Goal: Answer question/provide support

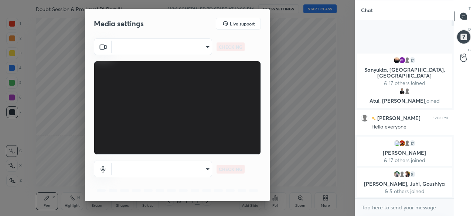
scroll to position [115, 96]
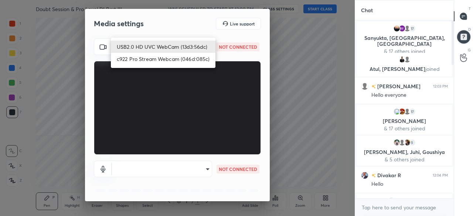
click at [188, 47] on body "1 2 3 4 5 6 7 C X Z C X Z E E Erase all H H Doubt Session & Pro Level DI Part I…" at bounding box center [236, 108] width 473 height 216
click at [175, 58] on li "c922 Pro Stream Webcam (046d:085c)" at bounding box center [163, 59] width 105 height 12
type input "14a3bebbc3f6ae6a775c9b9cd8447da04ca4aa7c1629e6168402c8912fd3b685"
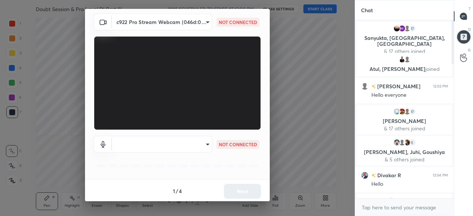
scroll to position [26, 0]
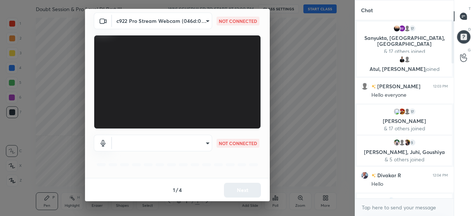
click at [188, 143] on body "1 2 3 4 5 6 7 C X Z C X Z E E Erase all H H Doubt Session & Pro Level DI Part I…" at bounding box center [236, 108] width 473 height 216
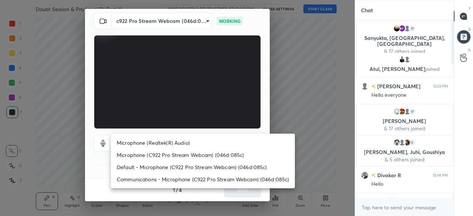
click at [175, 166] on li "Default - Microphone (C922 Pro Stream Webcam) (046d:085c)" at bounding box center [203, 167] width 184 height 12
type input "default"
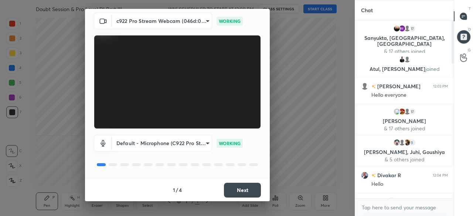
click at [241, 194] on button "Next" at bounding box center [242, 190] width 37 height 15
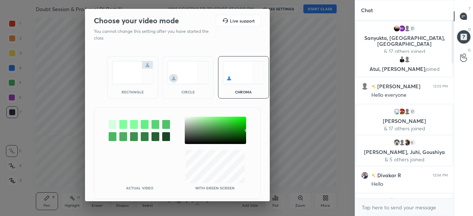
click at [197, 91] on div "circle" at bounding box center [188, 92] width 30 height 4
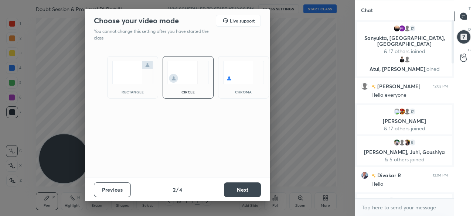
click at [242, 189] on button "Next" at bounding box center [242, 189] width 37 height 15
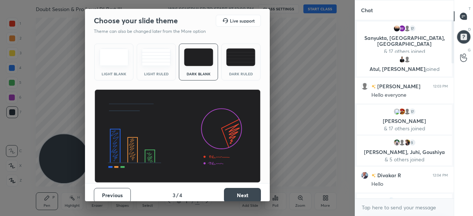
click at [246, 189] on button "Next" at bounding box center [242, 195] width 37 height 15
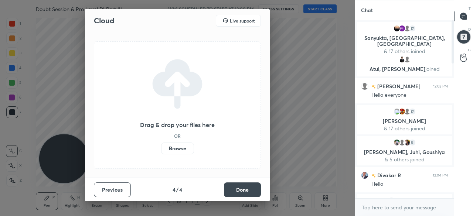
click at [256, 191] on button "Done" at bounding box center [242, 189] width 37 height 15
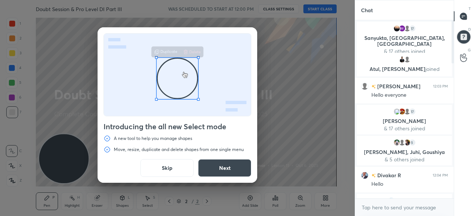
click at [178, 171] on button "Skip" at bounding box center [166, 168] width 53 height 18
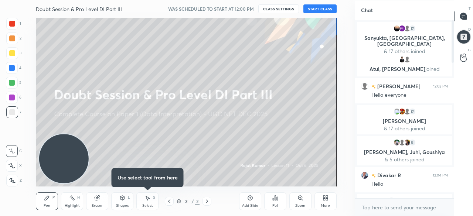
click at [321, 7] on button "START CLASS" at bounding box center [319, 8] width 33 height 9
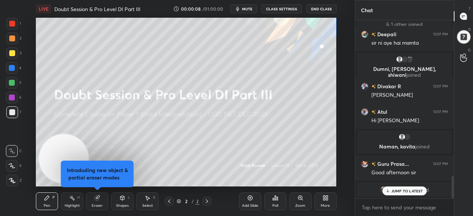
scroll to position [1221, 0]
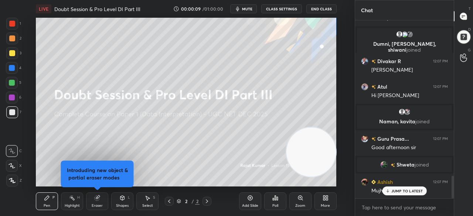
drag, startPoint x: 113, startPoint y: 140, endPoint x: 349, endPoint y: 162, distance: 236.7
click at [349, 162] on div "1 2 3 4 5 6 7 C X Z C X Z E E Erase all H H LIVE Doubt Session & Pro Level DI P…" at bounding box center [177, 108] width 355 height 216
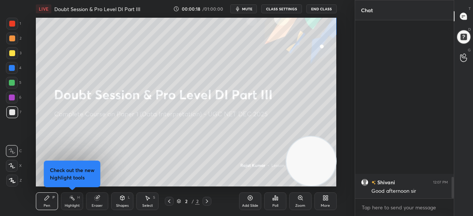
scroll to position [1311, 0]
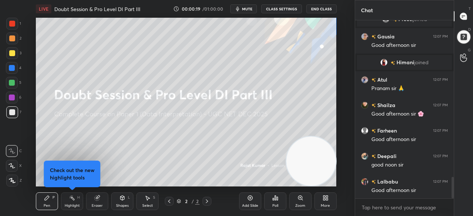
click at [13, 181] on icon at bounding box center [12, 180] width 6 height 4
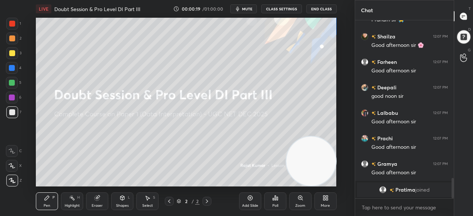
click at [320, 199] on div "More" at bounding box center [325, 201] width 22 height 18
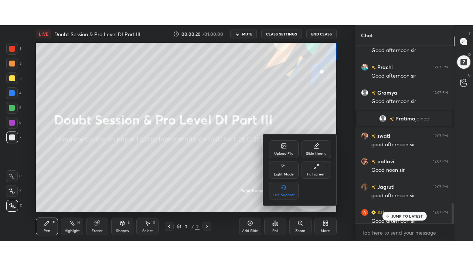
scroll to position [1385, 0]
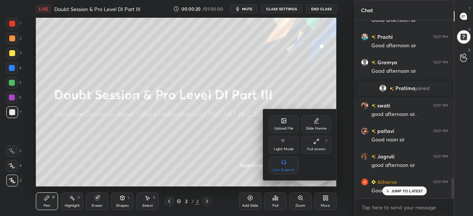
click at [320, 147] on div "Full screen" at bounding box center [316, 149] width 18 height 4
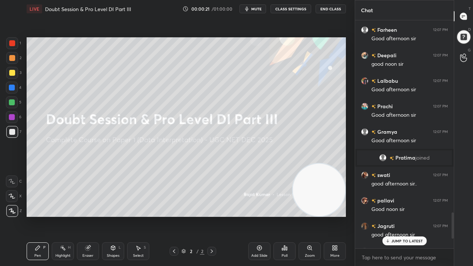
scroll to position [1450, 0]
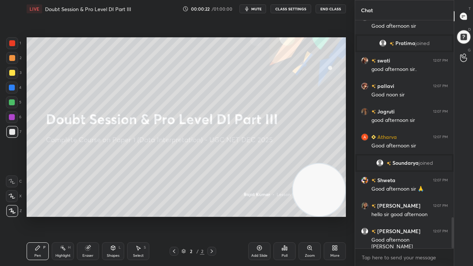
click at [14, 44] on div at bounding box center [12, 43] width 6 height 6
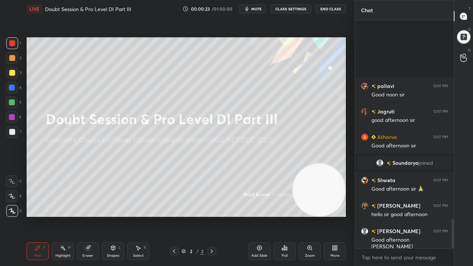
scroll to position [1552, 0]
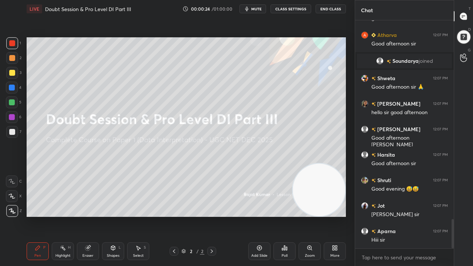
click at [334, 216] on icon at bounding box center [335, 248] width 6 height 6
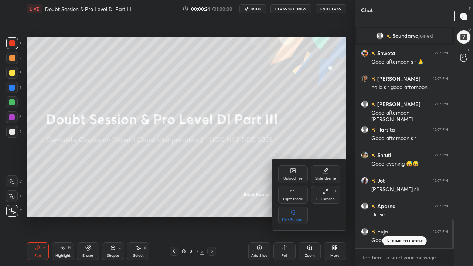
click at [290, 172] on icon at bounding box center [293, 171] width 6 height 6
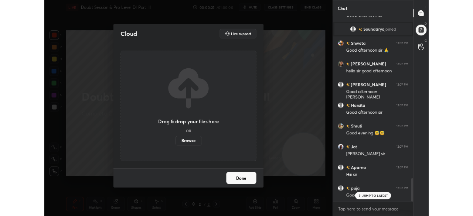
scroll to position [1679, 0]
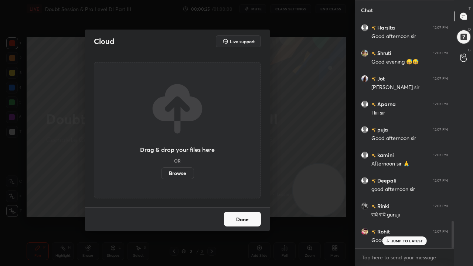
click at [175, 174] on label "Browse" at bounding box center [177, 173] width 33 height 12
click at [161, 174] on input "Browse" at bounding box center [161, 173] width 0 height 12
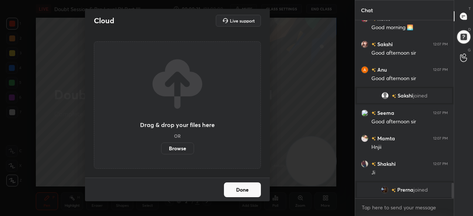
scroll to position [0, 0]
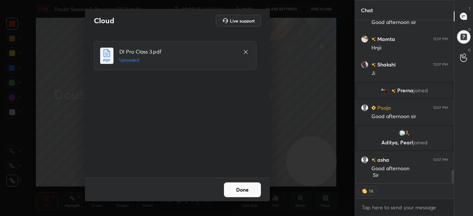
click at [244, 190] on button "Done" at bounding box center [242, 189] width 37 height 15
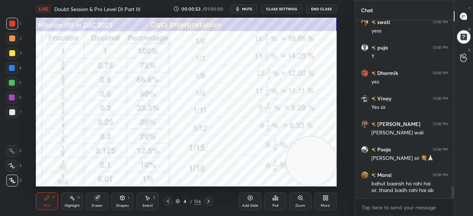
drag, startPoint x: 188, startPoint y: 201, endPoint x: 194, endPoint y: 192, distance: 10.9
click at [188, 200] on div "4" at bounding box center [184, 201] width 7 height 4
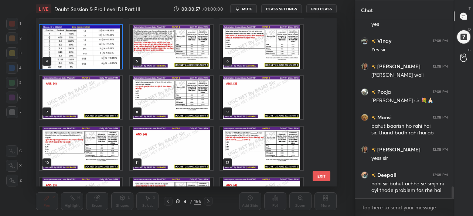
click at [182, 64] on img "grid" at bounding box center [171, 46] width 83 height 43
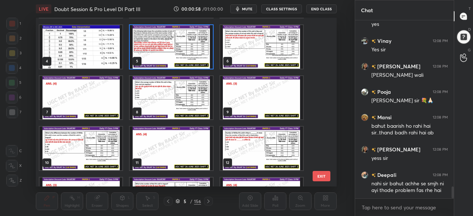
click at [182, 64] on img "grid" at bounding box center [171, 46] width 83 height 43
click at [183, 64] on img "grid" at bounding box center [171, 46] width 83 height 43
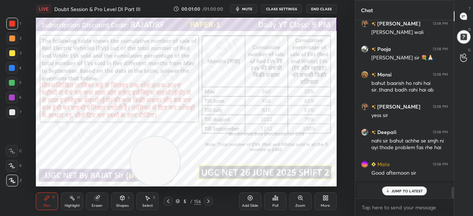
drag, startPoint x: 307, startPoint y: 164, endPoint x: 169, endPoint y: 164, distance: 137.4
click at [159, 167] on video at bounding box center [154, 161] width 49 height 49
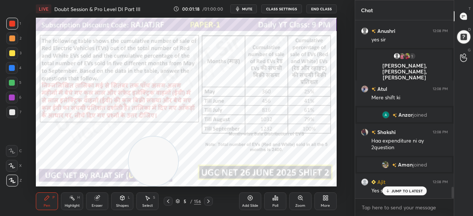
click at [328, 202] on div "More" at bounding box center [325, 201] width 22 height 18
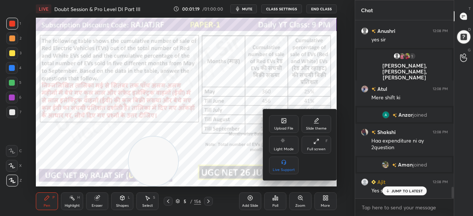
drag, startPoint x: 317, startPoint y: 147, endPoint x: 313, endPoint y: 177, distance: 30.9
click at [318, 146] on div "Full screen F" at bounding box center [316, 145] width 30 height 18
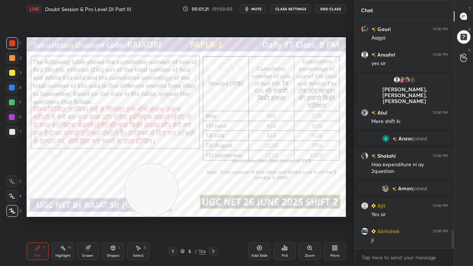
click at [8, 91] on div at bounding box center [12, 88] width 12 height 12
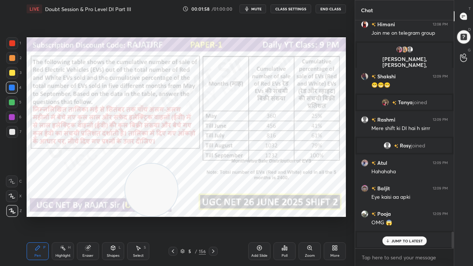
scroll to position [2870, 0]
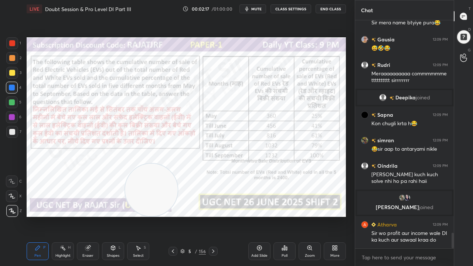
click at [13, 41] on div at bounding box center [12, 43] width 6 height 6
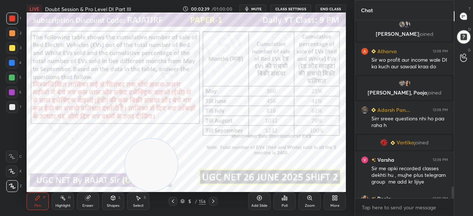
scroll to position [3, 2]
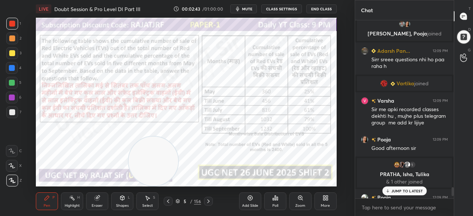
click at [398, 194] on div "JUMP TO LATEST" at bounding box center [404, 191] width 44 height 9
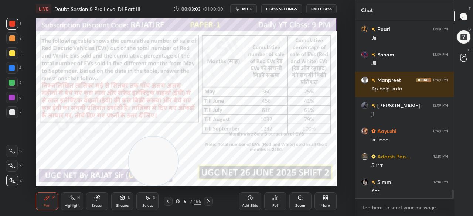
scroll to position [3529, 0]
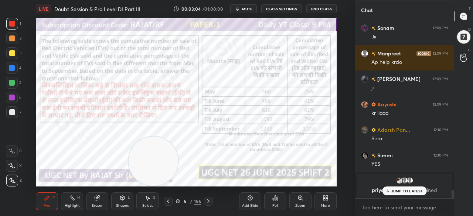
click at [399, 207] on body "1 2 3 4 5 6 7 C X Z C X Z E E Erase all H H LIVE Doubt Session & Pro Level DI P…" at bounding box center [236, 108] width 473 height 216
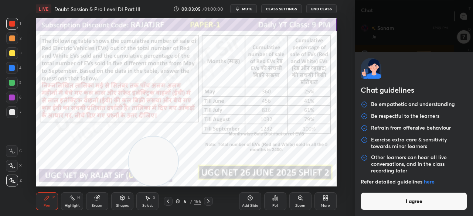
click at [401, 205] on button "I agree" at bounding box center [414, 201] width 106 height 18
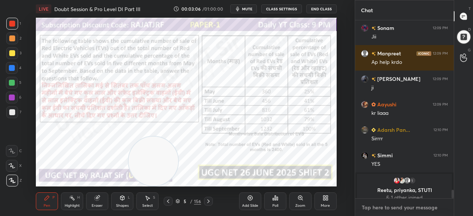
paste textarea "[URL][DOMAIN_NAME]"
type textarea "[URL][DOMAIN_NAME]"
click at [440, 207] on icon at bounding box center [442, 207] width 6 height 6
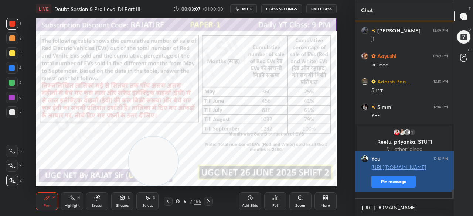
click at [386, 188] on button "Pin message" at bounding box center [393, 182] width 44 height 12
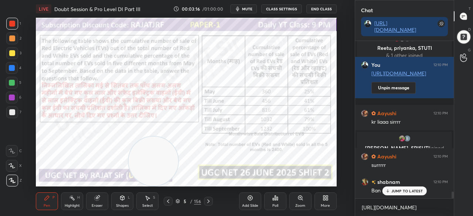
click at [328, 204] on div "More" at bounding box center [325, 206] width 9 height 4
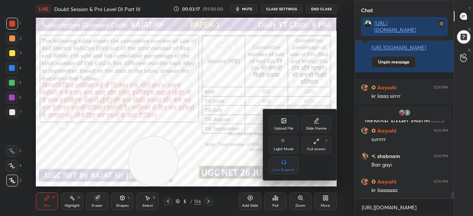
click at [319, 148] on div "Full screen" at bounding box center [316, 149] width 18 height 4
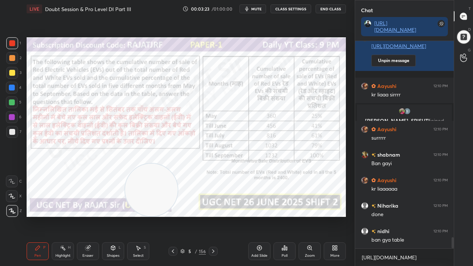
click at [9, 85] on div at bounding box center [12, 88] width 6 height 6
click at [10, 85] on div at bounding box center [12, 88] width 6 height 6
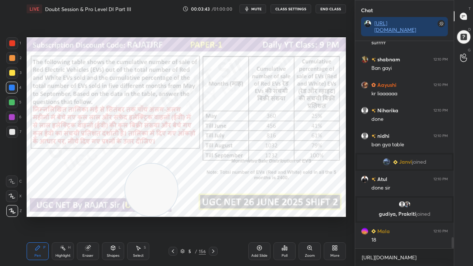
click at [12, 113] on div at bounding box center [12, 117] width 12 height 12
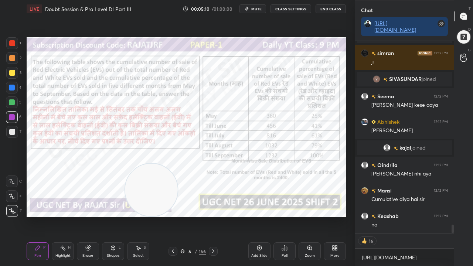
scroll to position [4125, 0]
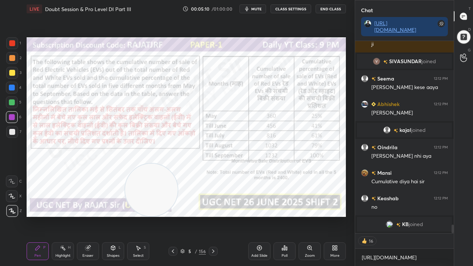
click at [91, 216] on div "Eraser" at bounding box center [88, 251] width 22 height 18
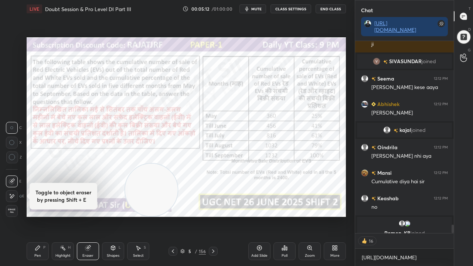
scroll to position [4134, 0]
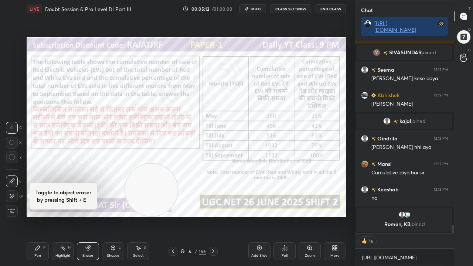
click at [12, 157] on icon at bounding box center [12, 157] width 7 height 7
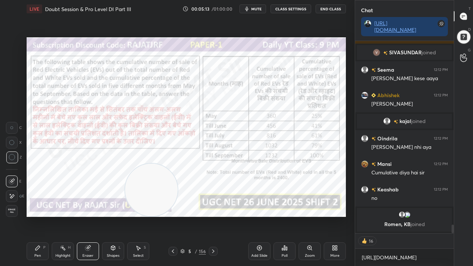
click at [14, 198] on icon at bounding box center [12, 196] width 6 height 6
click at [41, 216] on div "Pen P" at bounding box center [38, 251] width 22 height 18
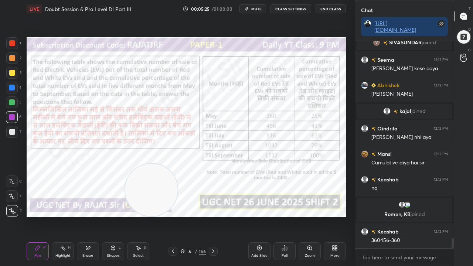
scroll to position [4135, 0]
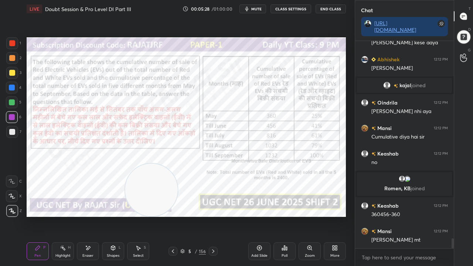
click at [91, 216] on div "Eraser" at bounding box center [88, 251] width 22 height 18
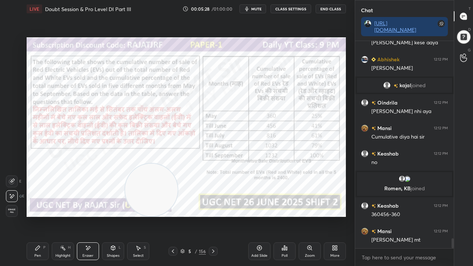
scroll to position [4153, 0]
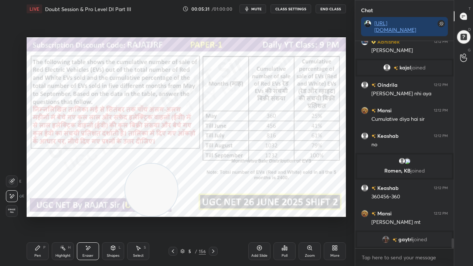
click at [41, 216] on div "Pen P" at bounding box center [38, 251] width 22 height 18
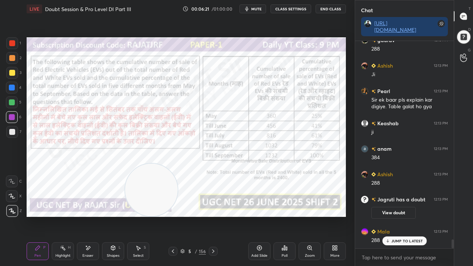
scroll to position [4748, 0]
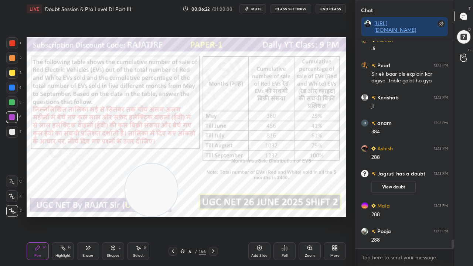
click at [86, 216] on div "Eraser" at bounding box center [88, 251] width 22 height 18
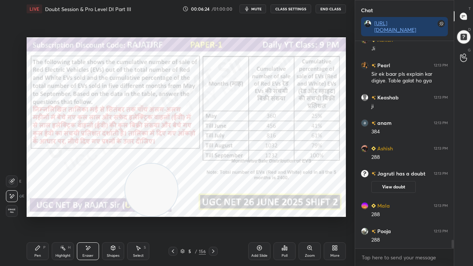
drag, startPoint x: 35, startPoint y: 247, endPoint x: 38, endPoint y: 244, distance: 4.2
click at [35, 216] on icon at bounding box center [38, 248] width 6 height 6
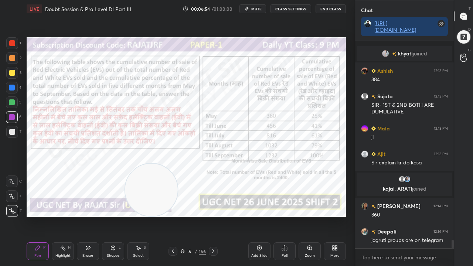
scroll to position [4929, 0]
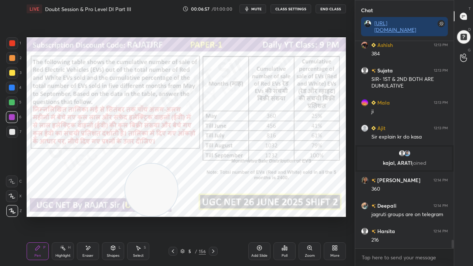
drag, startPoint x: 93, startPoint y: 250, endPoint x: 163, endPoint y: 212, distance: 79.5
click at [93, 216] on div "Eraser" at bounding box center [88, 251] width 22 height 18
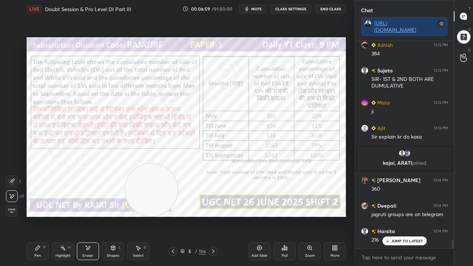
scroll to position [4954, 0]
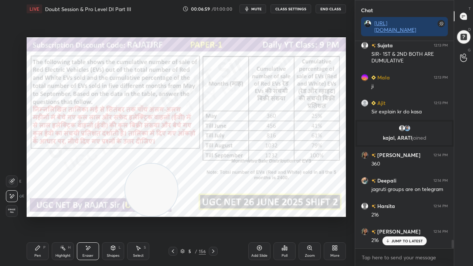
click at [42, 216] on div "Pen P" at bounding box center [38, 251] width 22 height 18
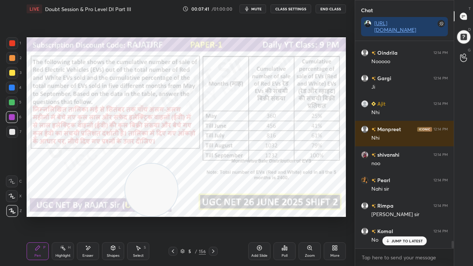
scroll to position [5688, 0]
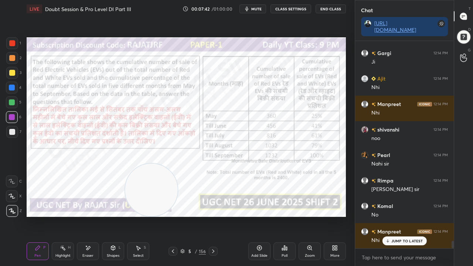
click at [12, 85] on div at bounding box center [12, 88] width 6 height 6
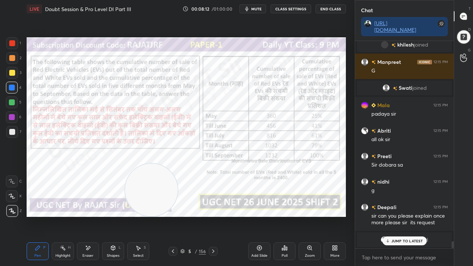
scroll to position [5813, 0]
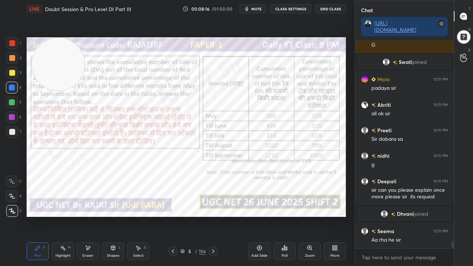
drag, startPoint x: 141, startPoint y: 188, endPoint x: 45, endPoint y: 58, distance: 162.3
click at [48, 58] on video at bounding box center [58, 64] width 52 height 52
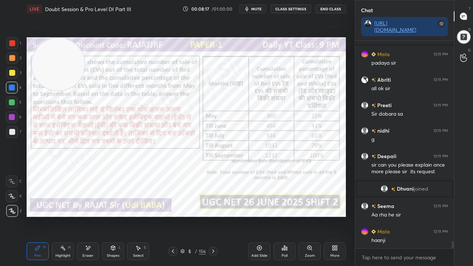
click at [9, 40] on div at bounding box center [12, 43] width 12 height 12
click at [11, 86] on div at bounding box center [12, 88] width 6 height 6
click at [65, 216] on div "Highlight H" at bounding box center [63, 251] width 22 height 18
click at [65, 216] on icon at bounding box center [63, 248] width 6 height 6
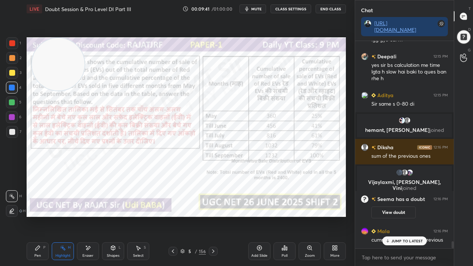
scroll to position [5985, 0]
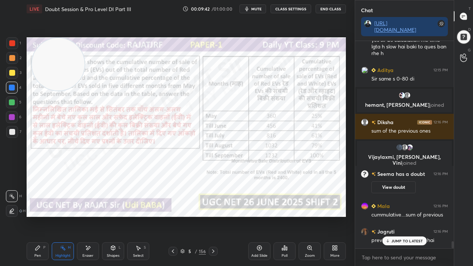
click at [405, 216] on div "JUMP TO LATEST" at bounding box center [404, 240] width 44 height 9
drag, startPoint x: 37, startPoint y: 248, endPoint x: 53, endPoint y: 221, distance: 31.2
click at [37, 216] on icon at bounding box center [38, 248] width 6 height 6
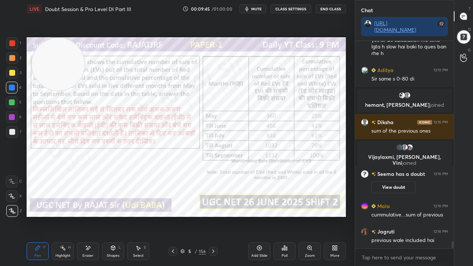
scroll to position [6002, 0]
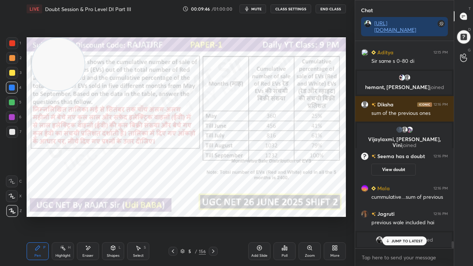
click at [215, 216] on icon at bounding box center [213, 251] width 6 height 6
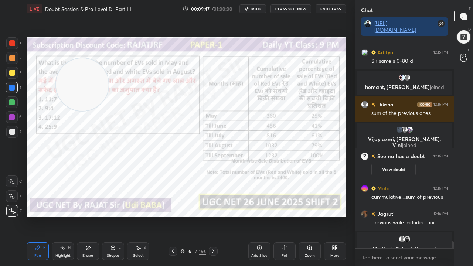
drag, startPoint x: 84, startPoint y: 85, endPoint x: 171, endPoint y: 153, distance: 110.6
click at [109, 111] on video at bounding box center [82, 84] width 52 height 52
click at [197, 216] on div "/" at bounding box center [196, 251] width 2 height 4
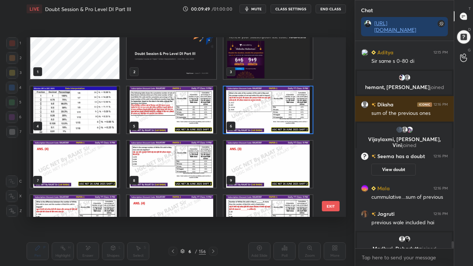
scroll to position [11, 0]
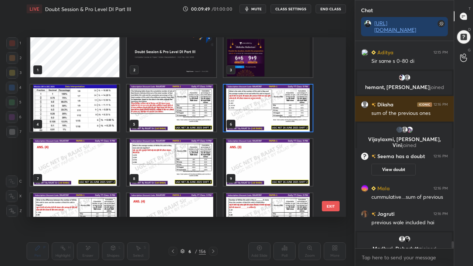
click at [250, 115] on img "grid" at bounding box center [268, 108] width 89 height 47
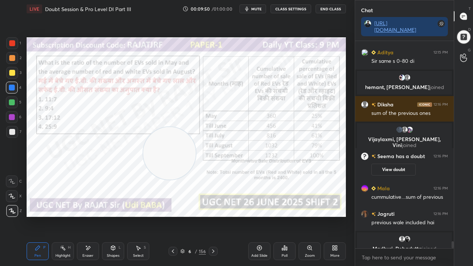
scroll to position [0, 0]
click at [286, 216] on icon at bounding box center [286, 248] width 1 height 3
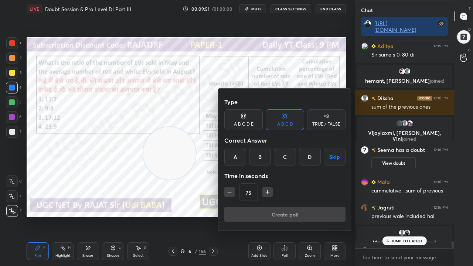
scroll to position [6022, 0]
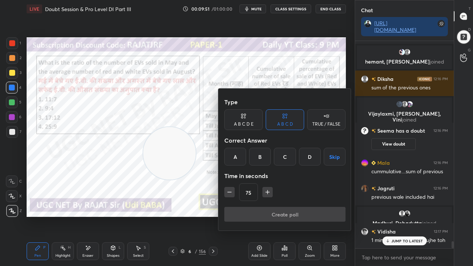
drag, startPoint x: 309, startPoint y: 154, endPoint x: 291, endPoint y: 173, distance: 25.4
click at [309, 155] on div "D" at bounding box center [310, 157] width 22 height 18
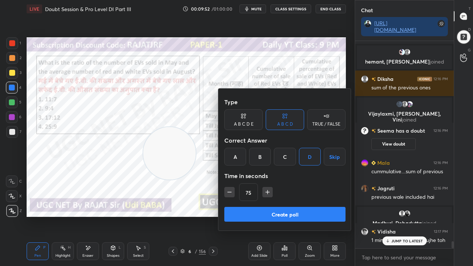
click at [246, 210] on button "Create poll" at bounding box center [284, 214] width 121 height 15
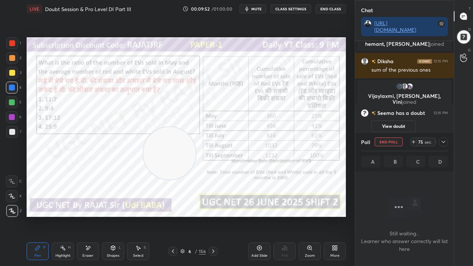
scroll to position [2, 2]
click at [444, 140] on icon at bounding box center [443, 142] width 6 height 6
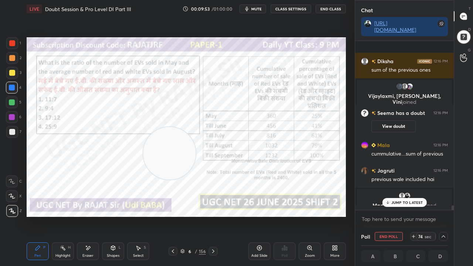
scroll to position [6078, 0]
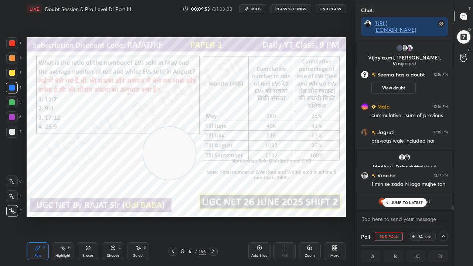
click at [403, 204] on p "JUMP TO LATEST" at bounding box center [407, 202] width 32 height 4
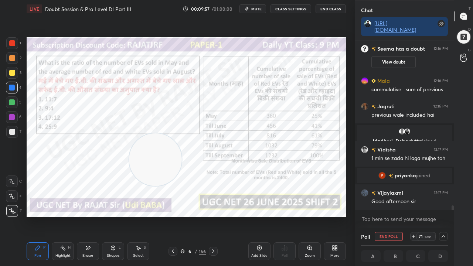
drag, startPoint x: 163, startPoint y: 153, endPoint x: 151, endPoint y: 153, distance: 11.8
click at [154, 155] on video at bounding box center [155, 159] width 52 height 52
click at [173, 216] on icon at bounding box center [173, 251] width 6 height 6
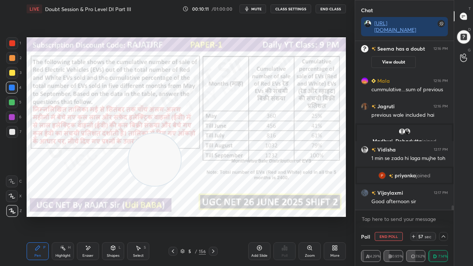
click at [213, 216] on icon at bounding box center [213, 251] width 6 height 6
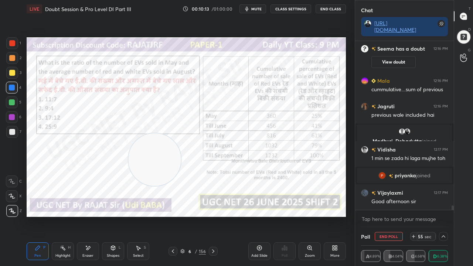
drag, startPoint x: 11, startPoint y: 43, endPoint x: 22, endPoint y: 50, distance: 13.3
click at [11, 43] on div at bounding box center [12, 43] width 6 height 6
drag, startPoint x: 160, startPoint y: 152, endPoint x: 186, endPoint y: 175, distance: 34.0
click at [186, 175] on video at bounding box center [180, 182] width 52 height 52
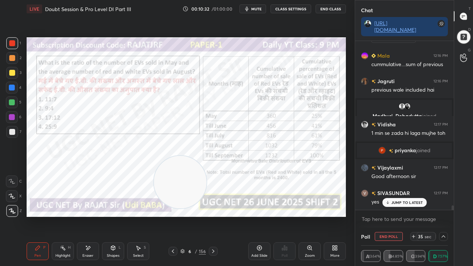
click at [392, 200] on p "JUMP TO LATEST" at bounding box center [407, 202] width 32 height 4
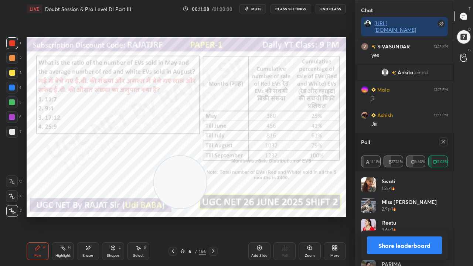
scroll to position [86, 85]
drag, startPoint x: 444, startPoint y: 141, endPoint x: 440, endPoint y: 141, distance: 3.8
click at [443, 140] on icon at bounding box center [443, 142] width 6 height 6
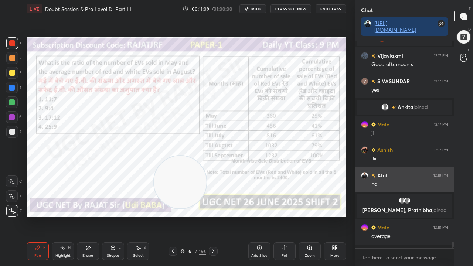
scroll to position [143, 96]
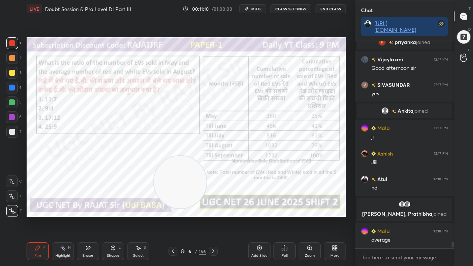
click at [11, 116] on div at bounding box center [12, 117] width 6 height 6
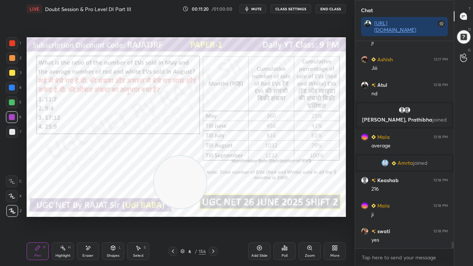
scroll to position [6323, 0]
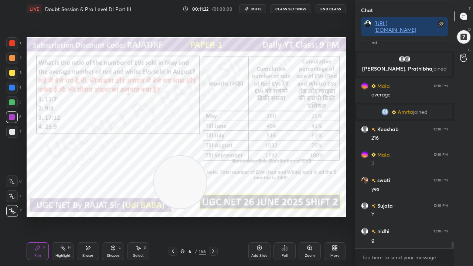
click at [11, 87] on div at bounding box center [12, 88] width 6 height 6
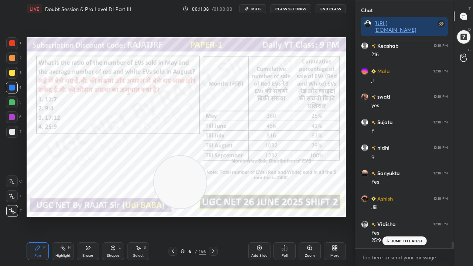
scroll to position [6432, 0]
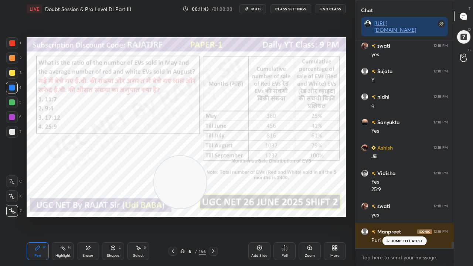
click at [388, 216] on icon at bounding box center [388, 240] width 0 height 3
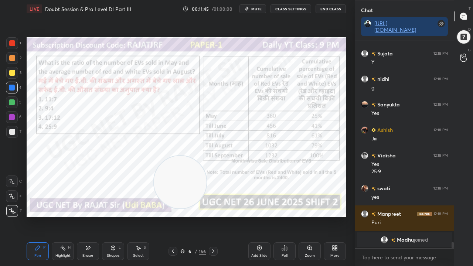
click at [172, 216] on icon at bounding box center [173, 251] width 6 height 6
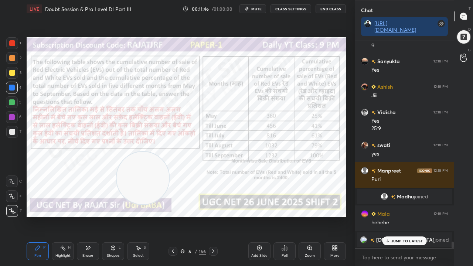
drag, startPoint x: 182, startPoint y: 185, endPoint x: 144, endPoint y: 175, distance: 39.1
click at [146, 177] on video at bounding box center [143, 178] width 52 height 52
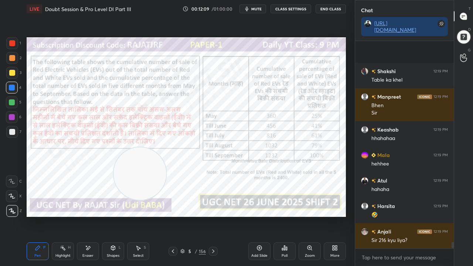
scroll to position [6675, 0]
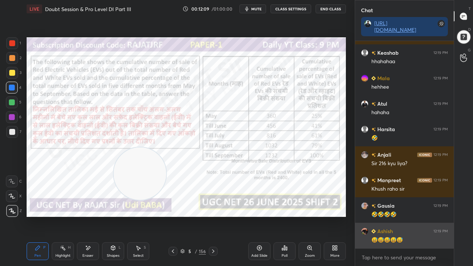
click at [405, 216] on div "😅😅😅😅😅" at bounding box center [409, 239] width 76 height 7
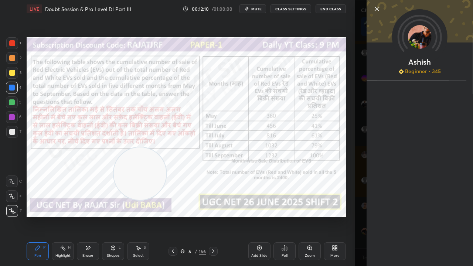
click at [288, 216] on div "Setting up your live class Poll for secs No correct answer Start poll" at bounding box center [186, 127] width 325 height 219
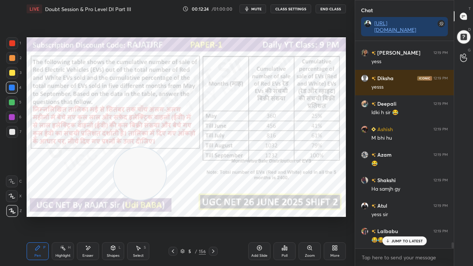
scroll to position [7006, 0]
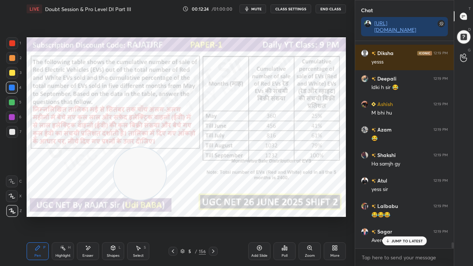
click at [11, 116] on div at bounding box center [12, 117] width 6 height 6
click at [403, 216] on div "Atul 12:19 PM [PERSON_NAME] 12:19 PM 🤣 Anjali 12:19 PM Sir 216 kyu liya? Manpre…" at bounding box center [404, 144] width 99 height 207
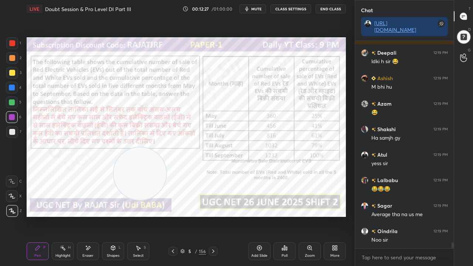
scroll to position [7057, 0]
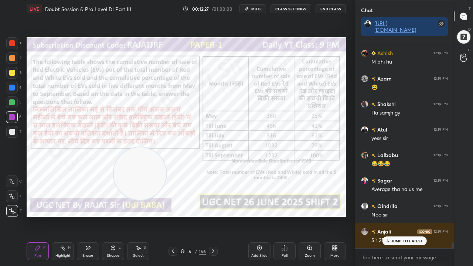
click at [213, 216] on icon at bounding box center [213, 251] width 2 height 4
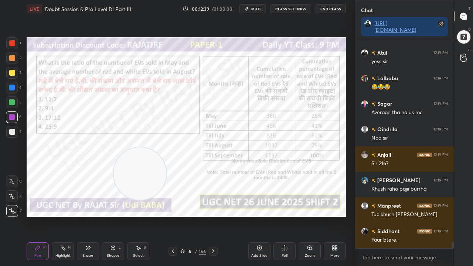
scroll to position [7159, 0]
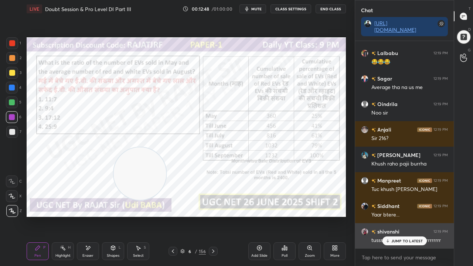
click at [412, 216] on p "JUMP TO LATEST" at bounding box center [407, 241] width 32 height 4
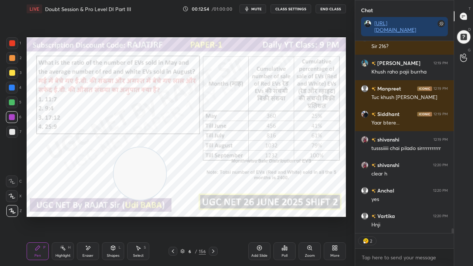
scroll to position [7277, 0]
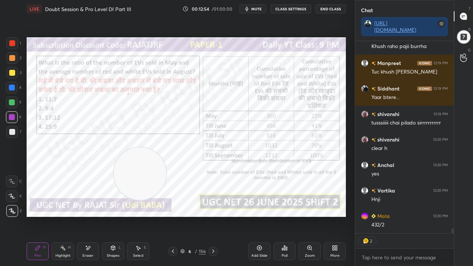
click at [192, 216] on div "6" at bounding box center [189, 251] width 7 height 4
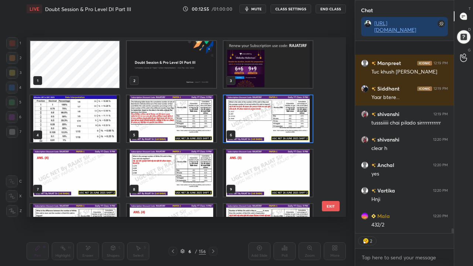
scroll to position [7328, 0]
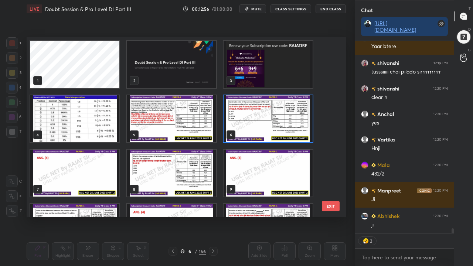
click at [245, 123] on img "grid" at bounding box center [268, 118] width 89 height 47
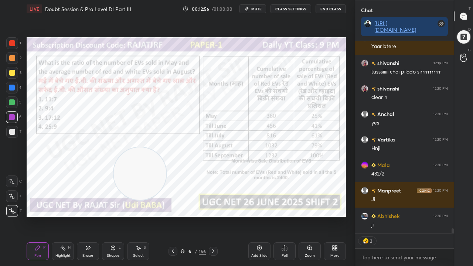
scroll to position [0, 0]
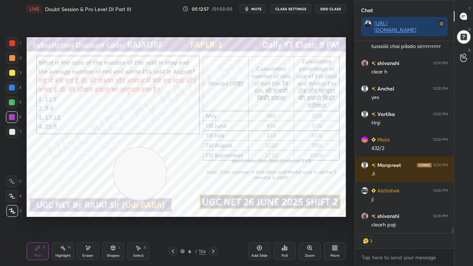
click at [189, 216] on div "6" at bounding box center [189, 251] width 7 height 4
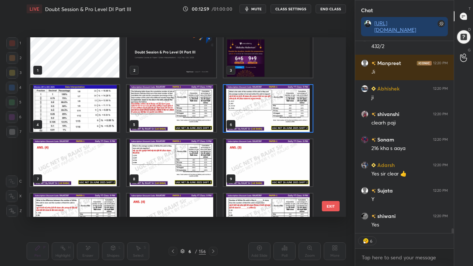
click at [188, 159] on img "grid" at bounding box center [171, 162] width 89 height 47
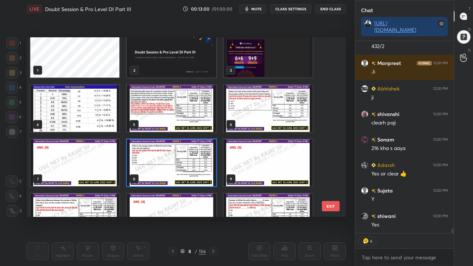
click at [187, 160] on img "grid" at bounding box center [171, 162] width 89 height 47
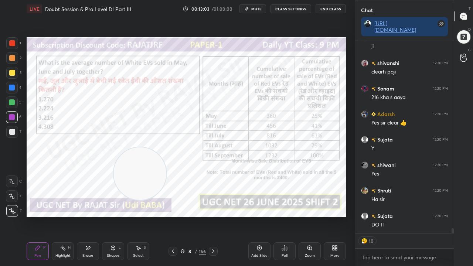
click at [172, 216] on icon at bounding box center [173, 251] width 6 height 6
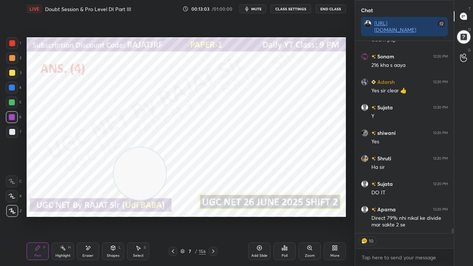
click at [172, 216] on icon at bounding box center [173, 251] width 6 height 6
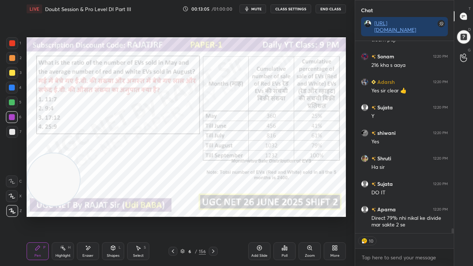
drag, startPoint x: 143, startPoint y: 176, endPoint x: 47, endPoint y: 179, distance: 96.1
click at [47, 179] on video at bounding box center [53, 179] width 52 height 52
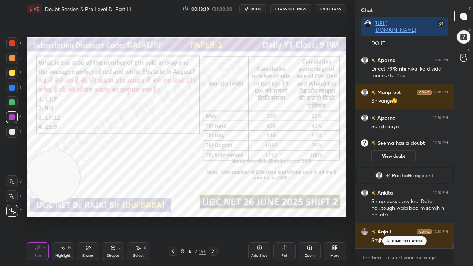
click at [396, 216] on p "JUMP TO LATEST" at bounding box center [407, 241] width 32 height 4
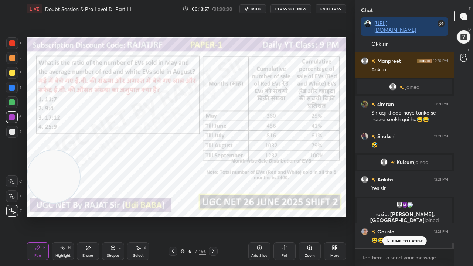
drag, startPoint x: 190, startPoint y: 252, endPoint x: 187, endPoint y: 232, distance: 19.4
click at [190, 216] on div "6" at bounding box center [189, 251] width 7 height 4
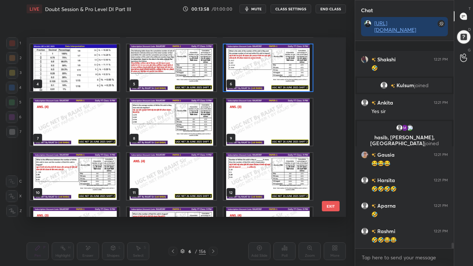
scroll to position [7651, 0]
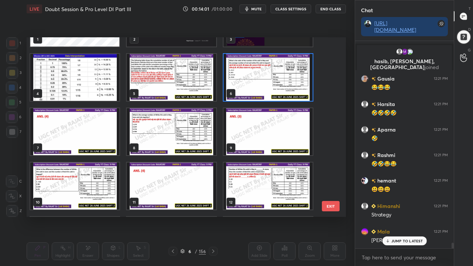
click at [185, 127] on img "grid" at bounding box center [171, 131] width 89 height 47
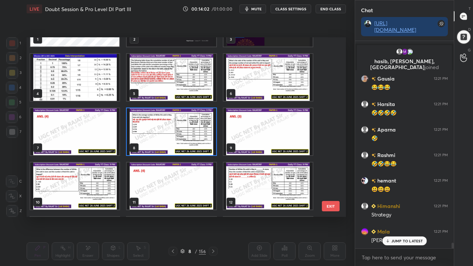
click at [185, 127] on img "grid" at bounding box center [171, 131] width 89 height 47
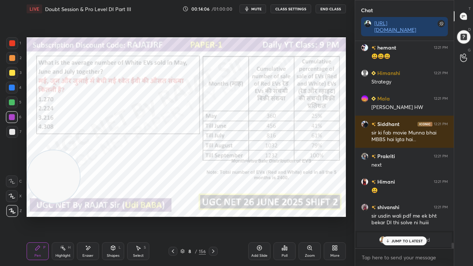
click at [214, 216] on icon at bounding box center [213, 251] width 6 height 6
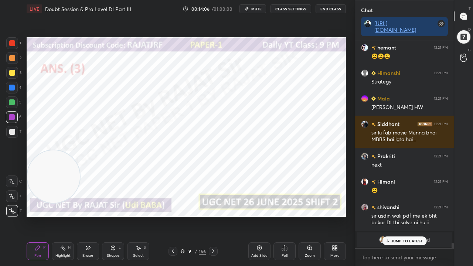
click at [213, 216] on icon at bounding box center [213, 251] width 2 height 4
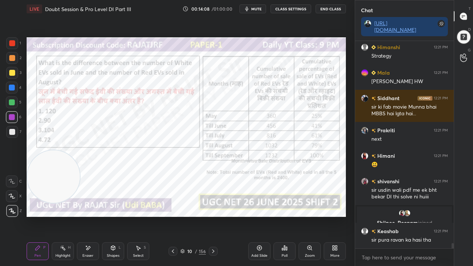
click at [211, 216] on icon at bounding box center [213, 251] width 6 height 6
click at [212, 216] on icon at bounding box center [213, 251] width 6 height 6
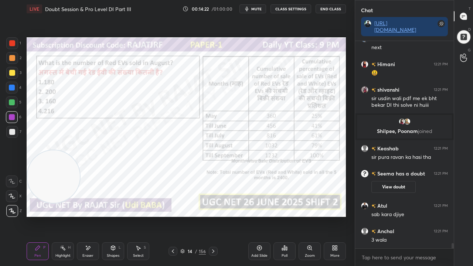
scroll to position [7829, 0]
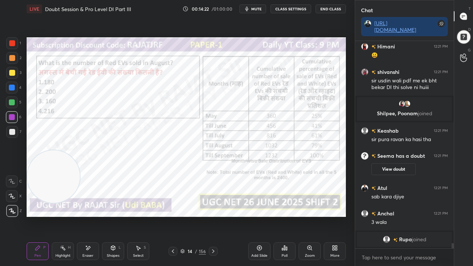
click at [171, 216] on icon at bounding box center [173, 251] width 6 height 6
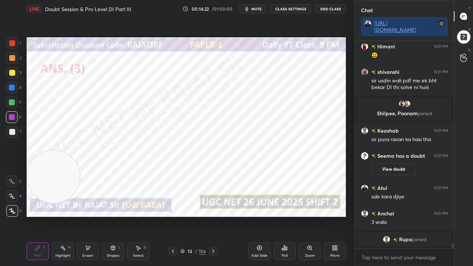
click at [171, 216] on icon at bounding box center [173, 251] width 6 height 6
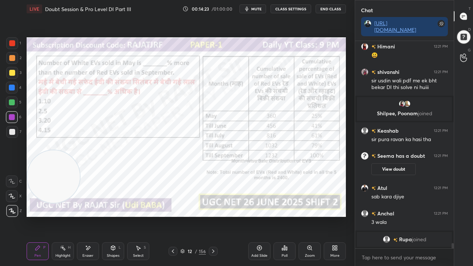
click at [171, 216] on icon at bounding box center [173, 251] width 6 height 6
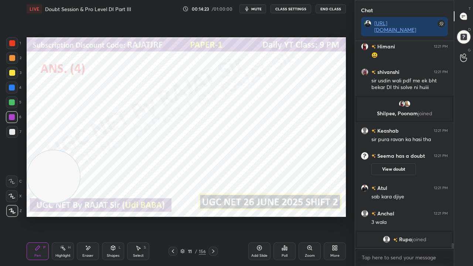
click at [172, 216] on icon at bounding box center [173, 251] width 6 height 6
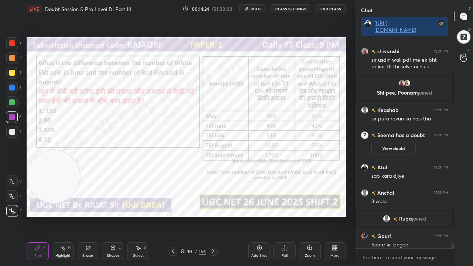
scroll to position [7833, 0]
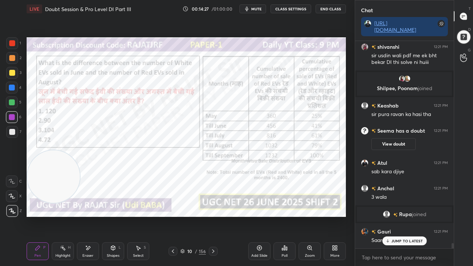
click at [193, 216] on div "10" at bounding box center [189, 251] width 7 height 4
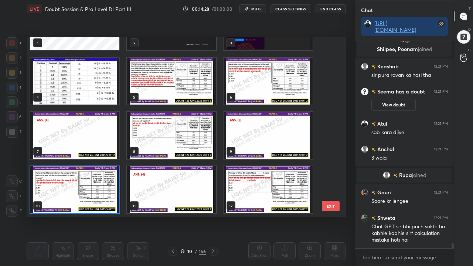
click at [99, 184] on img "grid" at bounding box center [74, 189] width 89 height 47
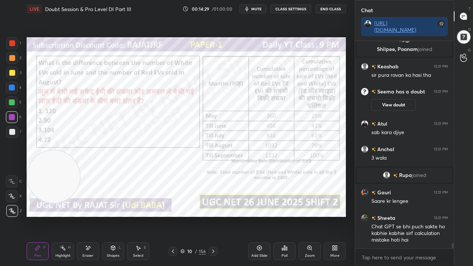
click at [285, 216] on icon at bounding box center [284, 248] width 6 height 6
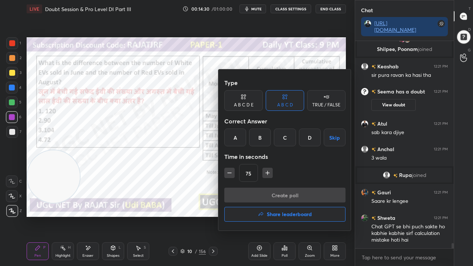
drag, startPoint x: 312, startPoint y: 137, endPoint x: 307, endPoint y: 146, distance: 10.4
click at [313, 137] on div "D" at bounding box center [310, 138] width 22 height 18
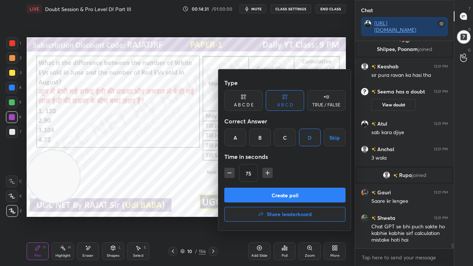
click at [280, 191] on button "Create poll" at bounding box center [284, 195] width 121 height 15
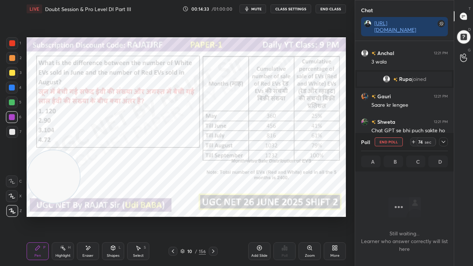
click at [192, 216] on div "10" at bounding box center [189, 251] width 7 height 4
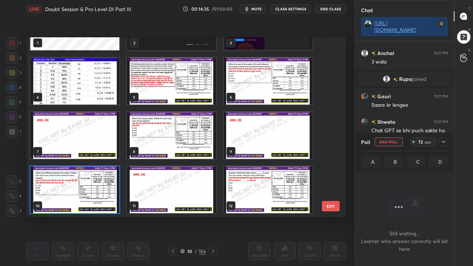
click at [86, 182] on img "grid" at bounding box center [74, 189] width 89 height 47
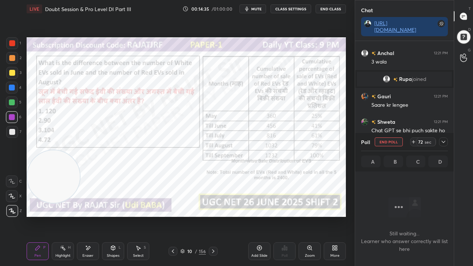
click at [86, 182] on img "grid" at bounding box center [74, 189] width 89 height 47
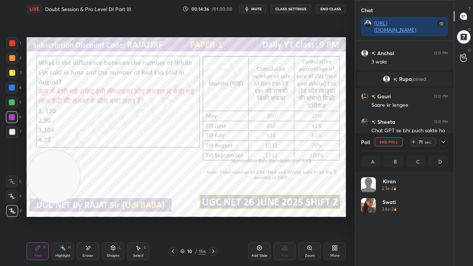
click at [443, 141] on icon at bounding box center [443, 142] width 6 height 6
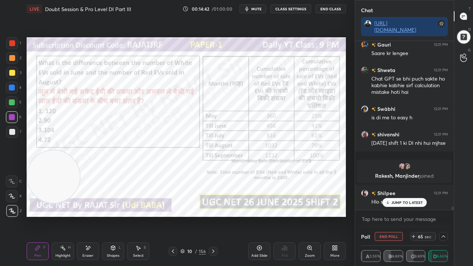
click at [11, 87] on div at bounding box center [12, 88] width 6 height 6
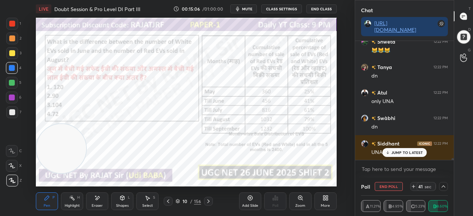
click at [324, 197] on icon at bounding box center [324, 197] width 2 height 2
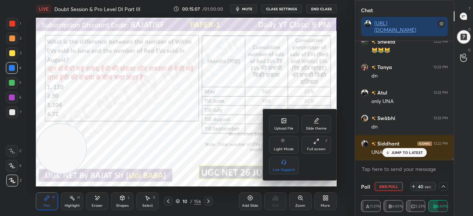
click at [315, 144] on icon at bounding box center [314, 142] width 1 height 1
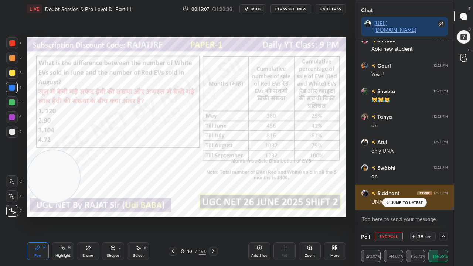
click at [407, 203] on p "JUMP TO LATEST" at bounding box center [407, 202] width 32 height 4
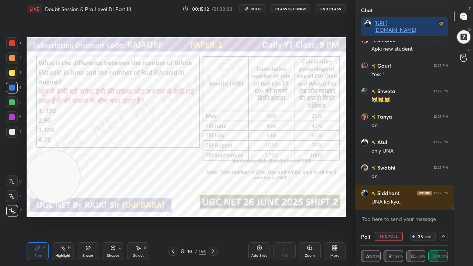
click at [12, 116] on div at bounding box center [12, 117] width 6 height 6
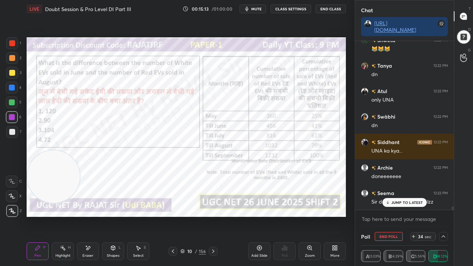
click at [10, 85] on div at bounding box center [12, 88] width 6 height 6
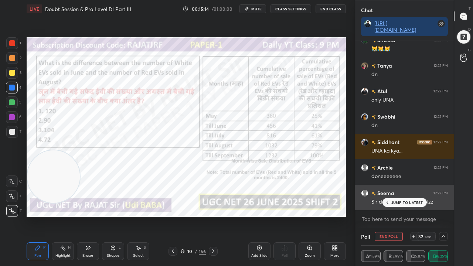
click at [403, 203] on p "JUMP TO LATEST" at bounding box center [407, 202] width 32 height 4
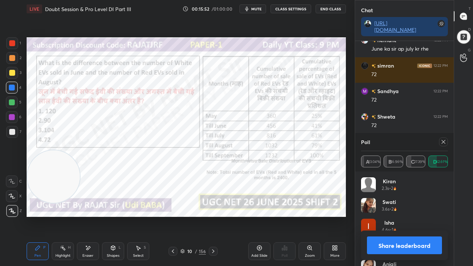
drag, startPoint x: 441, startPoint y: 141, endPoint x: 429, endPoint y: 140, distance: 11.9
click at [441, 141] on icon at bounding box center [443, 142] width 6 height 6
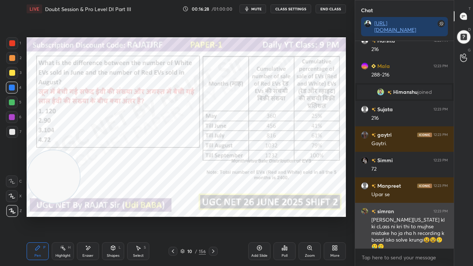
click at [403, 216] on div "[PERSON_NAME][US_STATE] kl ki cLass ni kri thi to mujhse mistake ho ja rha h re…" at bounding box center [409, 233] width 76 height 34
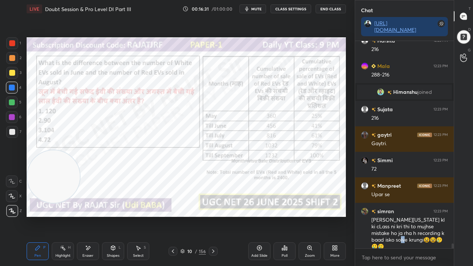
click at [225, 216] on div "Setting up your live class Poll for secs No correct answer Start poll" at bounding box center [186, 127] width 325 height 219
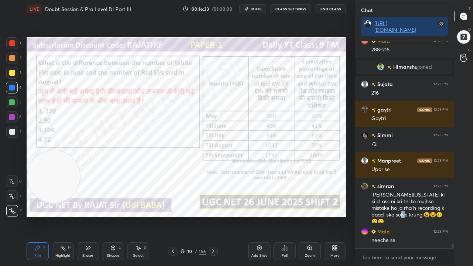
click at [194, 216] on div "10 / 156" at bounding box center [192, 251] width 25 height 7
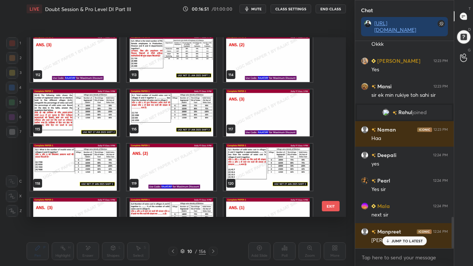
click at [85, 103] on img "grid" at bounding box center [74, 112] width 89 height 47
click at [85, 102] on img "grid" at bounding box center [74, 112] width 89 height 47
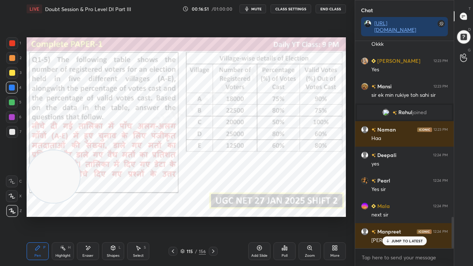
click at [85, 102] on img "grid" at bounding box center [74, 112] width 89 height 47
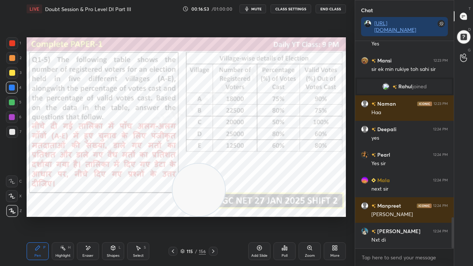
drag, startPoint x: 61, startPoint y: 173, endPoint x: 201, endPoint y: 192, distance: 141.7
click at [202, 194] on video at bounding box center [199, 190] width 52 height 52
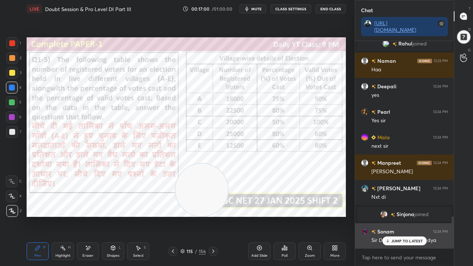
click at [402, 216] on p "JUMP TO LATEST" at bounding box center [407, 241] width 32 height 4
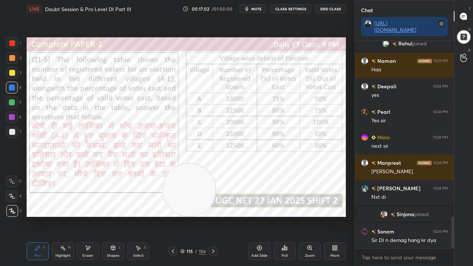
drag, startPoint x: 223, startPoint y: 208, endPoint x: 211, endPoint y: 212, distance: 12.9
click at [211, 212] on video at bounding box center [189, 190] width 52 height 52
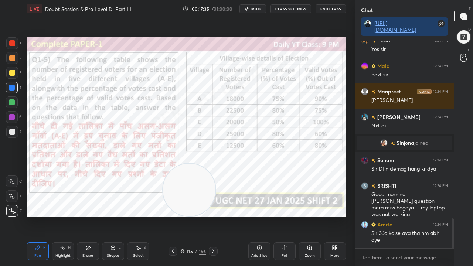
click at [10, 117] on div at bounding box center [12, 117] width 6 height 6
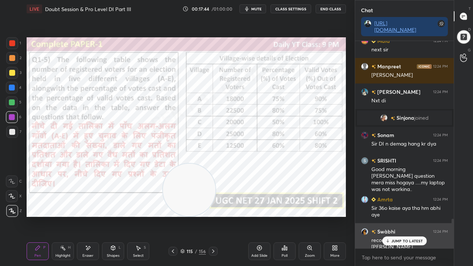
drag, startPoint x: 399, startPoint y: 236, endPoint x: 392, endPoint y: 231, distance: 8.9
click at [399, 216] on div "Sandhya 12:23 PM Yes sir swati 12:23 PM yes Pooja 12:23 PM [PERSON_NAME] 12:23 …" at bounding box center [404, 144] width 99 height 207
drag, startPoint x: 387, startPoint y: 243, endPoint x: 376, endPoint y: 241, distance: 11.2
click at [387, 216] on div "JUMP TO LATEST" at bounding box center [404, 240] width 44 height 9
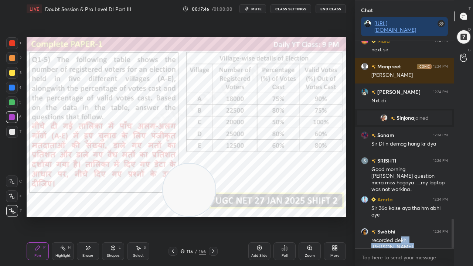
click at [319, 216] on div "Setting up your live class Poll for secs No correct answer Start poll" at bounding box center [186, 127] width 325 height 219
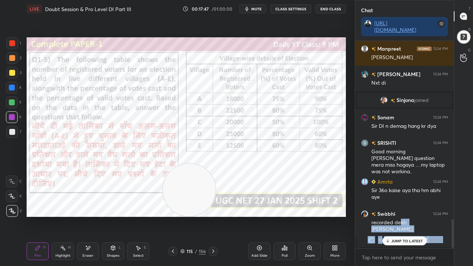
click at [409, 216] on div "[PERSON_NAME] joined" at bounding box center [404, 239] width 95 height 15
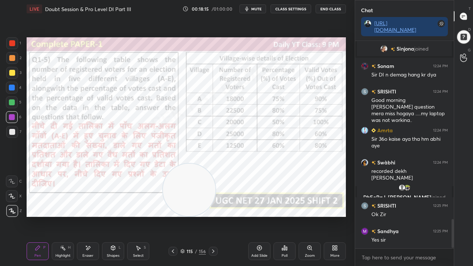
scroll to position [1285, 0]
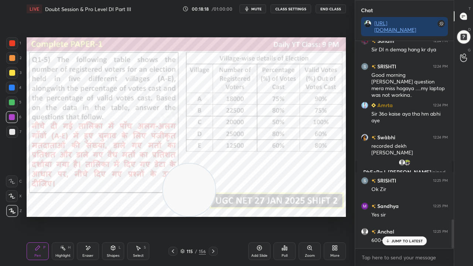
click at [398, 216] on p "JUMP TO LATEST" at bounding box center [407, 241] width 32 height 4
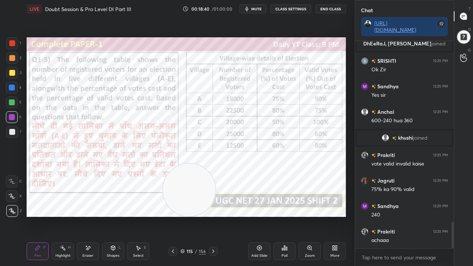
scroll to position [1411, 0]
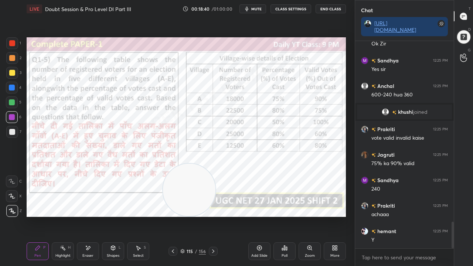
drag, startPoint x: 91, startPoint y: 252, endPoint x: 94, endPoint y: 249, distance: 3.9
click at [92, 216] on div "Eraser" at bounding box center [88, 251] width 22 height 18
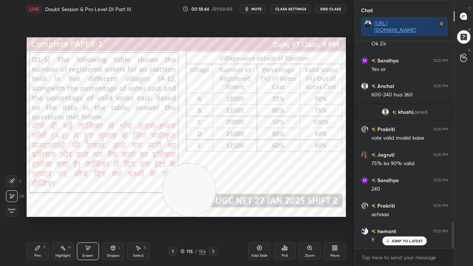
scroll to position [1436, 0]
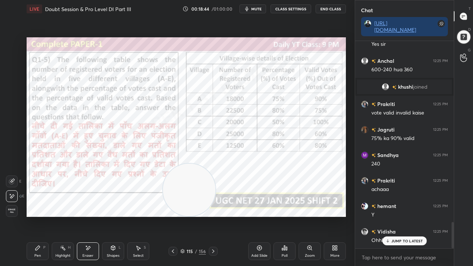
click at [42, 216] on div "Pen P" at bounding box center [38, 251] width 22 height 18
click at [41, 216] on div "Pen P" at bounding box center [38, 251] width 22 height 18
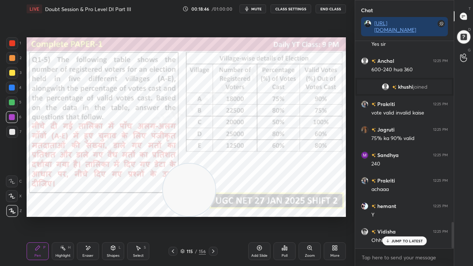
scroll to position [1454, 0]
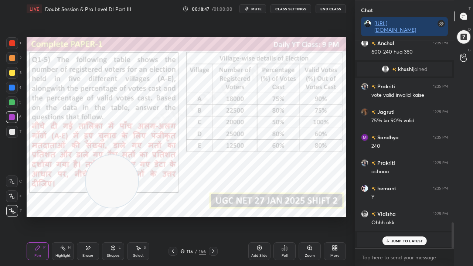
drag, startPoint x: 188, startPoint y: 184, endPoint x: 83, endPoint y: 178, distance: 105.8
click at [86, 178] on video at bounding box center [112, 181] width 52 height 52
click at [10, 85] on div at bounding box center [12, 88] width 6 height 6
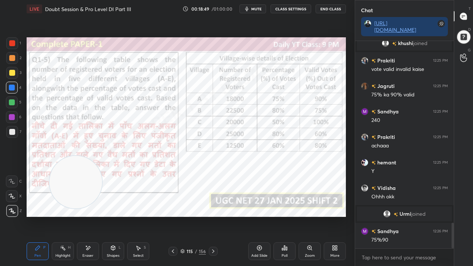
click at [419, 216] on div "75%90" at bounding box center [409, 239] width 76 height 7
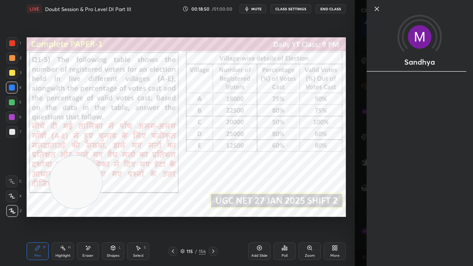
click at [332, 216] on div "Setting up your live class Poll for secs No correct answer Start poll" at bounding box center [186, 127] width 325 height 219
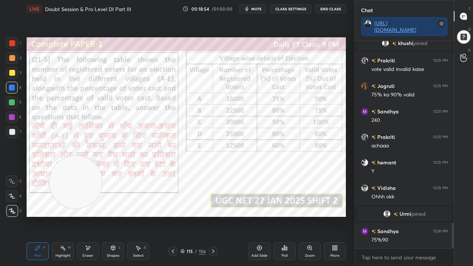
scroll to position [1505, 0]
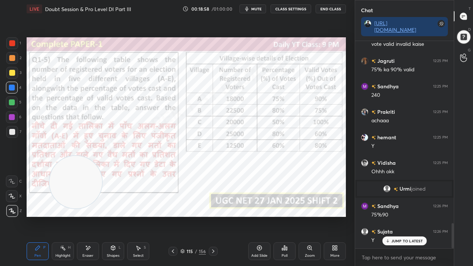
drag, startPoint x: 91, startPoint y: 248, endPoint x: 93, endPoint y: 245, distance: 3.9
click at [91, 216] on div "Eraser" at bounding box center [88, 251] width 22 height 18
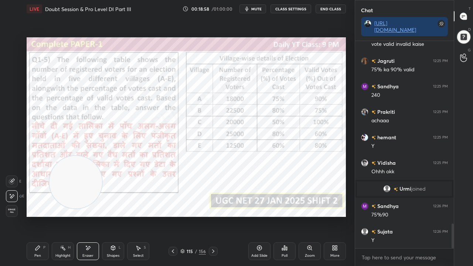
scroll to position [1531, 0]
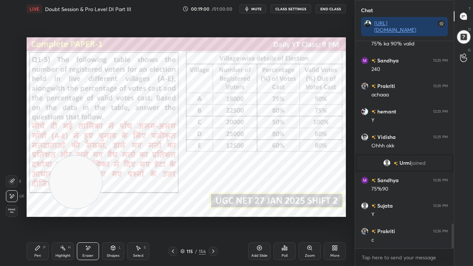
click at [30, 216] on div "Pen P" at bounding box center [38, 251] width 22 height 18
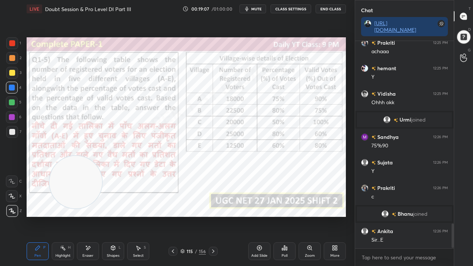
scroll to position [1551, 0]
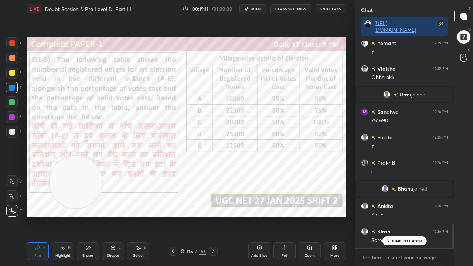
click at [10, 117] on div at bounding box center [12, 117] width 6 height 6
click at [393, 216] on p "JUMP TO LATEST" at bounding box center [407, 241] width 32 height 4
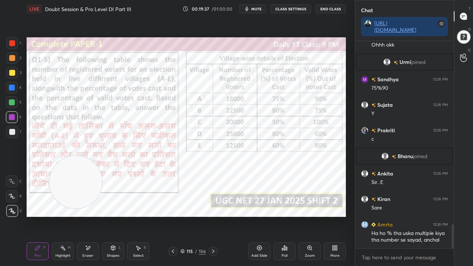
click at [13, 43] on div at bounding box center [12, 43] width 6 height 6
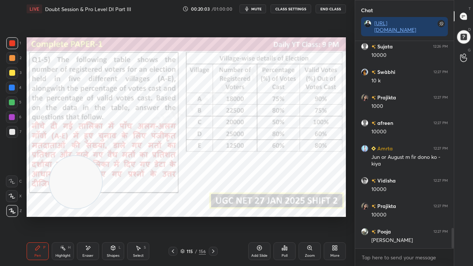
scroll to position [1903, 0]
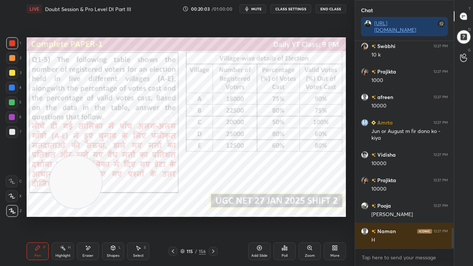
click at [11, 116] on div at bounding box center [12, 117] width 6 height 6
drag, startPoint x: 11, startPoint y: 116, endPoint x: 21, endPoint y: 116, distance: 10.3
click at [11, 116] on div at bounding box center [12, 117] width 6 height 6
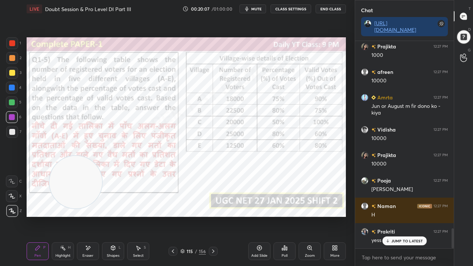
scroll to position [1945, 0]
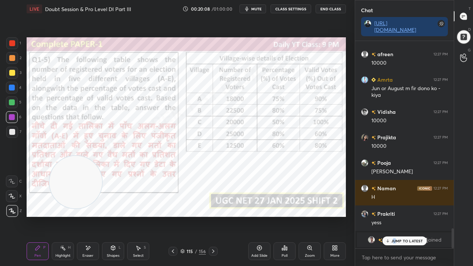
click at [394, 216] on p "JUMP TO LATEST" at bounding box center [407, 241] width 32 height 4
click at [13, 42] on div at bounding box center [12, 43] width 6 height 6
click at [11, 86] on div at bounding box center [12, 88] width 6 height 6
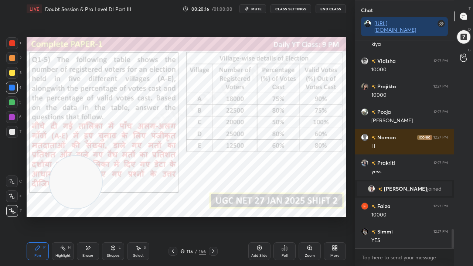
scroll to position [2022, 0]
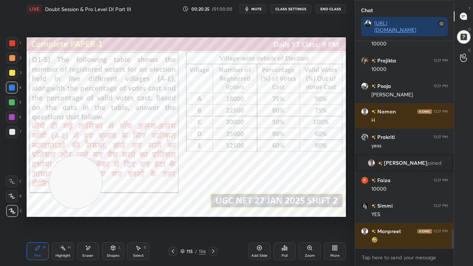
drag, startPoint x: 92, startPoint y: 250, endPoint x: 96, endPoint y: 249, distance: 4.5
click at [95, 216] on div "Eraser" at bounding box center [88, 251] width 22 height 18
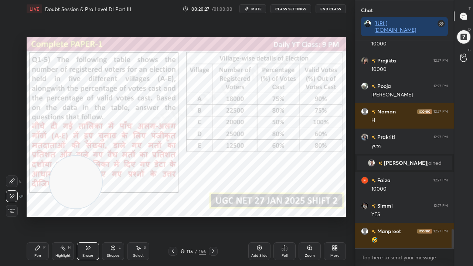
click at [35, 216] on div "Pen" at bounding box center [37, 256] width 7 height 4
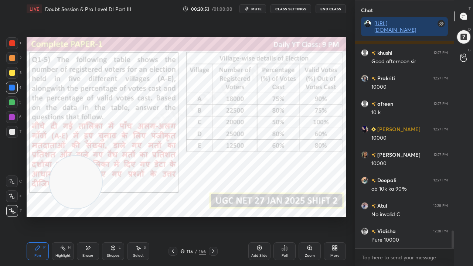
scroll to position [2251, 0]
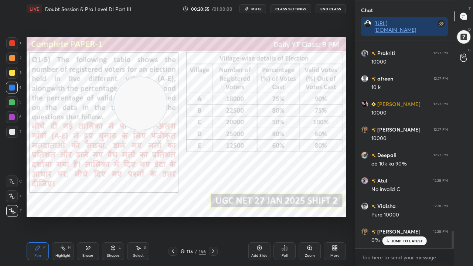
drag, startPoint x: 80, startPoint y: 177, endPoint x: 147, endPoint y: 95, distance: 105.5
click at [148, 95] on video at bounding box center [140, 103] width 52 height 52
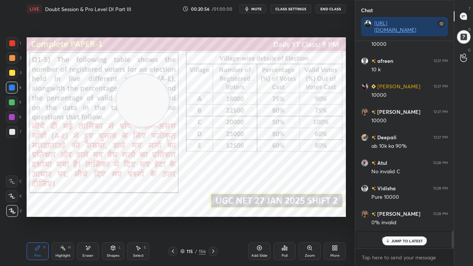
click at [11, 113] on div at bounding box center [12, 117] width 12 height 12
drag, startPoint x: 11, startPoint y: 113, endPoint x: 17, endPoint y: 118, distance: 7.9
click at [11, 114] on div at bounding box center [12, 117] width 12 height 12
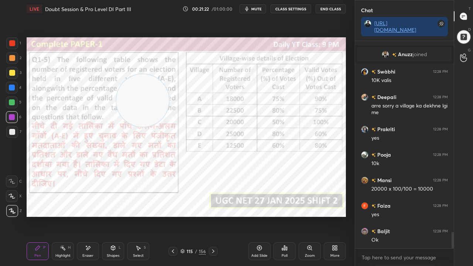
scroll to position [2480, 0]
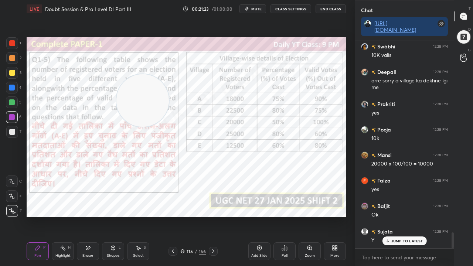
click at [12, 44] on div at bounding box center [12, 43] width 6 height 6
drag, startPoint x: 140, startPoint y: 106, endPoint x: 112, endPoint y: 86, distance: 34.6
click at [132, 71] on video at bounding box center [137, 78] width 52 height 52
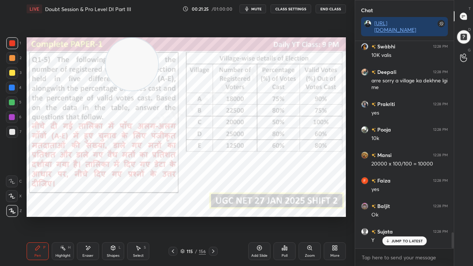
click at [11, 86] on div at bounding box center [12, 88] width 6 height 6
click at [12, 86] on div at bounding box center [12, 88] width 6 height 6
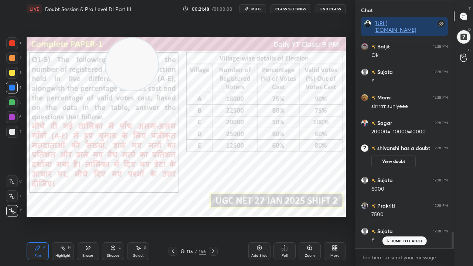
scroll to position [2353, 0]
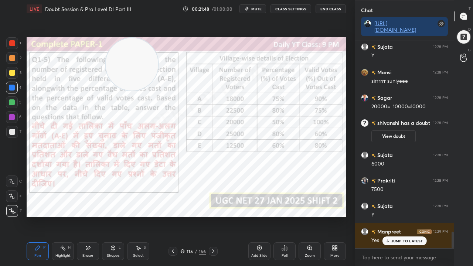
click at [11, 42] on div at bounding box center [12, 43] width 6 height 6
click at [12, 42] on div at bounding box center [12, 43] width 6 height 6
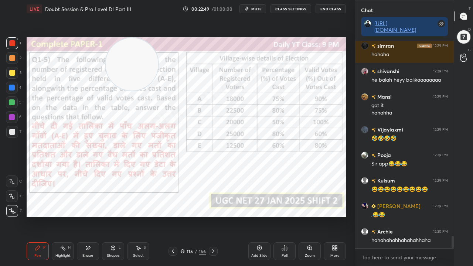
scroll to position [3326, 0]
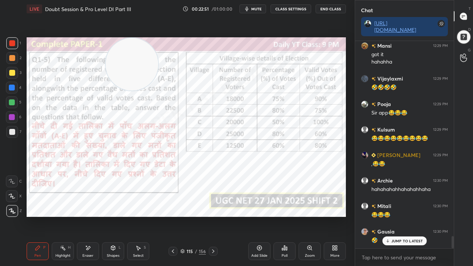
click at [13, 116] on div at bounding box center [12, 117] width 6 height 6
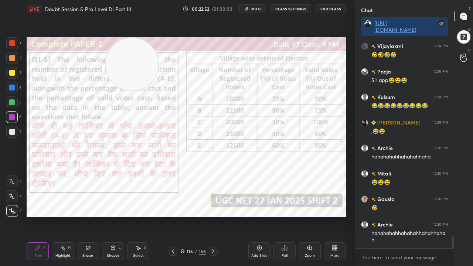
click at [304, 216] on div "Setting up your live class Poll for secs No correct answer Start poll" at bounding box center [186, 127] width 325 height 219
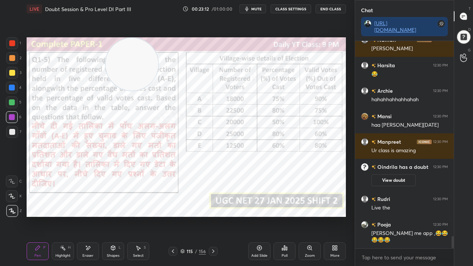
scroll to position [3387, 0]
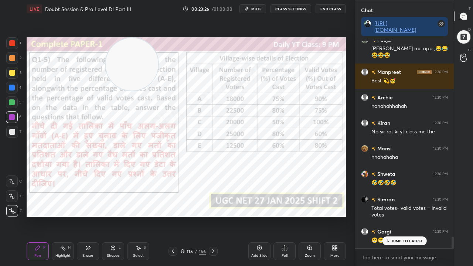
click at [259, 216] on icon at bounding box center [259, 248] width 6 height 6
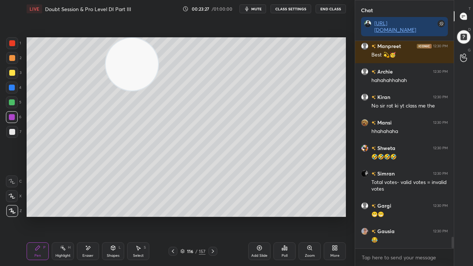
click at [10, 75] on div at bounding box center [12, 73] width 6 height 6
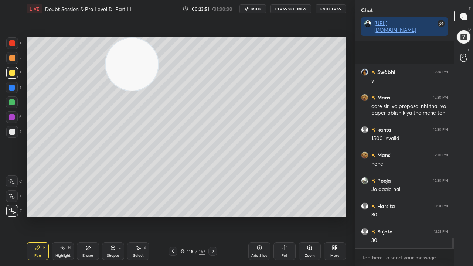
scroll to position [3808, 0]
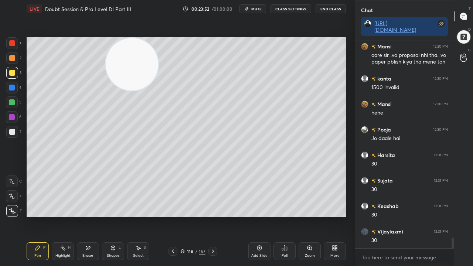
click at [10, 43] on div at bounding box center [12, 43] width 6 height 6
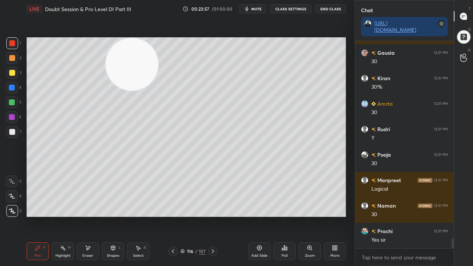
scroll to position [4063, 0]
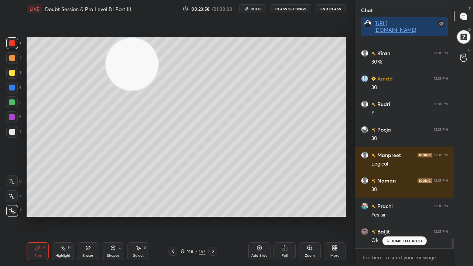
click at [214, 216] on icon at bounding box center [213, 251] width 6 height 6
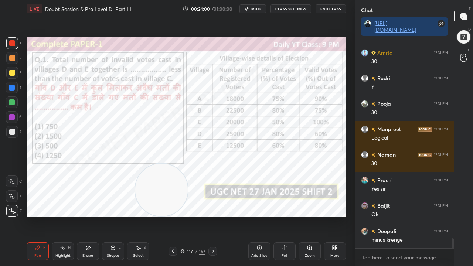
drag, startPoint x: 133, startPoint y: 71, endPoint x: 163, endPoint y: 197, distance: 129.4
click at [163, 197] on video at bounding box center [161, 190] width 52 height 52
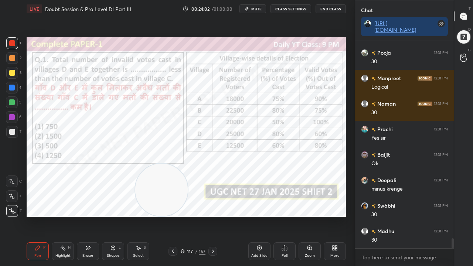
scroll to position [4165, 0]
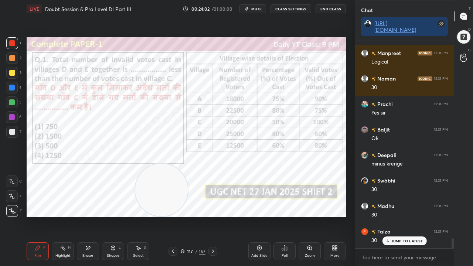
drag, startPoint x: 190, startPoint y: 251, endPoint x: 190, endPoint y: 239, distance: 12.6
click at [190, 216] on div "117" at bounding box center [189, 251] width 7 height 4
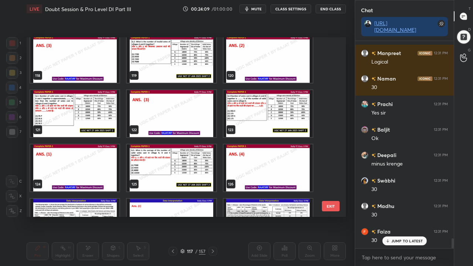
scroll to position [4191, 0]
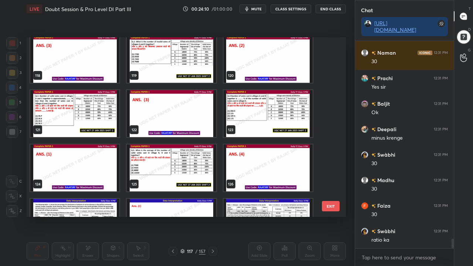
click at [184, 170] on img "grid" at bounding box center [171, 167] width 89 height 47
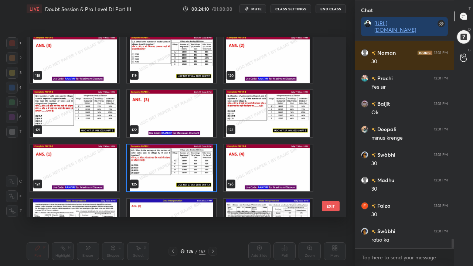
click at [185, 170] on img "grid" at bounding box center [171, 167] width 89 height 47
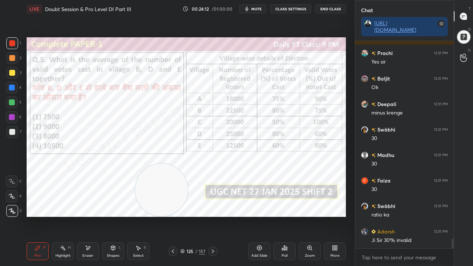
scroll to position [4242, 0]
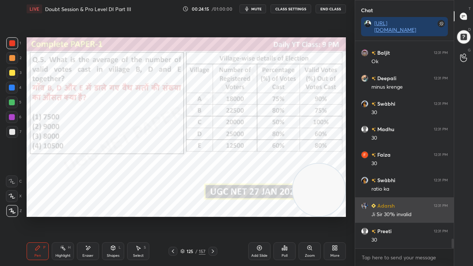
drag, startPoint x: 167, startPoint y: 192, endPoint x: 359, endPoint y: 201, distance: 191.9
click at [359, 201] on div "1 2 3 4 5 6 7 C X Z E E Erase all H H LIVE Doubt Session & Pro Level DI Part II…" at bounding box center [236, 133] width 473 height 266
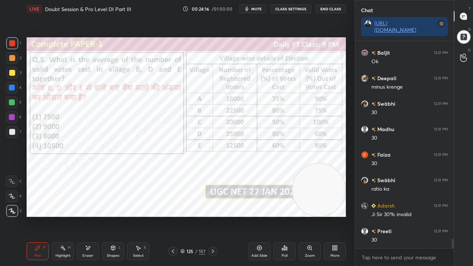
click at [193, 216] on div "125" at bounding box center [189, 251] width 7 height 4
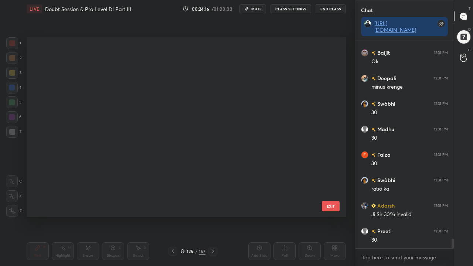
scroll to position [177, 315]
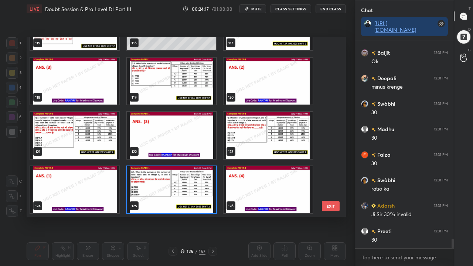
click at [190, 189] on img "grid" at bounding box center [171, 189] width 89 height 47
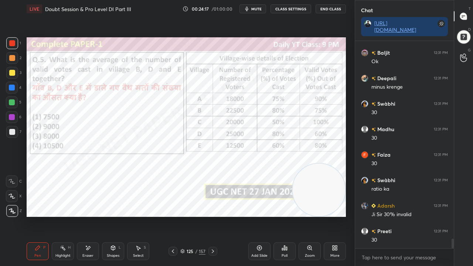
click at [190, 189] on img "grid" at bounding box center [171, 189] width 89 height 47
click at [283, 216] on icon at bounding box center [284, 248] width 6 height 6
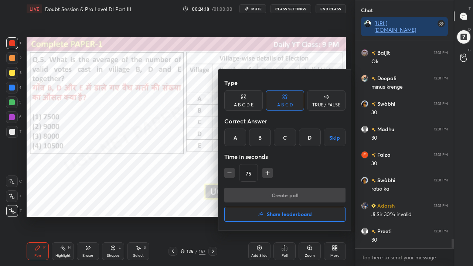
click at [304, 136] on div "D" at bounding box center [310, 138] width 22 height 18
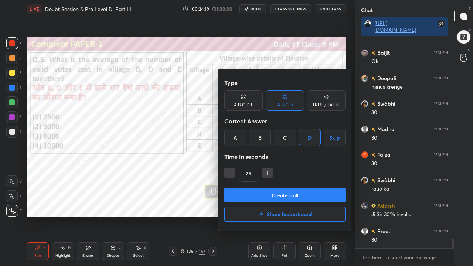
click at [267, 172] on icon "button" at bounding box center [267, 173] width 0 height 4
type input "90"
click at [269, 195] on button "Create poll" at bounding box center [284, 195] width 121 height 15
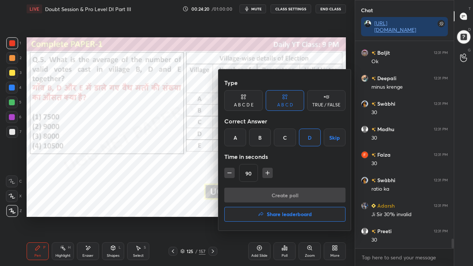
scroll to position [2, 2]
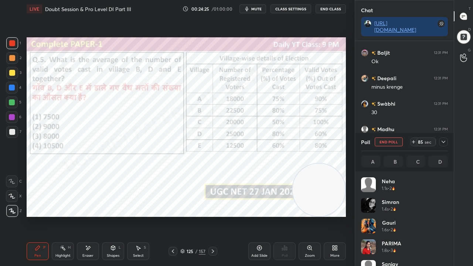
click at [445, 140] on icon at bounding box center [443, 142] width 6 height 6
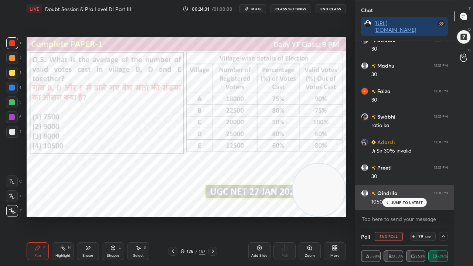
click at [398, 203] on p "JUMP TO LATEST" at bounding box center [407, 202] width 32 height 4
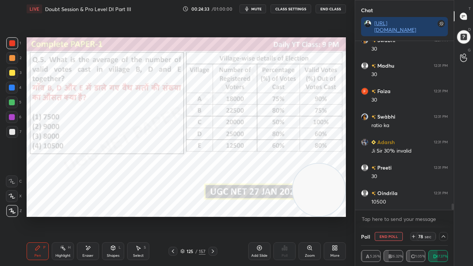
click at [9, 113] on div at bounding box center [12, 117] width 12 height 12
drag, startPoint x: 12, startPoint y: 87, endPoint x: 19, endPoint y: 79, distance: 10.5
click at [13, 87] on div at bounding box center [12, 88] width 6 height 6
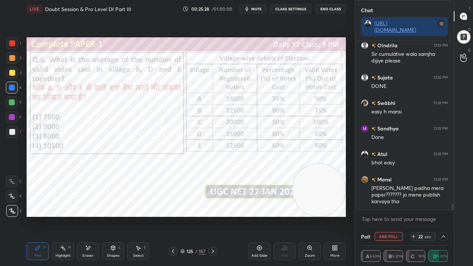
scroll to position [4369, 0]
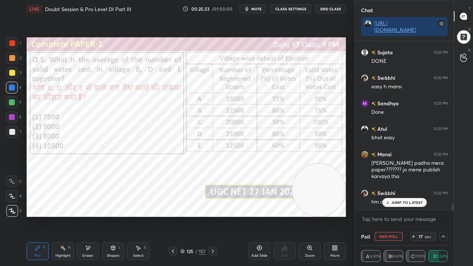
click at [394, 202] on p "JUMP TO LATEST" at bounding box center [407, 202] width 32 height 4
click at [12, 116] on div at bounding box center [12, 117] width 6 height 6
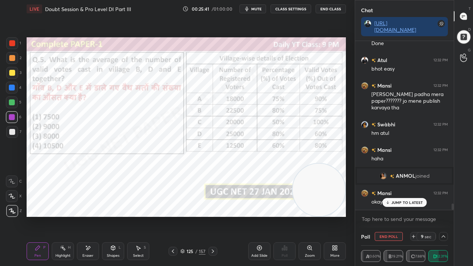
scroll to position [4353, 0]
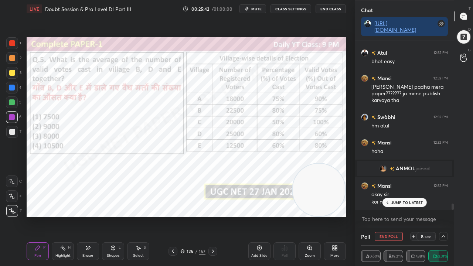
click at [397, 202] on p "JUMP TO LATEST" at bounding box center [407, 202] width 32 height 4
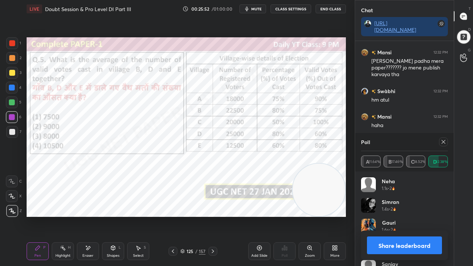
scroll to position [4397, 0]
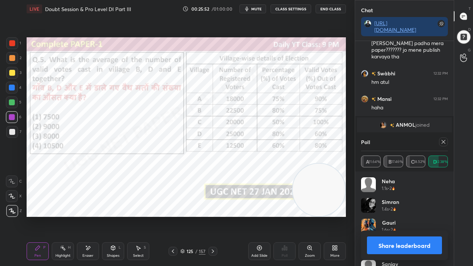
click at [446, 141] on icon at bounding box center [443, 142] width 6 height 6
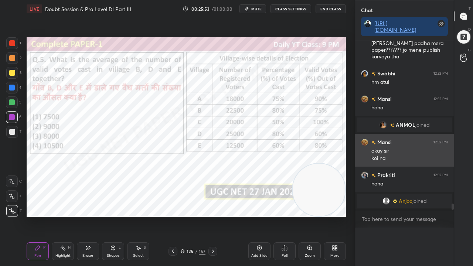
scroll to position [4385, 0]
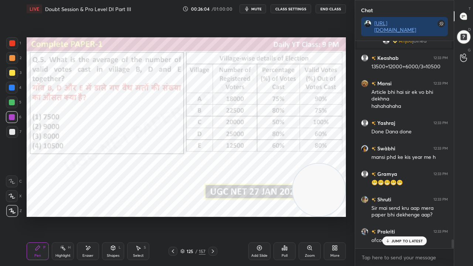
click at [86, 216] on div "Eraser" at bounding box center [88, 251] width 22 height 18
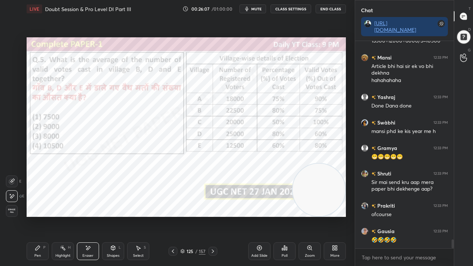
drag, startPoint x: 41, startPoint y: 252, endPoint x: 45, endPoint y: 240, distance: 12.4
click at [41, 216] on div "Pen P" at bounding box center [38, 251] width 22 height 18
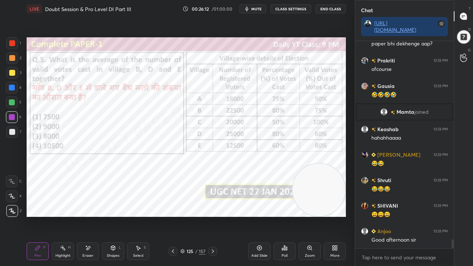
click at [9, 83] on div at bounding box center [12, 88] width 12 height 12
click at [10, 85] on div at bounding box center [12, 88] width 12 height 12
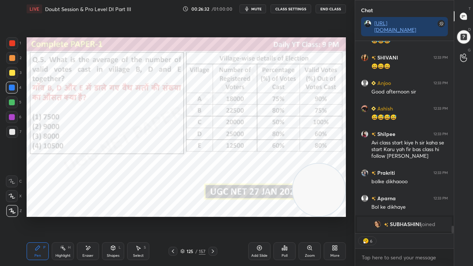
click at [11, 112] on div at bounding box center [12, 117] width 12 height 12
drag, startPoint x: 11, startPoint y: 113, endPoint x: 21, endPoint y: 106, distance: 12.5
click at [12, 112] on div at bounding box center [12, 117] width 12 height 12
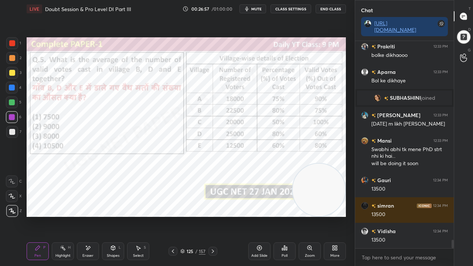
scroll to position [4870, 0]
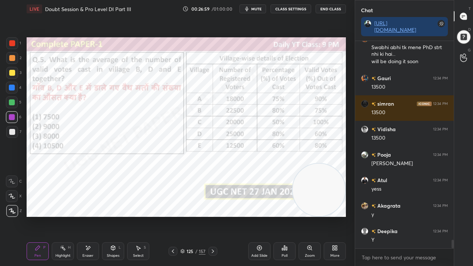
click at [13, 86] on div at bounding box center [12, 88] width 6 height 6
drag, startPoint x: 13, startPoint y: 86, endPoint x: 25, endPoint y: 90, distance: 12.0
click at [13, 86] on div at bounding box center [12, 88] width 6 height 6
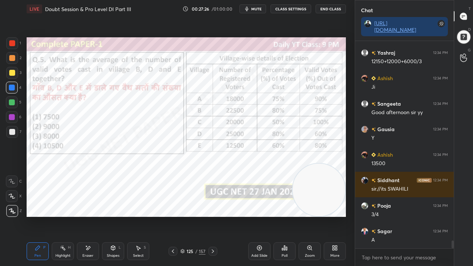
scroll to position [5303, 0]
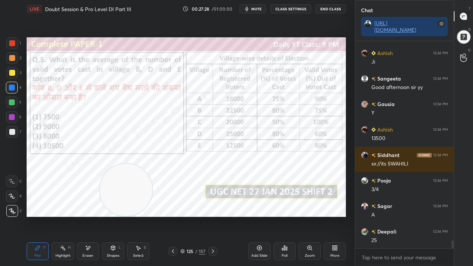
drag, startPoint x: 316, startPoint y: 187, endPoint x: 70, endPoint y: 199, distance: 246.3
click at [100, 199] on video at bounding box center [126, 190] width 52 height 52
click at [10, 112] on div at bounding box center [12, 117] width 12 height 12
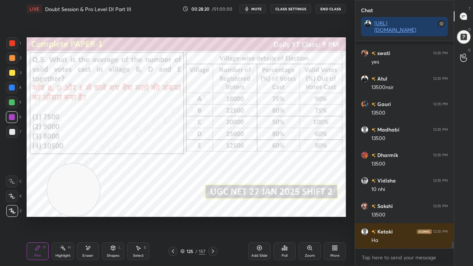
scroll to position [6220, 0]
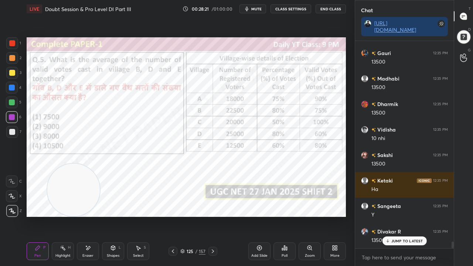
click at [11, 42] on div at bounding box center [12, 43] width 6 height 6
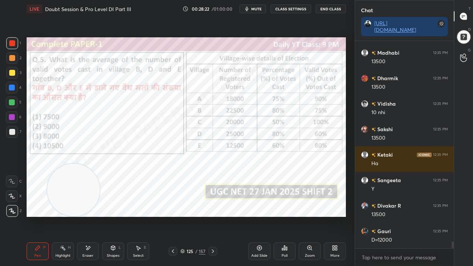
click at [11, 42] on div at bounding box center [12, 43] width 6 height 6
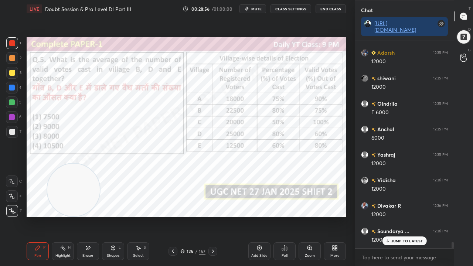
scroll to position [6699, 0]
click at [11, 86] on div at bounding box center [12, 88] width 6 height 6
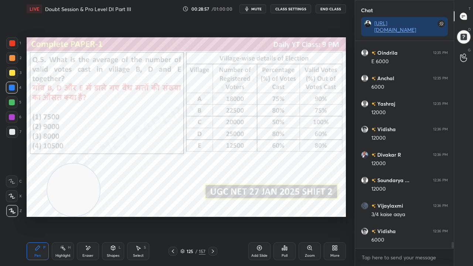
click at [13, 44] on div at bounding box center [12, 43] width 6 height 6
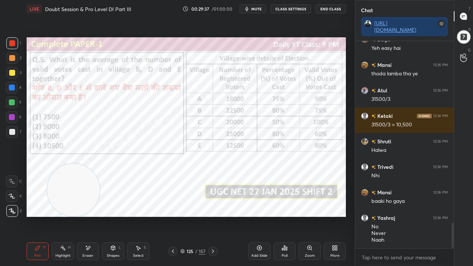
scroll to position [1523, 0]
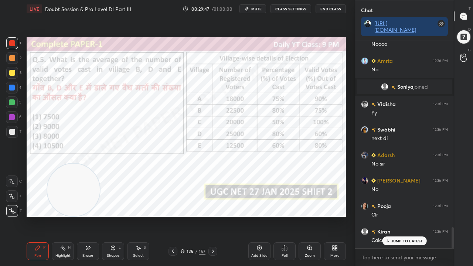
click at [13, 86] on div at bounding box center [12, 88] width 6 height 6
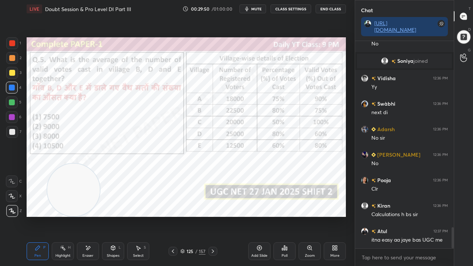
drag, startPoint x: 186, startPoint y: 252, endPoint x: 190, endPoint y: 235, distance: 17.0
click at [186, 216] on div "125" at bounding box center [189, 251] width 7 height 4
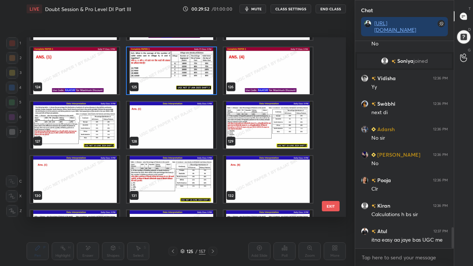
click at [197, 79] on img "grid" at bounding box center [171, 70] width 89 height 47
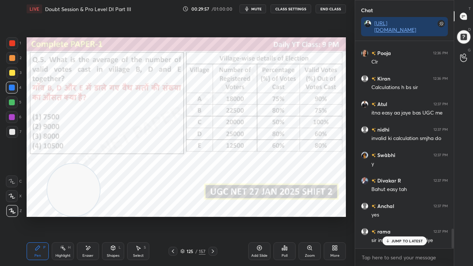
drag, startPoint x: 197, startPoint y: 252, endPoint x: 198, endPoint y: 244, distance: 7.8
click at [197, 216] on div "/" at bounding box center [196, 251] width 2 height 4
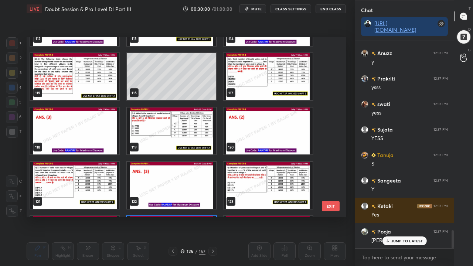
click at [255, 81] on img "grid" at bounding box center [268, 76] width 89 height 47
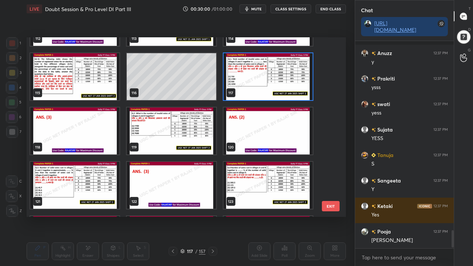
click at [255, 81] on img "grid" at bounding box center [268, 76] width 89 height 47
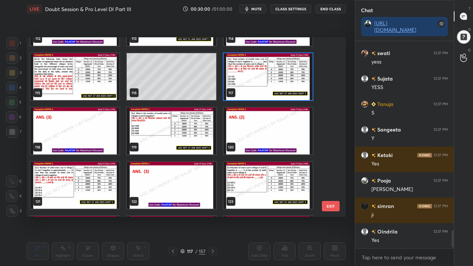
click at [256, 81] on img "grid" at bounding box center [268, 76] width 89 height 47
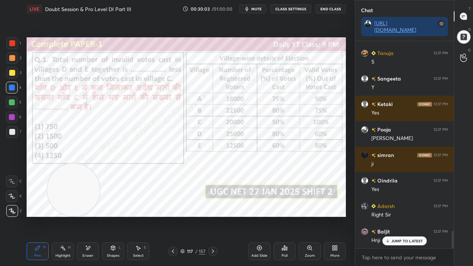
click at [212, 216] on icon at bounding box center [213, 251] width 2 height 4
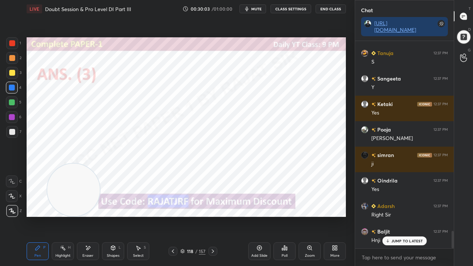
click at [212, 216] on icon at bounding box center [213, 251] width 6 height 6
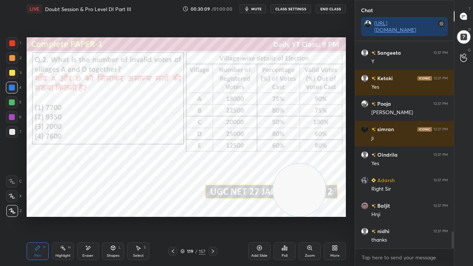
drag, startPoint x: 70, startPoint y: 190, endPoint x: 344, endPoint y: 217, distance: 275.1
click at [344, 216] on div "Setting up your live class Poll for secs No correct answer Start poll" at bounding box center [186, 127] width 325 height 219
drag, startPoint x: 12, startPoint y: 44, endPoint x: 23, endPoint y: 54, distance: 15.2
click at [11, 44] on div at bounding box center [12, 43] width 6 height 6
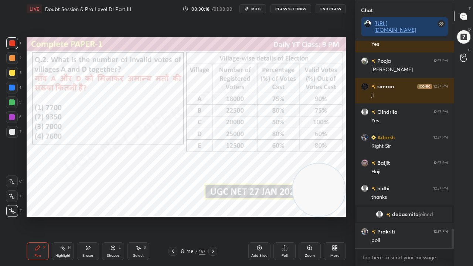
click at [14, 86] on div at bounding box center [12, 88] width 6 height 6
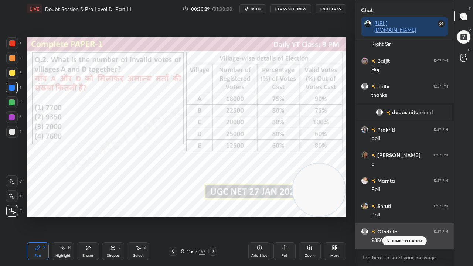
drag, startPoint x: 401, startPoint y: 242, endPoint x: 378, endPoint y: 234, distance: 23.7
click at [401, 216] on p "JUMP TO LATEST" at bounding box center [407, 241] width 32 height 4
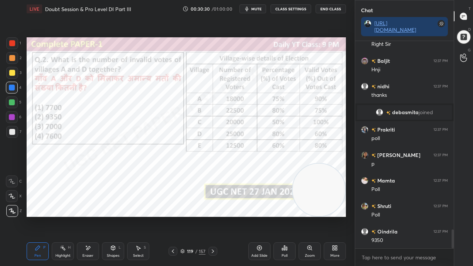
click at [10, 117] on div at bounding box center [12, 117] width 6 height 6
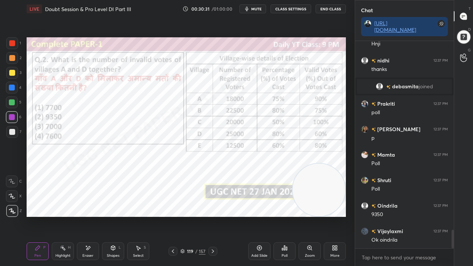
click at [193, 216] on div "119" at bounding box center [189, 251] width 7 height 4
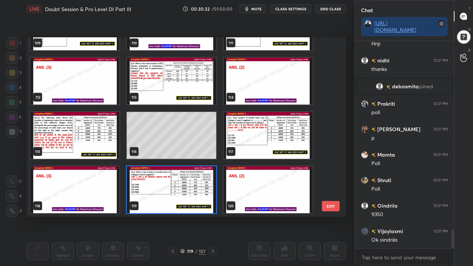
click at [163, 191] on img "grid" at bounding box center [171, 189] width 89 height 47
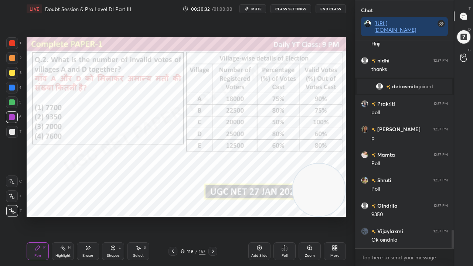
drag, startPoint x: 164, startPoint y: 191, endPoint x: 211, endPoint y: 209, distance: 50.2
click at [165, 191] on img "grid" at bounding box center [171, 189] width 89 height 47
click at [280, 216] on div "Poll" at bounding box center [284, 251] width 22 height 18
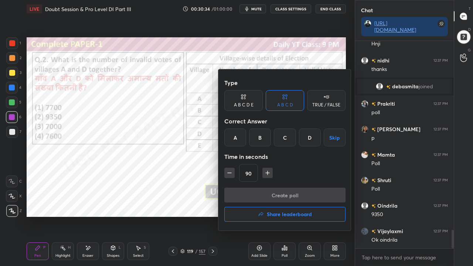
click at [262, 136] on div "B" at bounding box center [260, 138] width 22 height 18
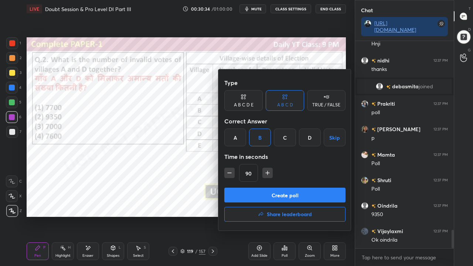
click at [231, 174] on icon "button" at bounding box center [229, 172] width 7 height 7
type input "75"
click at [246, 194] on button "Create poll" at bounding box center [284, 195] width 121 height 15
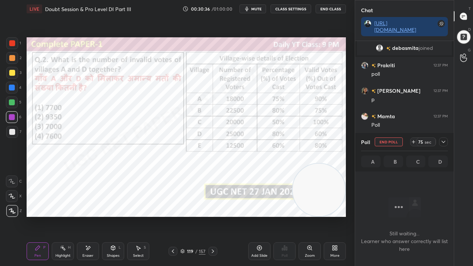
click at [440, 141] on icon at bounding box center [443, 142] width 6 height 6
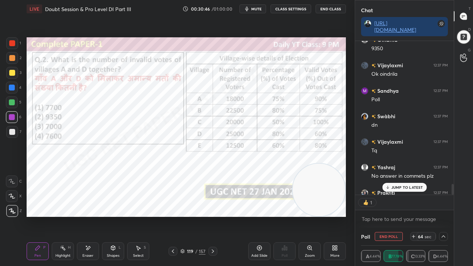
click at [88, 216] on icon at bounding box center [88, 248] width 6 height 6
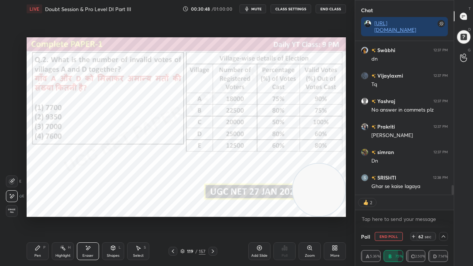
click at [44, 216] on div "Pen P" at bounding box center [38, 251] width 22 height 18
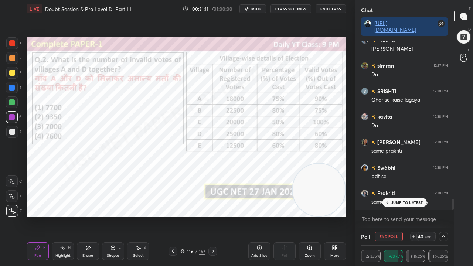
click at [11, 87] on div at bounding box center [12, 88] width 6 height 6
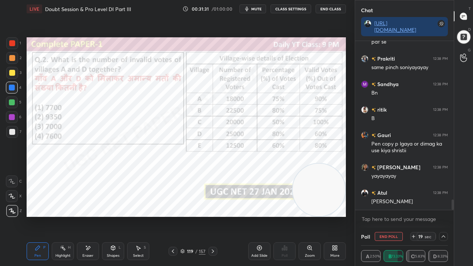
click at [14, 116] on div at bounding box center [12, 117] width 6 height 6
click at [13, 116] on div at bounding box center [12, 117] width 6 height 6
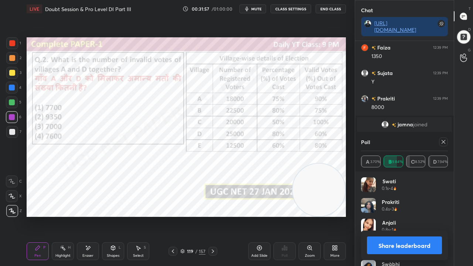
scroll to position [2667, 0]
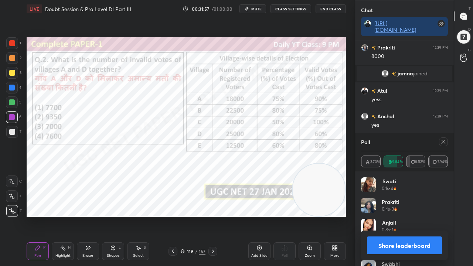
click at [447, 142] on div at bounding box center [443, 141] width 9 height 9
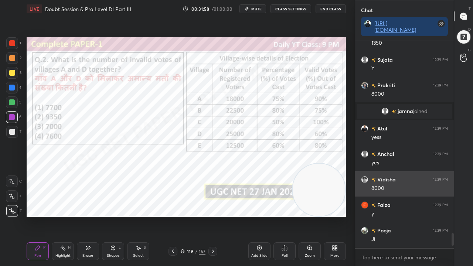
scroll to position [205, 96]
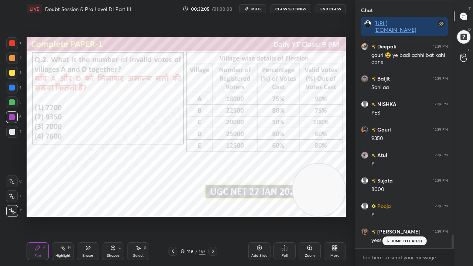
click at [13, 42] on div at bounding box center [12, 43] width 6 height 6
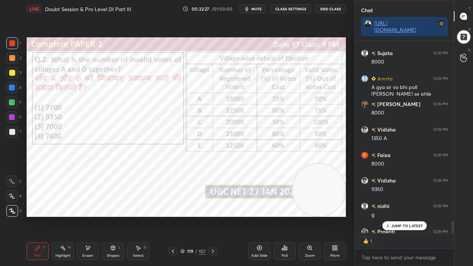
click at [259, 216] on icon at bounding box center [259, 248] width 6 height 6
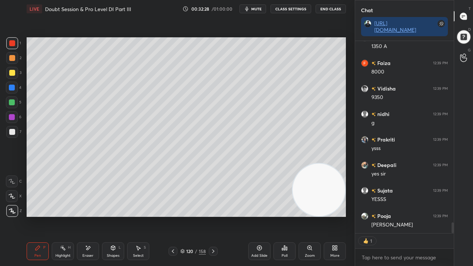
click at [10, 71] on div at bounding box center [12, 73] width 6 height 6
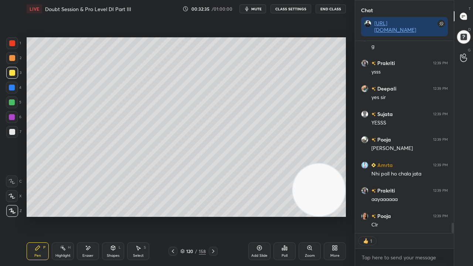
click at [18, 131] on div "7" at bounding box center [13, 132] width 15 height 12
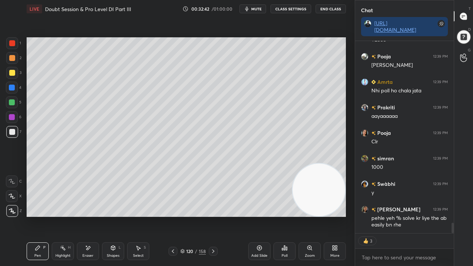
drag, startPoint x: 13, startPoint y: 43, endPoint x: 17, endPoint y: 43, distance: 3.7
click at [13, 43] on div at bounding box center [12, 43] width 6 height 6
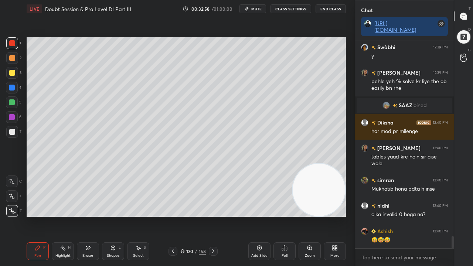
scroll to position [3298, 0]
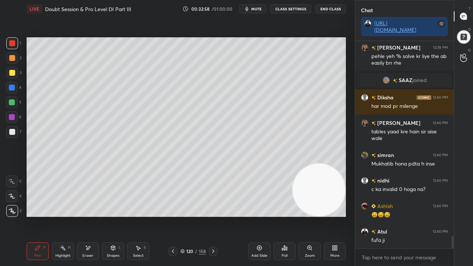
click at [12, 86] on div at bounding box center [12, 88] width 6 height 6
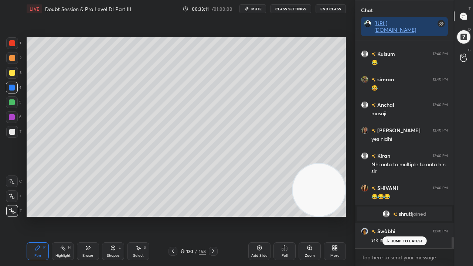
scroll to position [3501, 0]
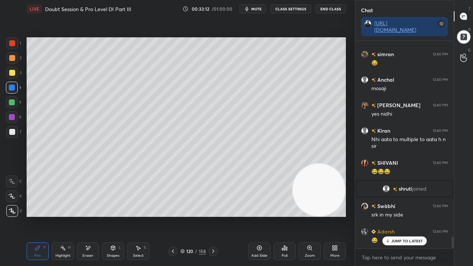
click at [173, 216] on icon at bounding box center [173, 251] width 6 height 6
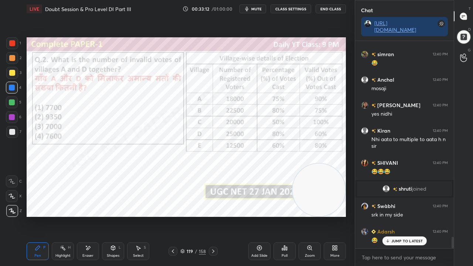
scroll to position [3559, 0]
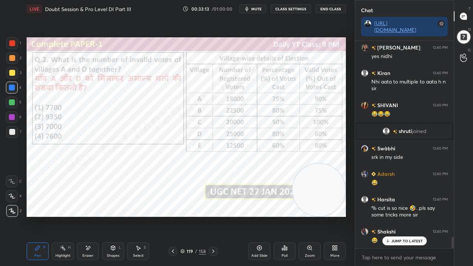
drag, startPoint x: 193, startPoint y: 252, endPoint x: 197, endPoint y: 241, distance: 11.6
click at [193, 216] on div "119" at bounding box center [189, 251] width 7 height 4
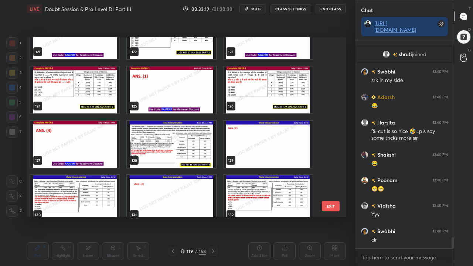
click at [191, 148] on img "grid" at bounding box center [171, 144] width 89 height 47
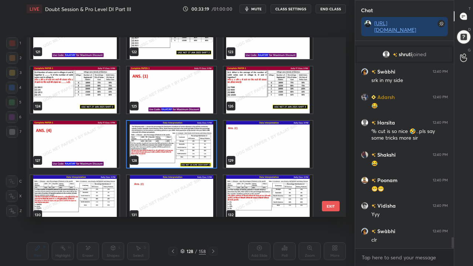
click at [191, 148] on img "grid" at bounding box center [171, 144] width 89 height 47
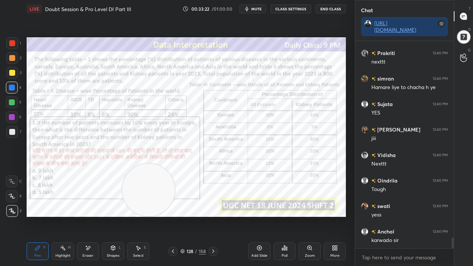
drag, startPoint x: 318, startPoint y: 174, endPoint x: 145, endPoint y: 179, distance: 172.6
click at [147, 179] on video at bounding box center [148, 190] width 52 height 52
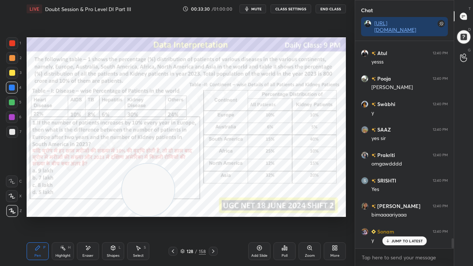
click at [172, 216] on icon at bounding box center [173, 251] width 6 height 6
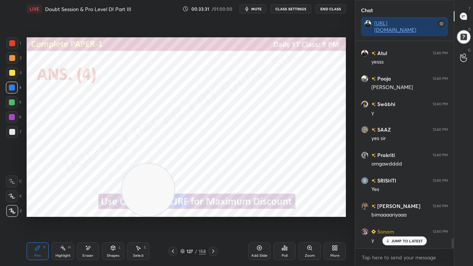
click at [337, 216] on div "More" at bounding box center [335, 251] width 22 height 18
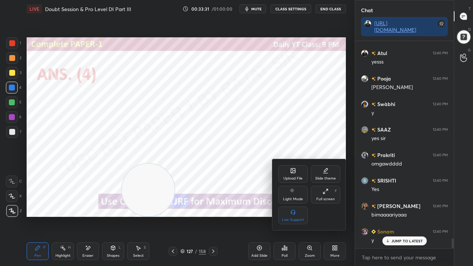
click at [292, 174] on div "Upload File" at bounding box center [293, 174] width 30 height 18
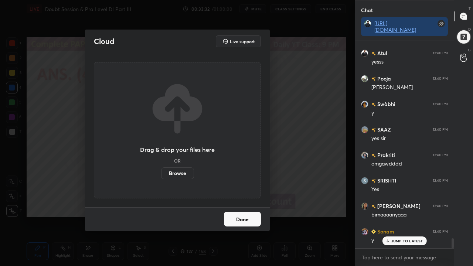
click at [186, 176] on label "Browse" at bounding box center [177, 173] width 33 height 12
click at [161, 176] on input "Browse" at bounding box center [161, 173] width 0 height 12
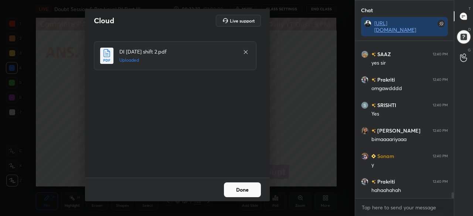
click at [247, 191] on button "Done" at bounding box center [242, 189] width 37 height 15
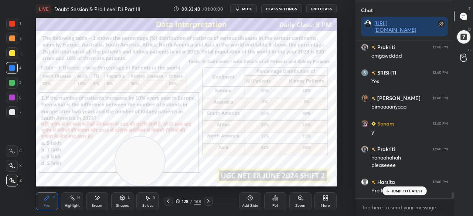
drag, startPoint x: 154, startPoint y: 161, endPoint x: 147, endPoint y: 166, distance: 9.0
click at [144, 166] on video at bounding box center [139, 161] width 49 height 49
click at [325, 204] on div "More" at bounding box center [325, 206] width 9 height 4
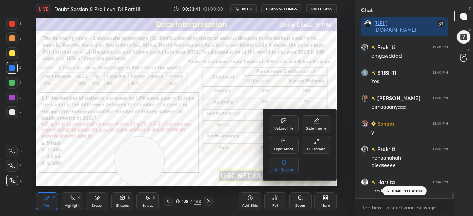
click at [313, 147] on div "Full screen" at bounding box center [316, 149] width 18 height 4
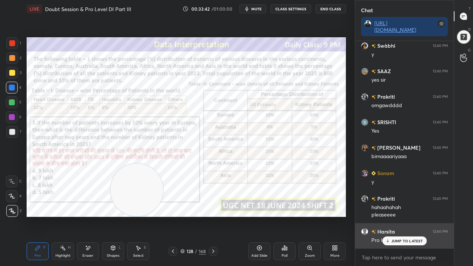
click at [404, 216] on p "JUMP TO LATEST" at bounding box center [407, 241] width 32 height 4
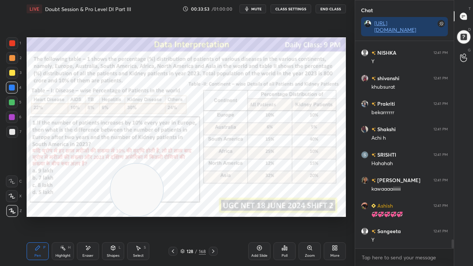
click at [11, 42] on div at bounding box center [12, 43] width 6 height 6
click at [12, 41] on div at bounding box center [12, 43] width 6 height 6
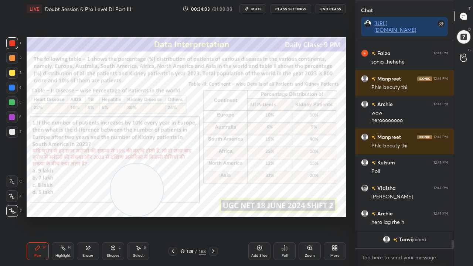
drag, startPoint x: 85, startPoint y: 246, endPoint x: 85, endPoint y: 224, distance: 22.2
click at [85, 216] on div "Eraser" at bounding box center [88, 251] width 22 height 18
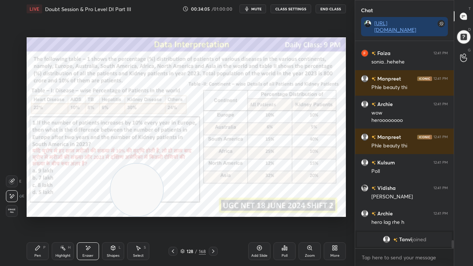
click at [32, 216] on div "Pen P" at bounding box center [38, 251] width 22 height 18
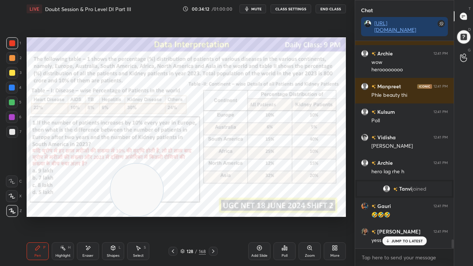
click at [86, 216] on icon at bounding box center [88, 248] width 6 height 6
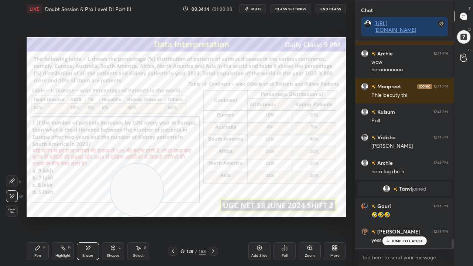
drag, startPoint x: 41, startPoint y: 247, endPoint x: 42, endPoint y: 239, distance: 7.4
click at [41, 216] on div "Pen P" at bounding box center [38, 251] width 22 height 18
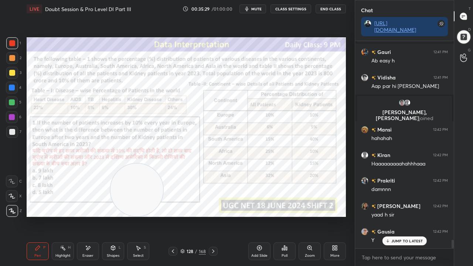
scroll to position [4885, 0]
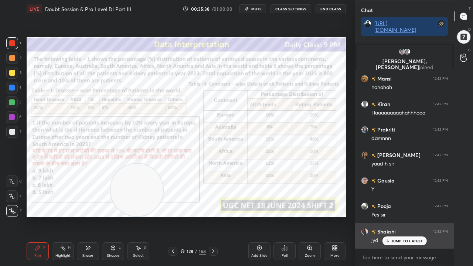
click at [405, 216] on p "JUMP TO LATEST" at bounding box center [407, 241] width 32 height 4
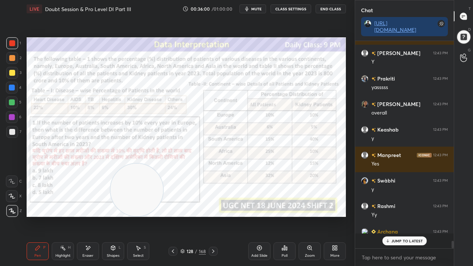
scroll to position [205, 96]
drag, startPoint x: 260, startPoint y: 250, endPoint x: 230, endPoint y: 218, distance: 43.4
click at [259, 216] on icon at bounding box center [259, 248] width 6 height 6
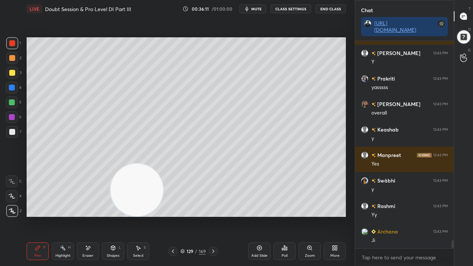
scroll to position [5224, 0]
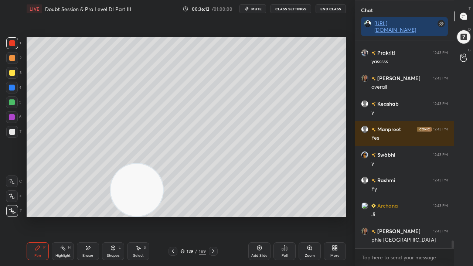
click at [16, 133] on div at bounding box center [12, 132] width 12 height 12
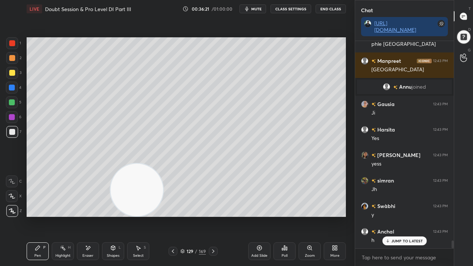
scroll to position [5471, 0]
click at [13, 41] on div at bounding box center [12, 43] width 6 height 6
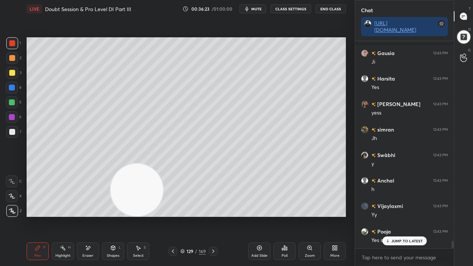
scroll to position [5497, 0]
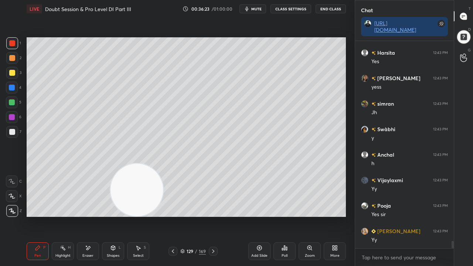
drag, startPoint x: 173, startPoint y: 251, endPoint x: 177, endPoint y: 239, distance: 13.1
click at [173, 216] on icon at bounding box center [173, 251] width 6 height 6
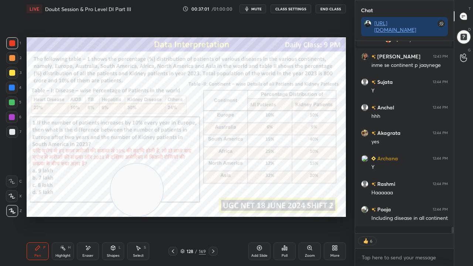
scroll to position [5622, 0]
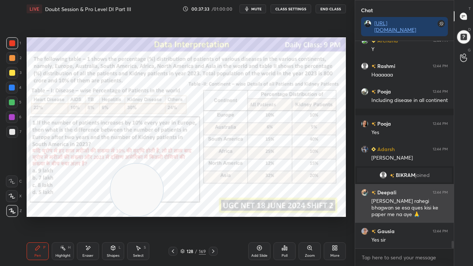
click at [410, 216] on div "Yes sir" at bounding box center [409, 239] width 76 height 7
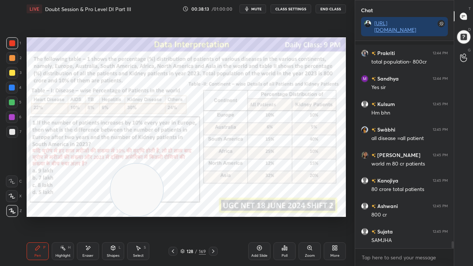
scroll to position [5914, 0]
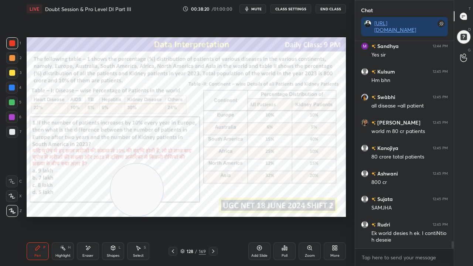
click at [86, 216] on div "Eraser" at bounding box center [88, 251] width 22 height 18
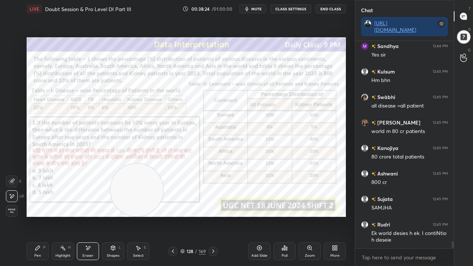
click at [38, 216] on icon at bounding box center [38, 248] width 6 height 6
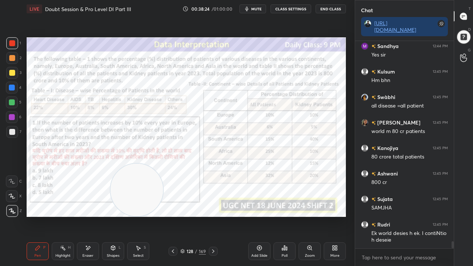
drag, startPoint x: 38, startPoint y: 250, endPoint x: 100, endPoint y: 218, distance: 70.2
click at [38, 216] on icon at bounding box center [38, 248] width 6 height 6
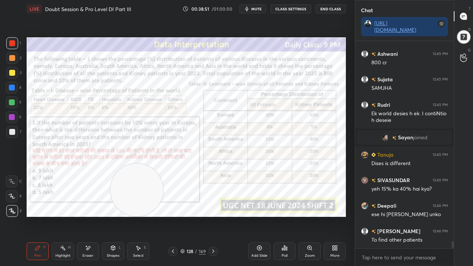
scroll to position [5989, 0]
click at [13, 117] on div at bounding box center [12, 117] width 6 height 6
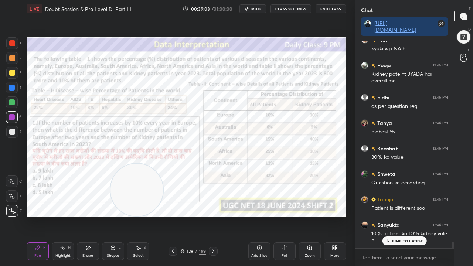
scroll to position [6239, 0]
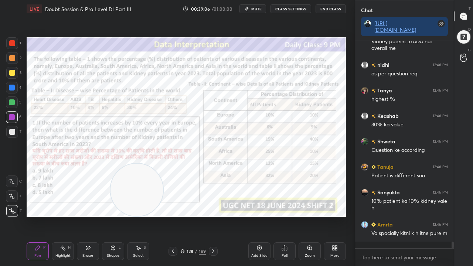
drag, startPoint x: 91, startPoint y: 250, endPoint x: 95, endPoint y: 246, distance: 6.1
click at [90, 216] on icon at bounding box center [88, 248] width 6 height 6
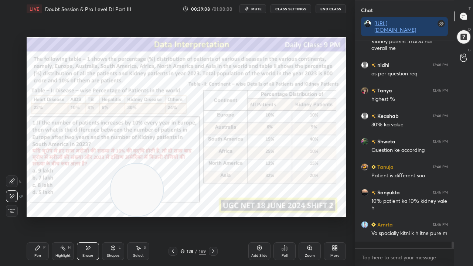
click at [40, 216] on icon at bounding box center [38, 248] width 6 height 6
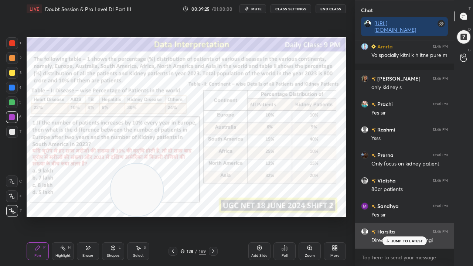
scroll to position [6443, 0]
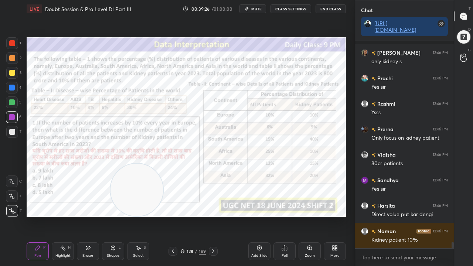
click at [328, 216] on div "Setting up your live class Poll for secs No correct answer Start poll" at bounding box center [186, 127] width 325 height 219
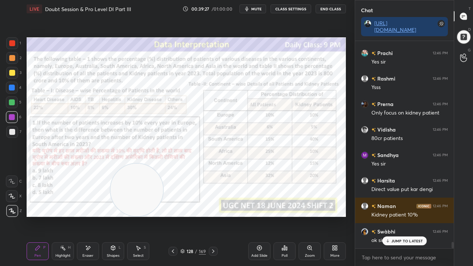
drag, startPoint x: 94, startPoint y: 251, endPoint x: 127, endPoint y: 234, distance: 37.0
click at [95, 216] on div "Eraser" at bounding box center [88, 251] width 22 height 18
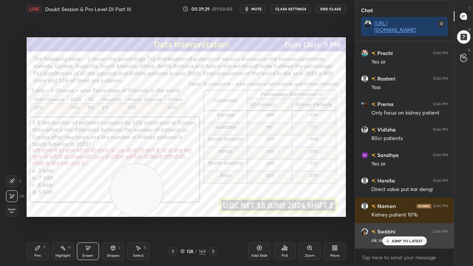
click at [399, 216] on p "JUMP TO LATEST" at bounding box center [407, 241] width 32 height 4
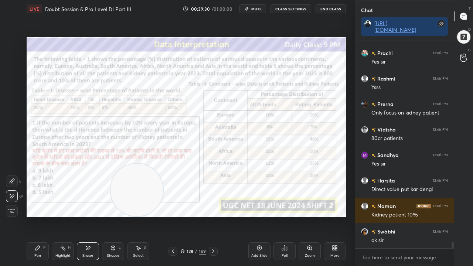
drag, startPoint x: 42, startPoint y: 249, endPoint x: 88, endPoint y: 226, distance: 51.4
click at [42, 216] on div "Pen P" at bounding box center [38, 251] width 22 height 18
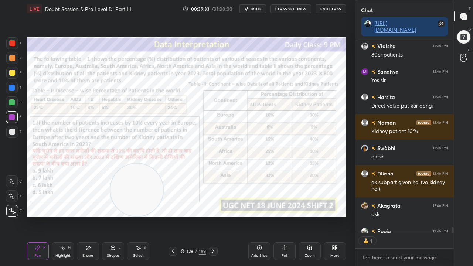
scroll to position [2, 2]
click at [91, 216] on icon at bounding box center [88, 248] width 6 height 6
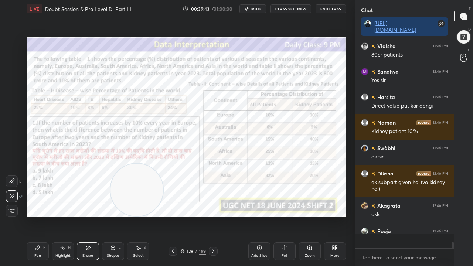
scroll to position [6551, 0]
click at [42, 216] on div "Pen P" at bounding box center [38, 251] width 22 height 18
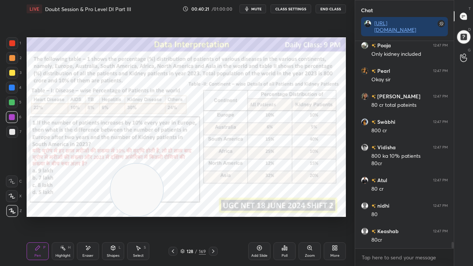
scroll to position [6788, 0]
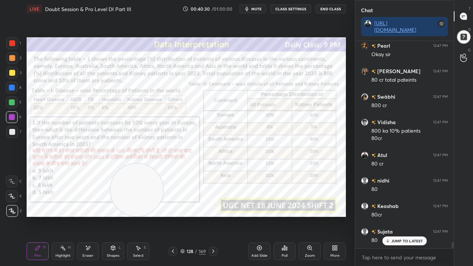
click at [12, 43] on div at bounding box center [12, 43] width 6 height 6
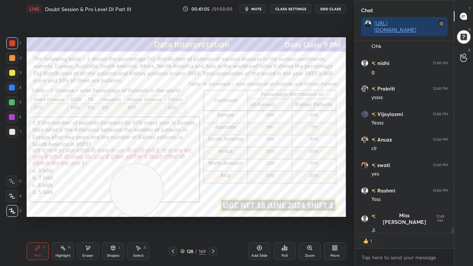
scroll to position [7211, 0]
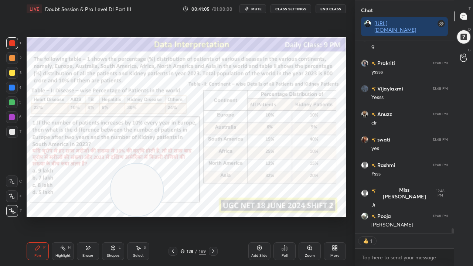
click at [193, 216] on div "128" at bounding box center [189, 251] width 7 height 4
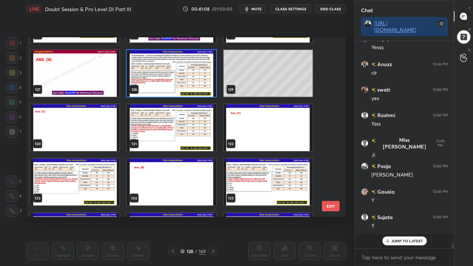
scroll to position [205, 96]
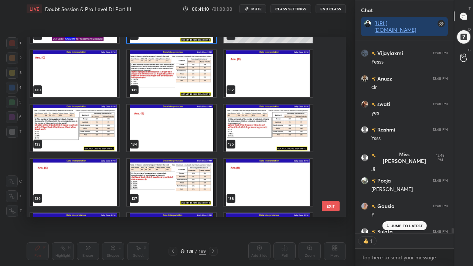
click at [253, 133] on img "grid" at bounding box center [268, 128] width 89 height 47
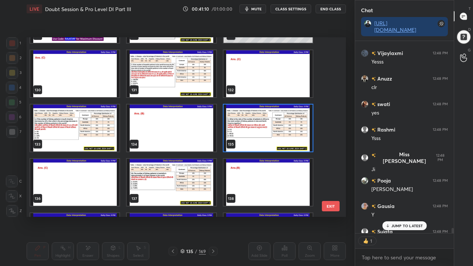
click at [253, 133] on img "grid" at bounding box center [268, 128] width 89 height 47
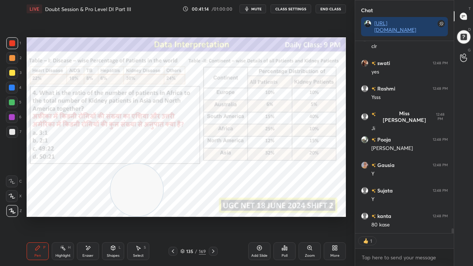
click at [174, 216] on icon at bounding box center [173, 251] width 6 height 6
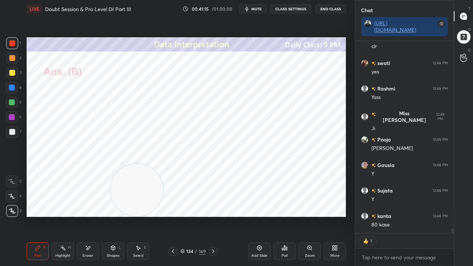
click at [174, 216] on icon at bounding box center [173, 251] width 6 height 6
click at [174, 216] on icon at bounding box center [173, 251] width 2 height 4
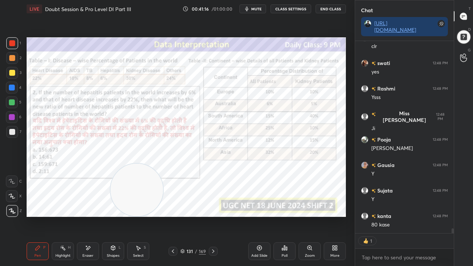
click at [173, 216] on icon at bounding box center [173, 251] width 6 height 6
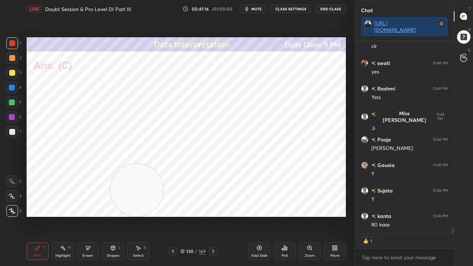
click at [173, 216] on icon at bounding box center [173, 251] width 6 height 6
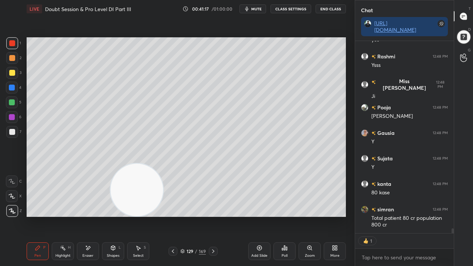
click at [172, 216] on icon at bounding box center [173, 251] width 2 height 4
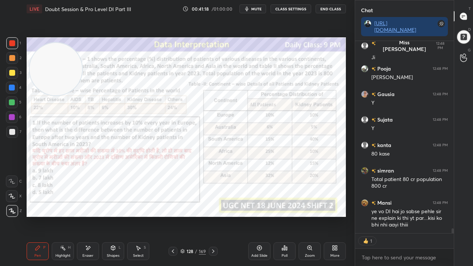
drag, startPoint x: 137, startPoint y: 193, endPoint x: 53, endPoint y: 67, distance: 151.2
click at [55, 68] on video at bounding box center [56, 69] width 52 height 52
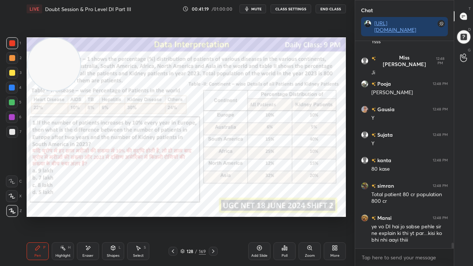
click at [13, 88] on div at bounding box center [12, 88] width 6 height 6
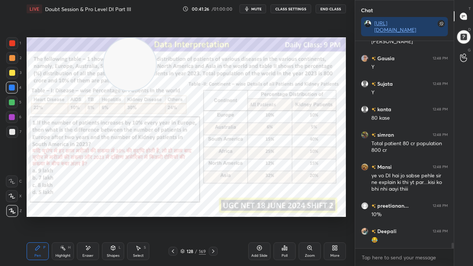
drag, startPoint x: 97, startPoint y: 57, endPoint x: 115, endPoint y: 55, distance: 17.8
click at [123, 55] on video at bounding box center [129, 64] width 52 height 52
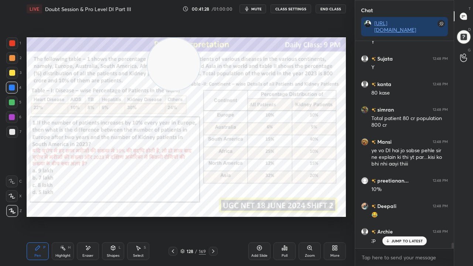
drag, startPoint x: 141, startPoint y: 70, endPoint x: 148, endPoint y: 74, distance: 7.3
click at [171, 66] on video at bounding box center [173, 64] width 52 height 52
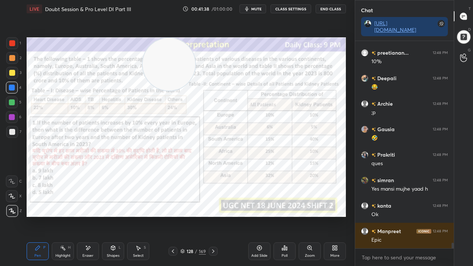
drag, startPoint x: 188, startPoint y: 252, endPoint x: 195, endPoint y: 218, distance: 34.6
click at [188, 216] on div "128" at bounding box center [189, 251] width 7 height 4
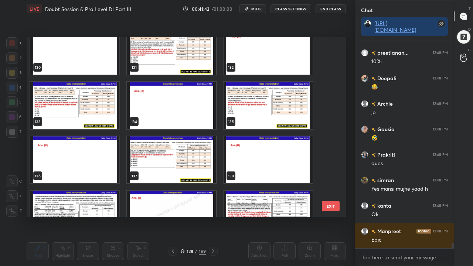
click at [257, 116] on img "grid" at bounding box center [268, 105] width 89 height 47
click at [258, 116] on img "grid" at bounding box center [268, 105] width 89 height 47
click at [258, 117] on img "grid" at bounding box center [268, 105] width 89 height 47
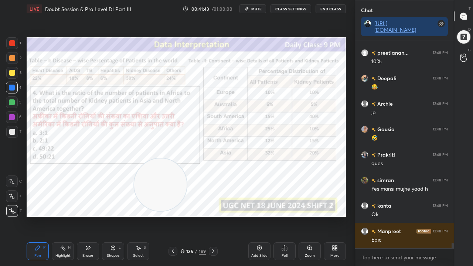
drag, startPoint x: 159, startPoint y: 98, endPoint x: 150, endPoint y: 185, distance: 88.0
click at [152, 188] on video at bounding box center [160, 184] width 52 height 52
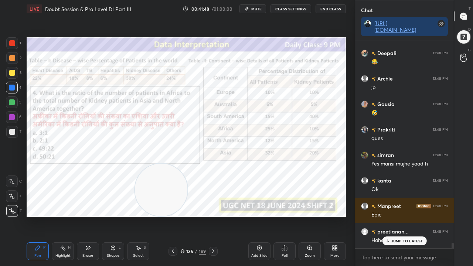
drag, startPoint x: 12, startPoint y: 40, endPoint x: 17, endPoint y: 42, distance: 5.5
click at [13, 40] on div at bounding box center [12, 43] width 12 height 12
click at [406, 216] on p "JUMP TO LATEST" at bounding box center [407, 241] width 32 height 4
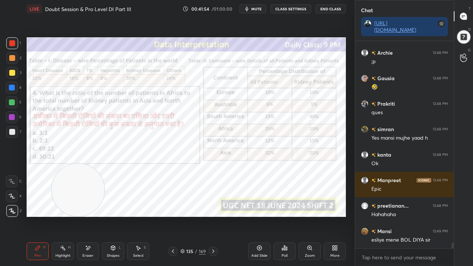
drag, startPoint x: 155, startPoint y: 190, endPoint x: 73, endPoint y: 202, distance: 82.8
click at [74, 202] on video at bounding box center [78, 190] width 52 height 52
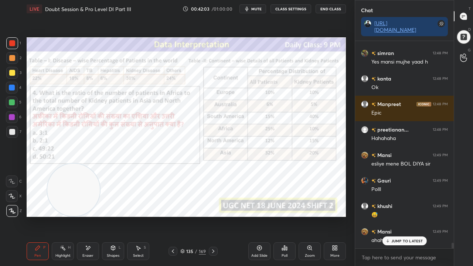
click at [13, 117] on div at bounding box center [12, 117] width 6 height 6
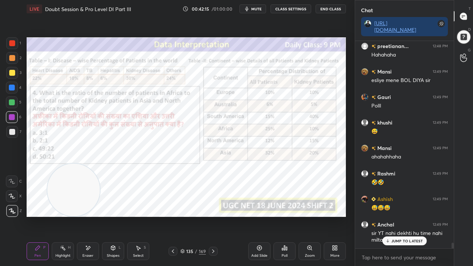
scroll to position [7783, 0]
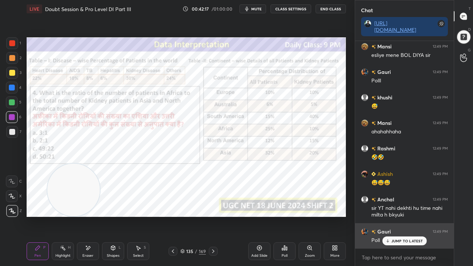
click at [412, 216] on p "JUMP TO LATEST" at bounding box center [407, 241] width 32 height 4
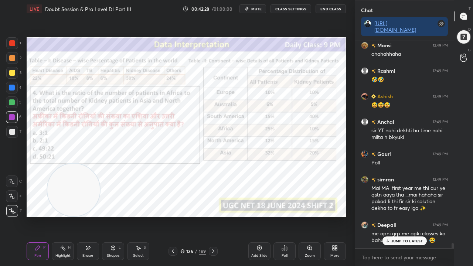
scroll to position [7900, 0]
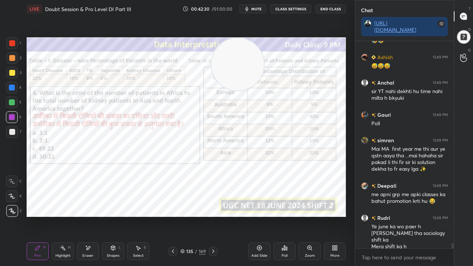
drag, startPoint x: 76, startPoint y: 192, endPoint x: 218, endPoint y: 75, distance: 184.5
click at [240, 66] on video at bounding box center [237, 64] width 52 height 52
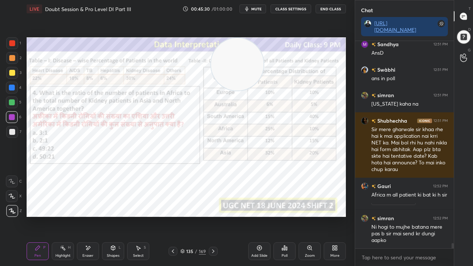
scroll to position [7825, 0]
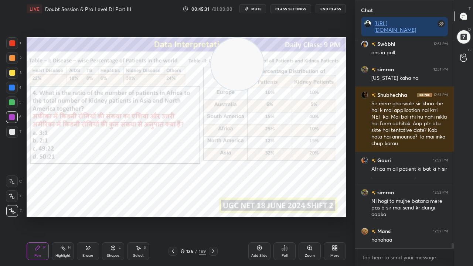
click at [9, 87] on div at bounding box center [12, 88] width 6 height 6
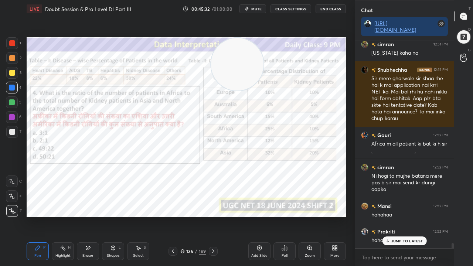
click at [12, 41] on div at bounding box center [12, 43] width 6 height 6
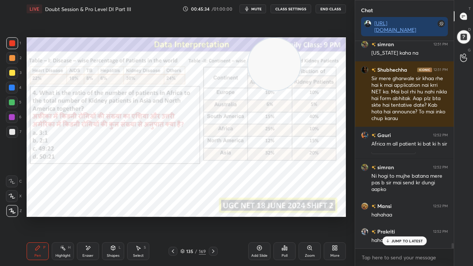
drag, startPoint x: 248, startPoint y: 66, endPoint x: 285, endPoint y: 62, distance: 37.9
click at [285, 65] on video at bounding box center [274, 64] width 52 height 52
click at [10, 88] on div at bounding box center [12, 88] width 6 height 6
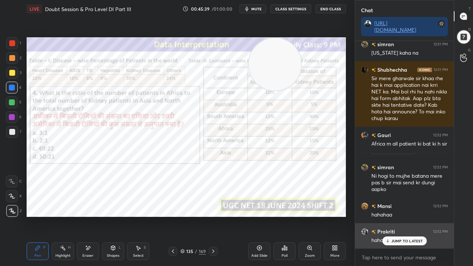
drag, startPoint x: 392, startPoint y: 239, endPoint x: 364, endPoint y: 231, distance: 29.1
click at [392, 216] on p "JUMP TO LATEST" at bounding box center [407, 241] width 32 height 4
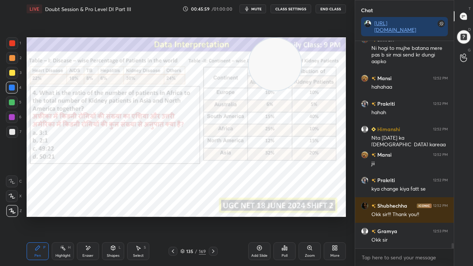
scroll to position [8003, 0]
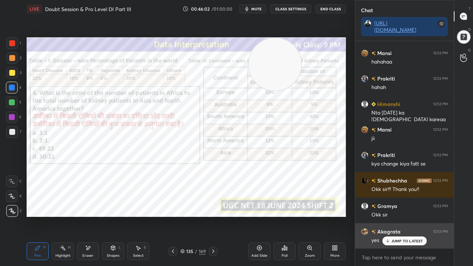
drag, startPoint x: 392, startPoint y: 240, endPoint x: 382, endPoint y: 238, distance: 10.9
click at [392, 216] on p "JUMP TO LATEST" at bounding box center [407, 241] width 32 height 4
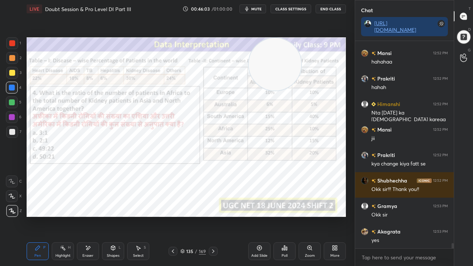
click at [10, 118] on div at bounding box center [12, 117] width 6 height 6
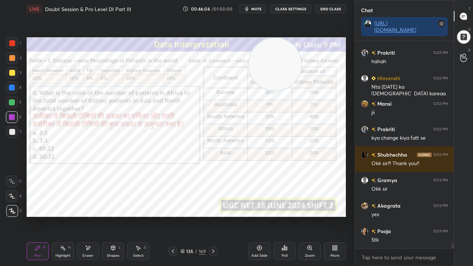
click at [13, 86] on div at bounding box center [12, 88] width 6 height 6
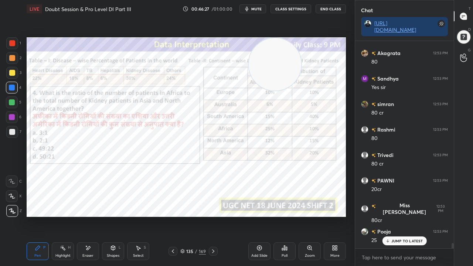
scroll to position [8386, 0]
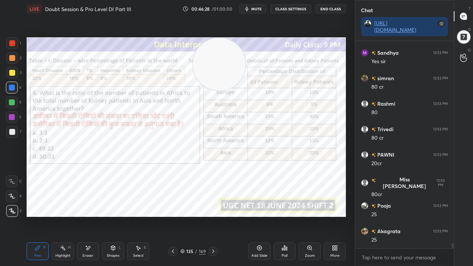
drag, startPoint x: 260, startPoint y: 73, endPoint x: 216, endPoint y: 68, distance: 44.3
click at [215, 64] on video at bounding box center [219, 64] width 52 height 52
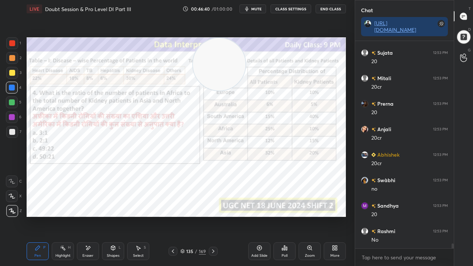
scroll to position [8921, 0]
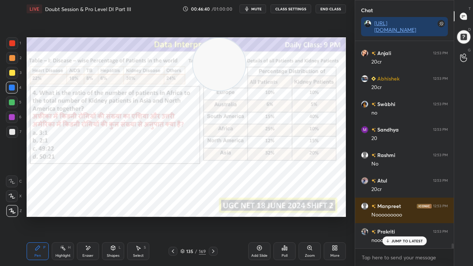
click at [10, 117] on div at bounding box center [12, 117] width 6 height 6
drag, startPoint x: 10, startPoint y: 117, endPoint x: 23, endPoint y: 122, distance: 13.6
click at [10, 117] on div at bounding box center [12, 117] width 6 height 6
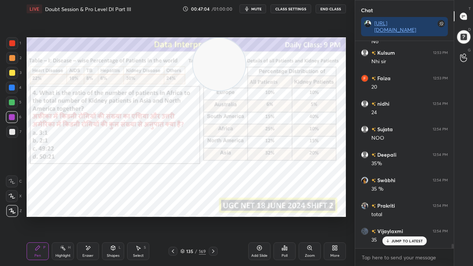
scroll to position [9278, 0]
click at [212, 65] on video at bounding box center [219, 64] width 52 height 52
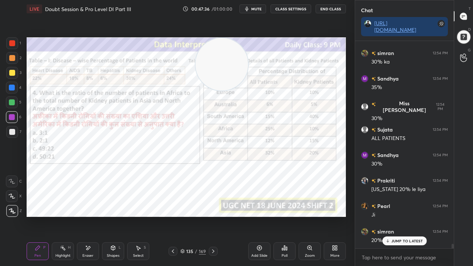
scroll to position [9718, 0]
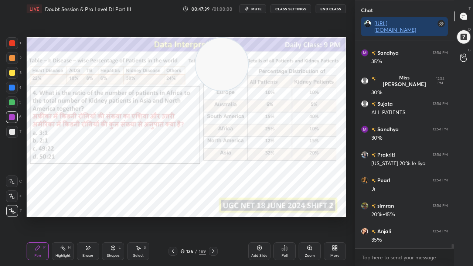
click at [90, 216] on div "Eraser" at bounding box center [88, 251] width 22 height 18
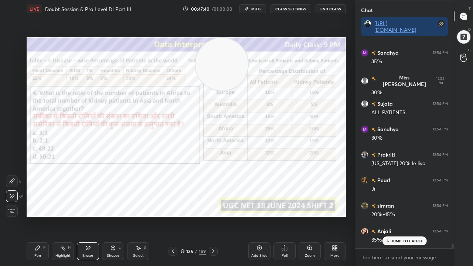
scroll to position [9743, 0]
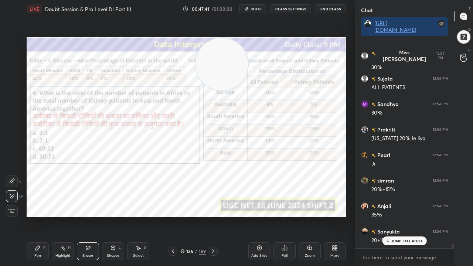
click at [38, 216] on div "Pen" at bounding box center [37, 256] width 7 height 4
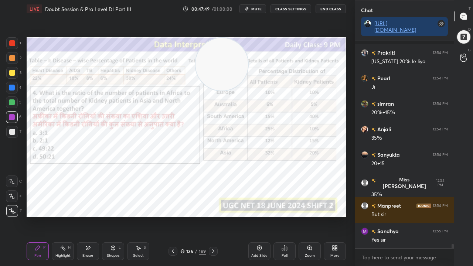
scroll to position [9871, 0]
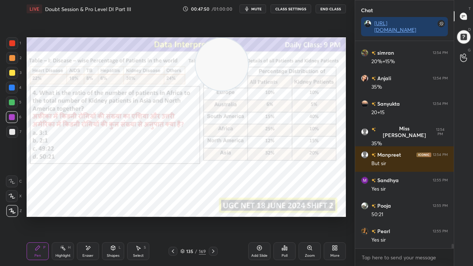
click at [12, 42] on div at bounding box center [12, 43] width 6 height 6
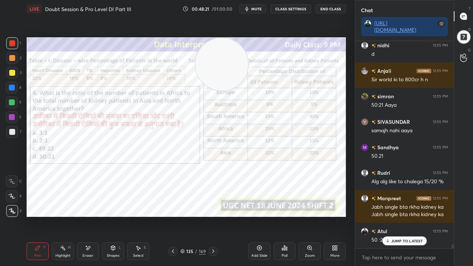
scroll to position [10311, 0]
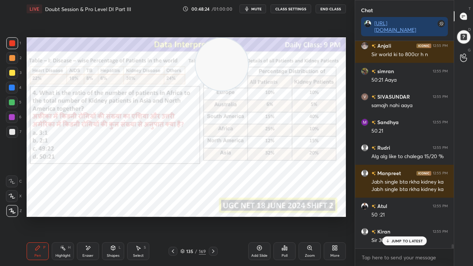
click at [191, 216] on div "135" at bounding box center [189, 251] width 7 height 4
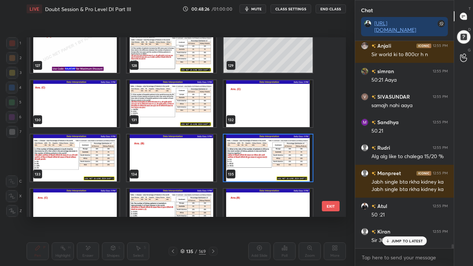
scroll to position [2296, 0]
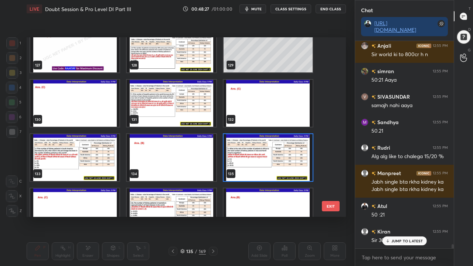
click at [261, 146] on img "grid" at bounding box center [268, 157] width 89 height 47
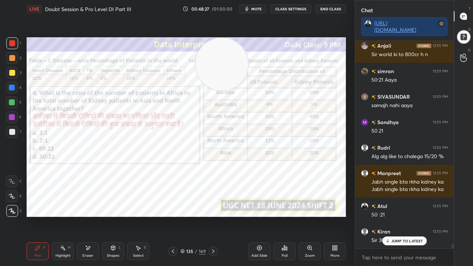
click at [261, 146] on img "grid" at bounding box center [268, 157] width 89 height 47
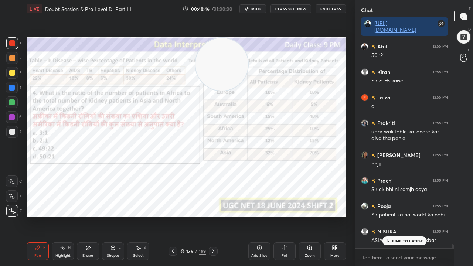
scroll to position [10535, 0]
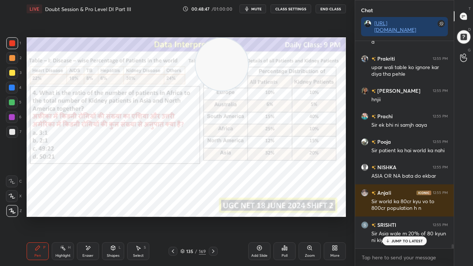
click at [65, 216] on icon at bounding box center [63, 248] width 6 height 6
drag, startPoint x: 94, startPoint y: 251, endPoint x: 94, endPoint y: 246, distance: 4.8
click at [94, 216] on div "Eraser" at bounding box center [88, 251] width 22 height 18
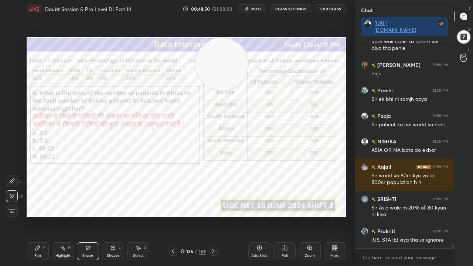
scroll to position [10593, 0]
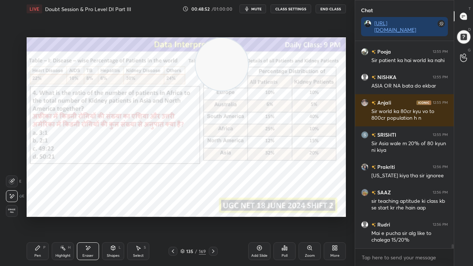
click at [38, 216] on icon at bounding box center [38, 248] width 6 height 6
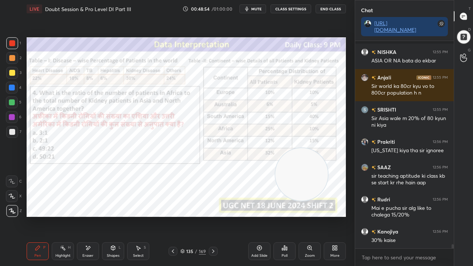
scroll to position [10708, 0]
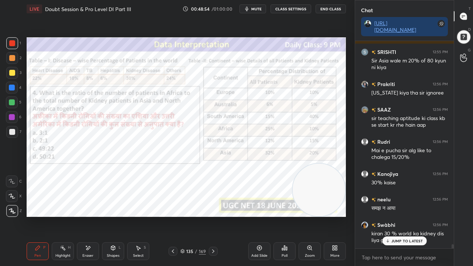
drag, startPoint x: 226, startPoint y: 69, endPoint x: 332, endPoint y: 190, distance: 160.9
click at [332, 191] on video at bounding box center [319, 190] width 52 height 52
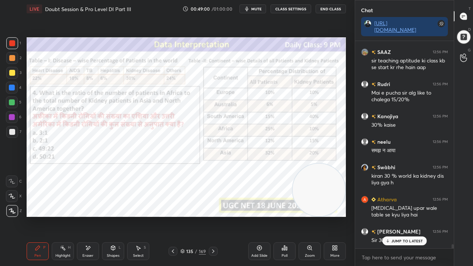
click at [12, 116] on div at bounding box center [12, 117] width 6 height 6
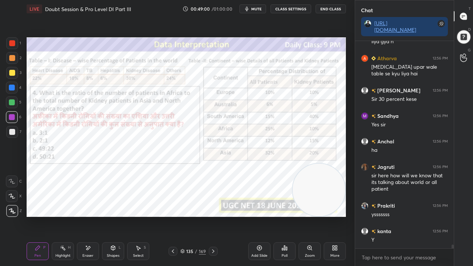
click at [12, 116] on div at bounding box center [12, 117] width 6 height 6
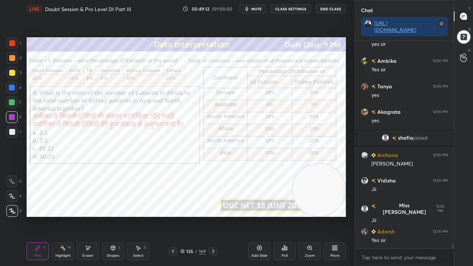
scroll to position [11390, 0]
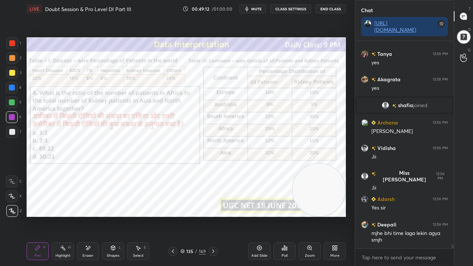
click at [90, 216] on icon at bounding box center [88, 248] width 6 height 6
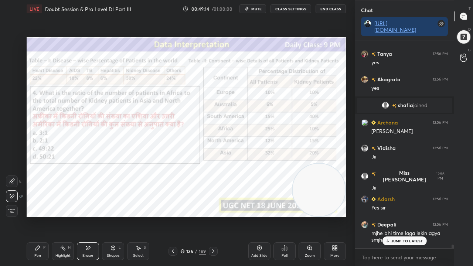
scroll to position [11415, 0]
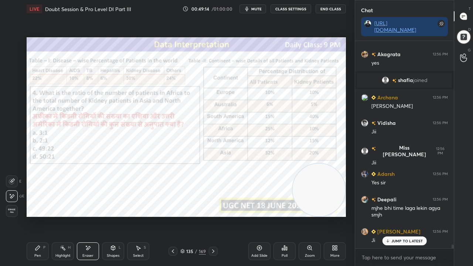
click at [39, 216] on div "Pen P" at bounding box center [38, 251] width 22 height 18
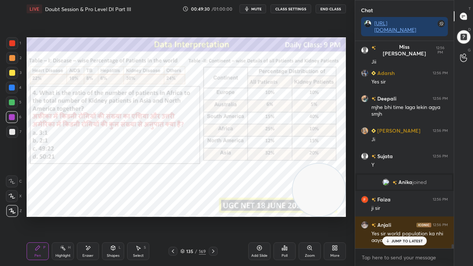
scroll to position [10314, 0]
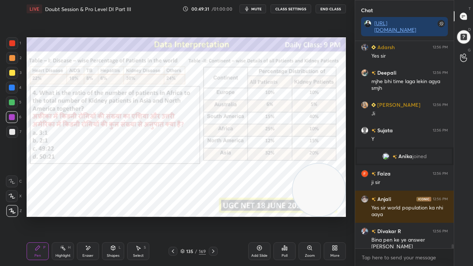
click at [13, 87] on div at bounding box center [12, 88] width 6 height 6
click at [13, 41] on div at bounding box center [12, 43] width 6 height 6
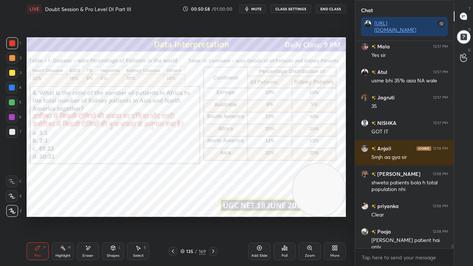
scroll to position [10674, 0]
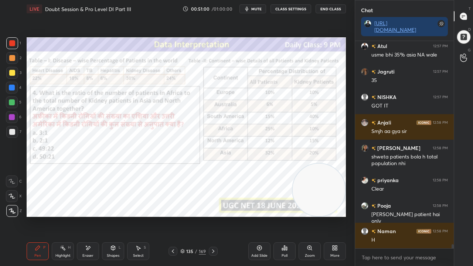
click at [12, 113] on div at bounding box center [12, 117] width 12 height 12
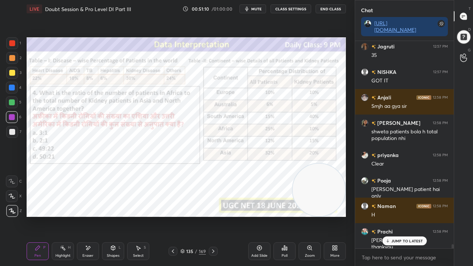
drag, startPoint x: 87, startPoint y: 252, endPoint x: 87, endPoint y: 244, distance: 8.1
click at [87, 216] on div "Eraser" at bounding box center [88, 251] width 22 height 18
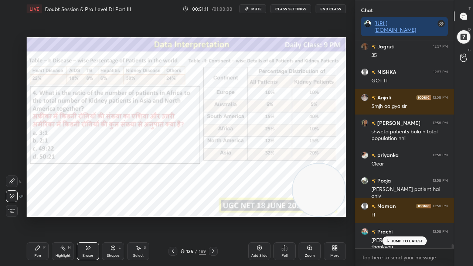
scroll to position [10725, 0]
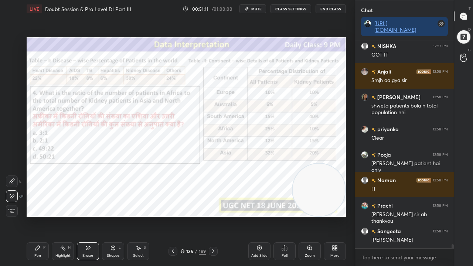
click at [42, 216] on div "Pen P" at bounding box center [38, 251] width 22 height 18
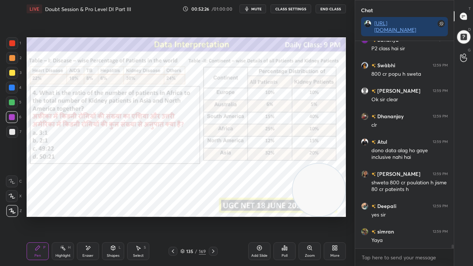
scroll to position [11428, 0]
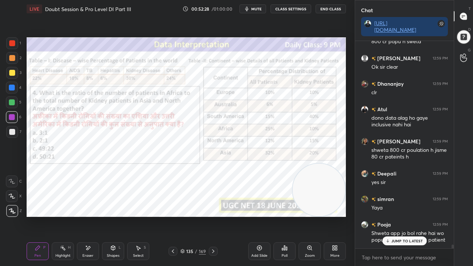
drag, startPoint x: 88, startPoint y: 251, endPoint x: 117, endPoint y: 223, distance: 41.0
click at [90, 216] on div "Eraser" at bounding box center [88, 251] width 22 height 18
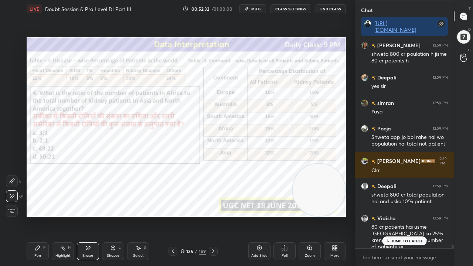
scroll to position [11550, 0]
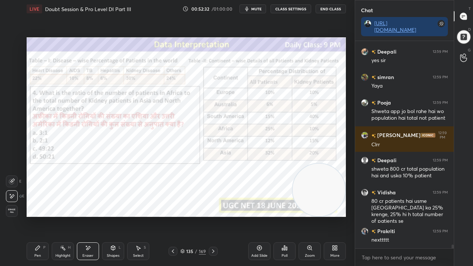
click at [30, 216] on div "Pen P" at bounding box center [38, 251] width 22 height 18
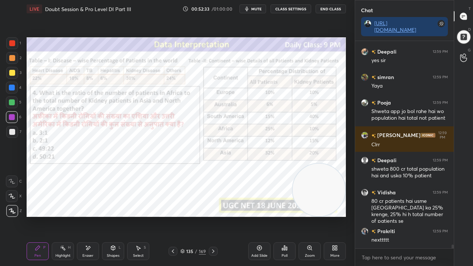
scroll to position [11595, 0]
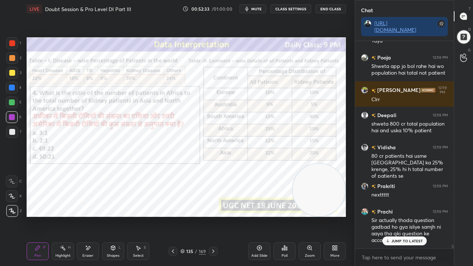
click at [13, 87] on div at bounding box center [12, 88] width 6 height 6
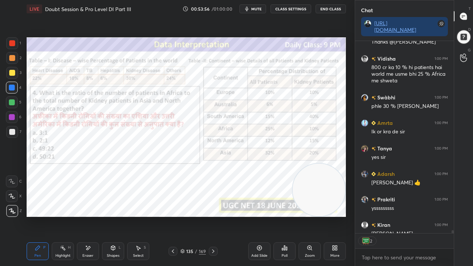
scroll to position [12134, 0]
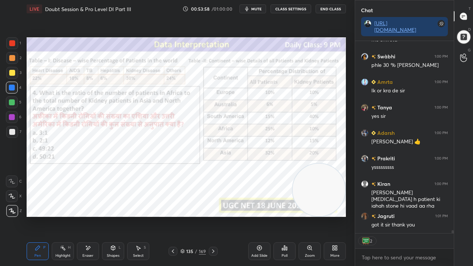
click at [13, 44] on div at bounding box center [12, 43] width 6 height 6
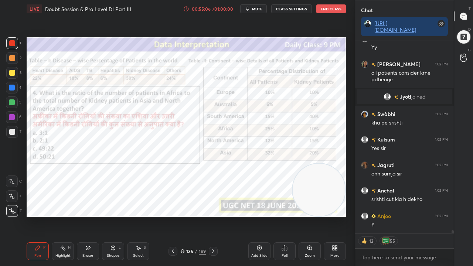
scroll to position [11923, 0]
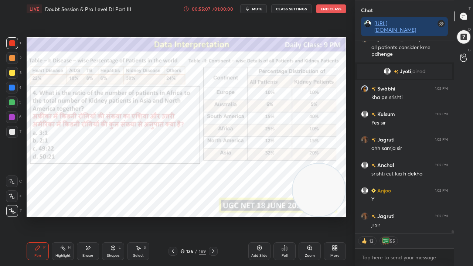
click at [189, 216] on div "135" at bounding box center [189, 251] width 7 height 4
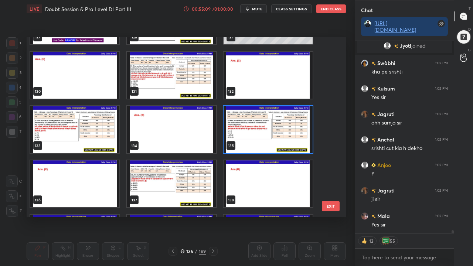
scroll to position [2325, 0]
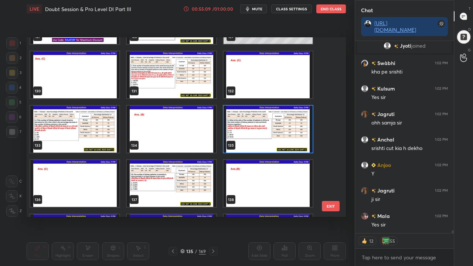
click at [167, 181] on img "grid" at bounding box center [171, 183] width 89 height 47
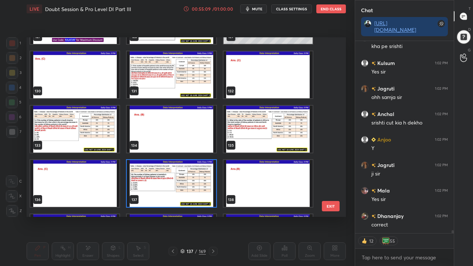
click at [167, 181] on img "grid" at bounding box center [171, 183] width 89 height 47
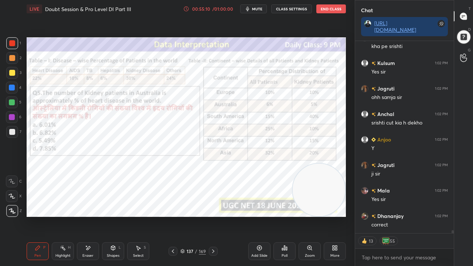
click at [167, 181] on img "grid" at bounding box center [171, 183] width 89 height 47
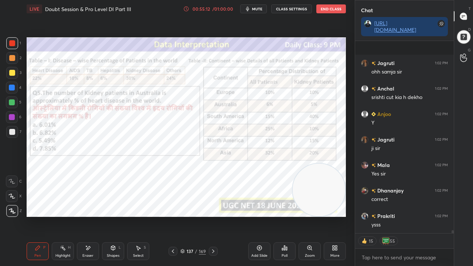
scroll to position [12057, 0]
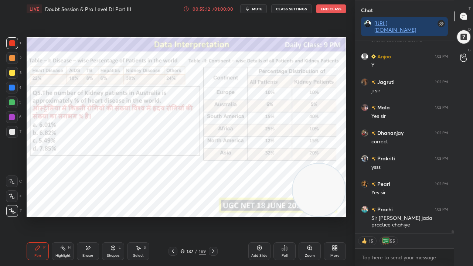
click at [12, 92] on div at bounding box center [12, 88] width 12 height 12
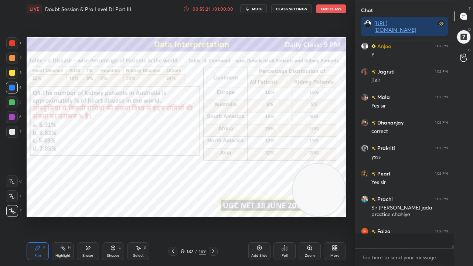
scroll to position [205, 96]
drag, startPoint x: 89, startPoint y: 248, endPoint x: 89, endPoint y: 221, distance: 27.7
click at [89, 216] on icon at bounding box center [88, 248] width 6 height 6
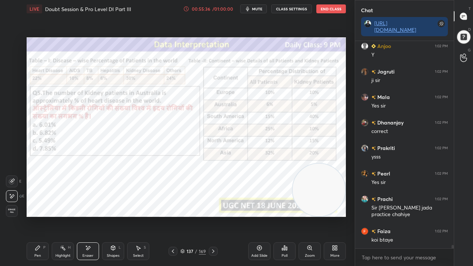
scroll to position [12093, 0]
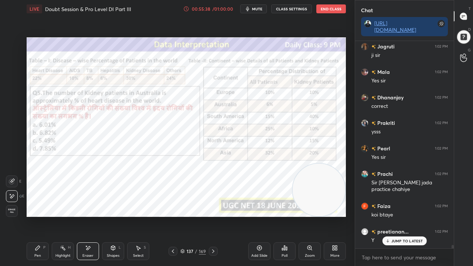
drag, startPoint x: 35, startPoint y: 250, endPoint x: 40, endPoint y: 240, distance: 10.9
click at [36, 216] on icon at bounding box center [38, 248] width 6 height 6
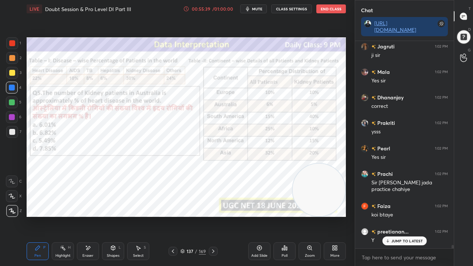
scroll to position [12119, 0]
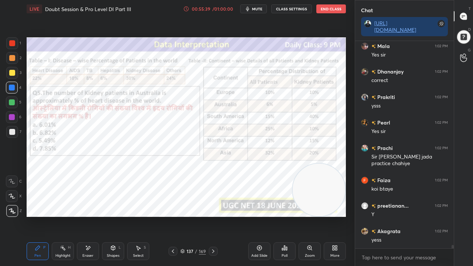
drag, startPoint x: 12, startPoint y: 116, endPoint x: 19, endPoint y: 115, distance: 7.5
click at [12, 116] on div at bounding box center [12, 117] width 6 height 6
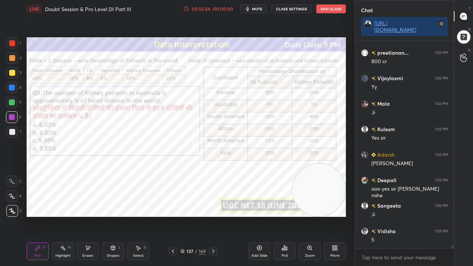
scroll to position [12348, 0]
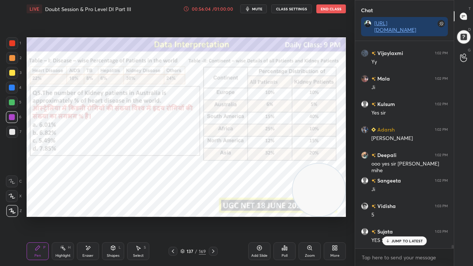
click at [13, 42] on div at bounding box center [12, 43] width 6 height 6
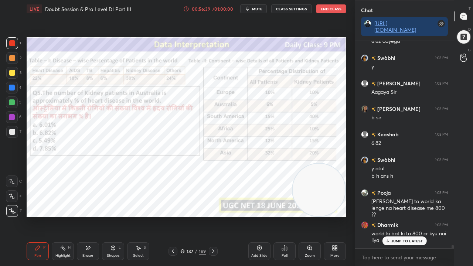
scroll to position [12687, 0]
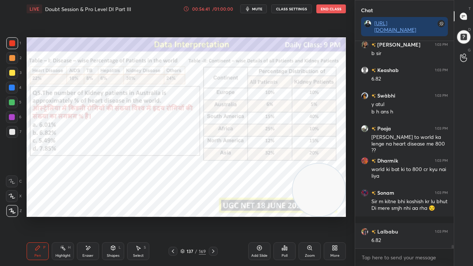
click at [193, 216] on div "137" at bounding box center [189, 251] width 7 height 4
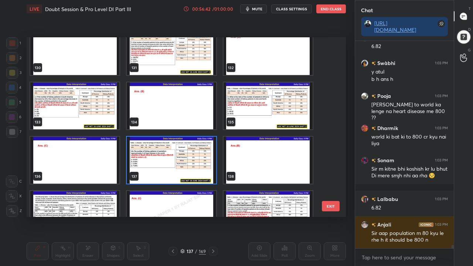
scroll to position [2348, 0]
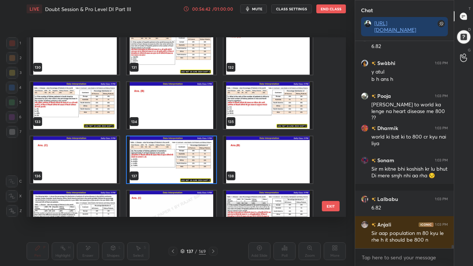
click at [194, 157] on img "grid" at bounding box center [171, 159] width 89 height 47
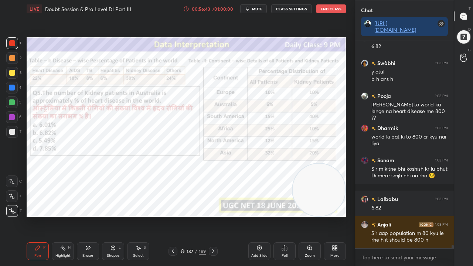
click at [194, 157] on img "grid" at bounding box center [171, 159] width 89 height 47
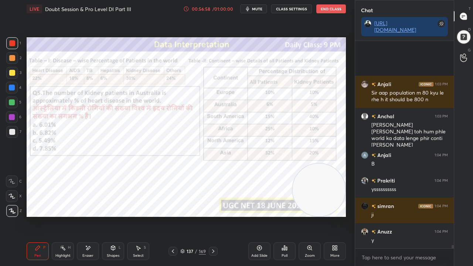
scroll to position [12937, 0]
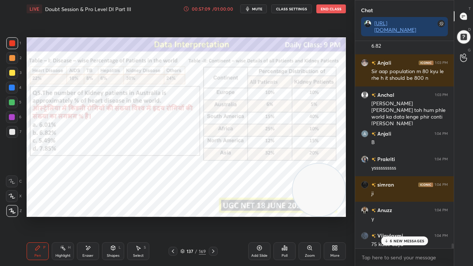
click at [174, 216] on icon at bounding box center [173, 251] width 6 height 6
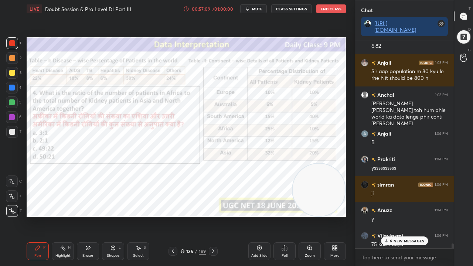
click at [174, 216] on icon at bounding box center [173, 251] width 6 height 6
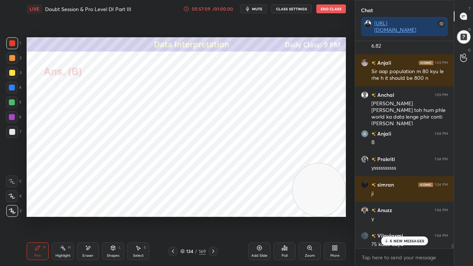
click at [174, 216] on icon at bounding box center [173, 251] width 6 height 6
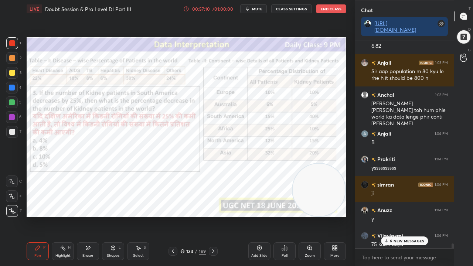
click at [174, 216] on icon at bounding box center [173, 251] width 6 height 6
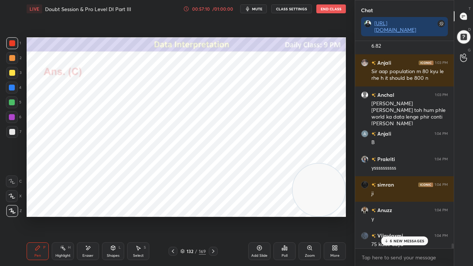
click at [174, 216] on icon at bounding box center [173, 251] width 6 height 6
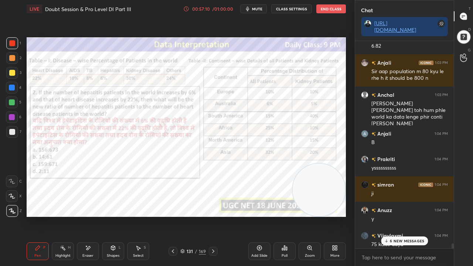
click at [173, 216] on icon at bounding box center [173, 251] width 6 height 6
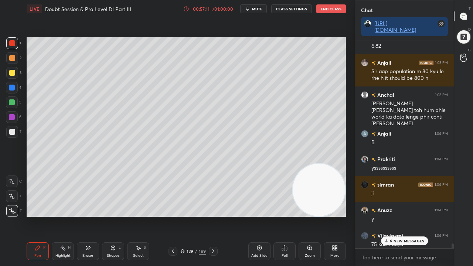
click at [173, 216] on icon at bounding box center [173, 251] width 6 height 6
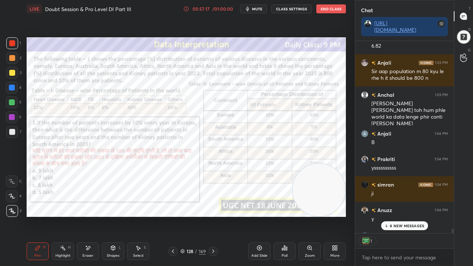
scroll to position [2, 2]
click at [213, 216] on icon at bounding box center [213, 251] width 2 height 4
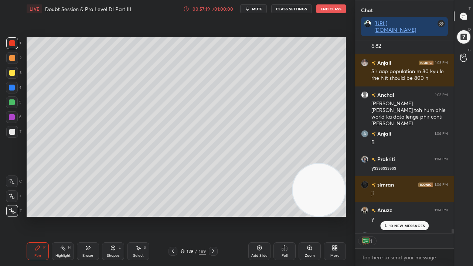
click at [212, 216] on icon at bounding box center [213, 251] width 6 height 6
click at [211, 216] on icon at bounding box center [213, 251] width 6 height 6
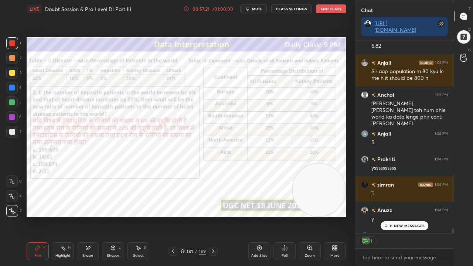
click at [397, 216] on p "11 NEW MESSAGES" at bounding box center [406, 226] width 35 height 4
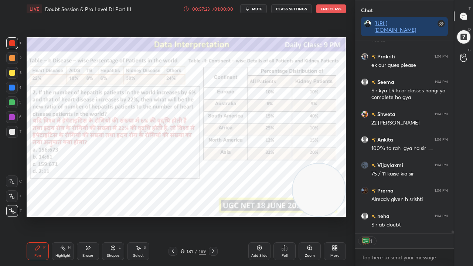
scroll to position [13373, 0]
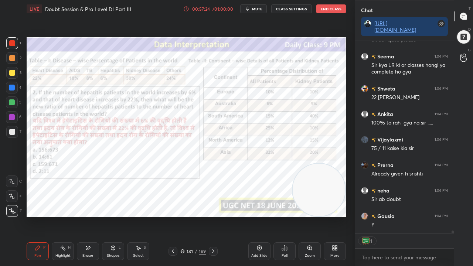
click at [212, 216] on icon at bounding box center [213, 251] width 6 height 6
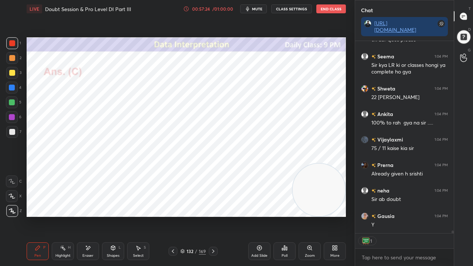
click at [213, 216] on icon at bounding box center [213, 251] width 6 height 6
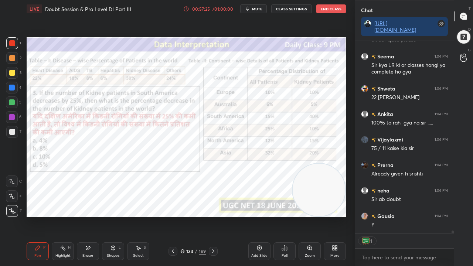
click at [213, 216] on icon at bounding box center [213, 251] width 6 height 6
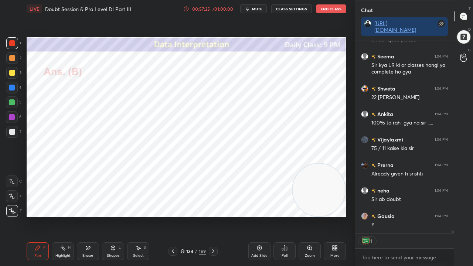
click at [213, 216] on icon at bounding box center [213, 251] width 6 height 6
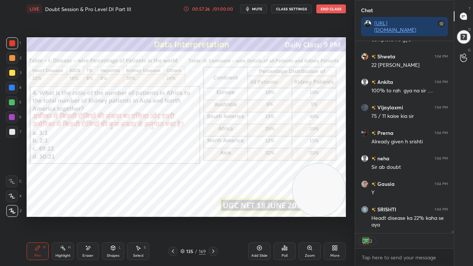
scroll to position [13431, 0]
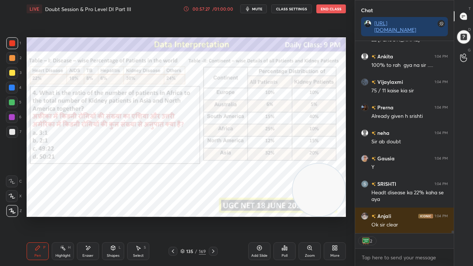
click at [211, 216] on icon at bounding box center [213, 251] width 6 height 6
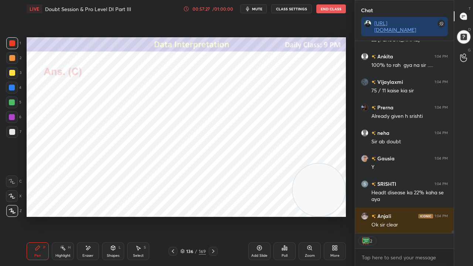
click at [212, 216] on icon at bounding box center [213, 251] width 6 height 6
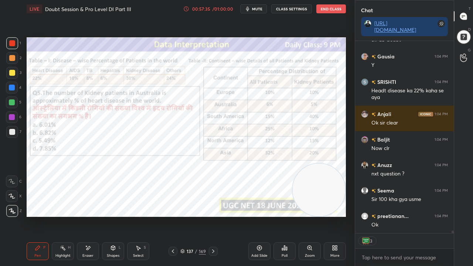
scroll to position [13565, 0]
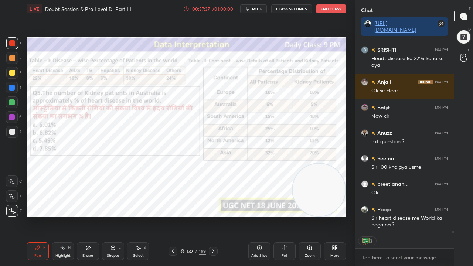
click at [11, 89] on div at bounding box center [12, 88] width 6 height 6
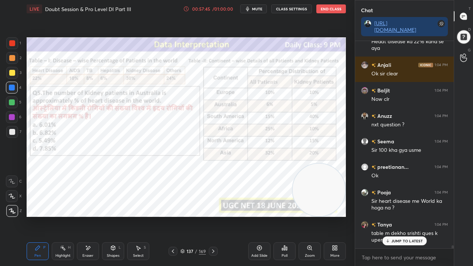
scroll to position [13607, 0]
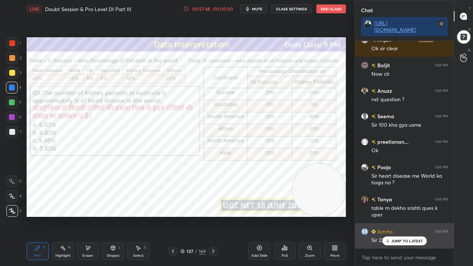
click at [396, 216] on p "JUMP TO LATEST" at bounding box center [407, 241] width 32 height 4
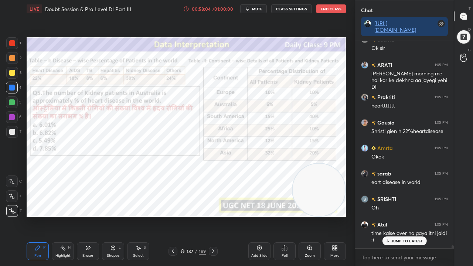
scroll to position [13882, 0]
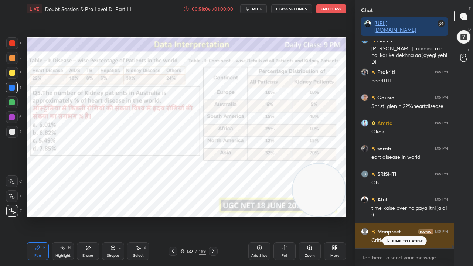
drag, startPoint x: 401, startPoint y: 240, endPoint x: 388, endPoint y: 240, distance: 12.9
click at [400, 216] on p "JUMP TO LATEST" at bounding box center [407, 241] width 32 height 4
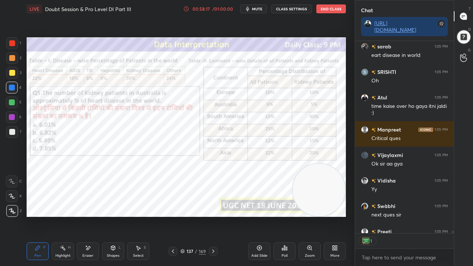
scroll to position [14025, 0]
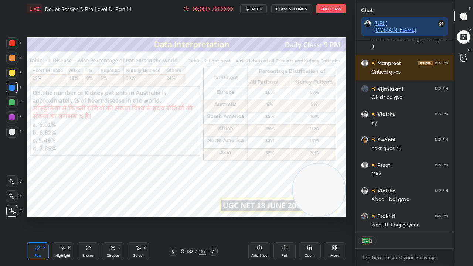
drag, startPoint x: 12, startPoint y: 117, endPoint x: 17, endPoint y: 123, distance: 7.1
click at [12, 117] on div at bounding box center [12, 117] width 6 height 6
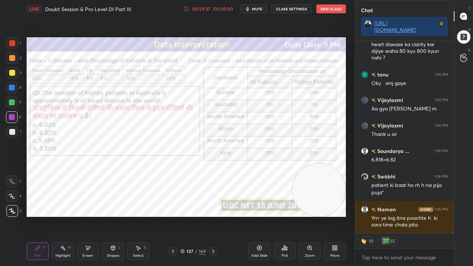
scroll to position [14494, 0]
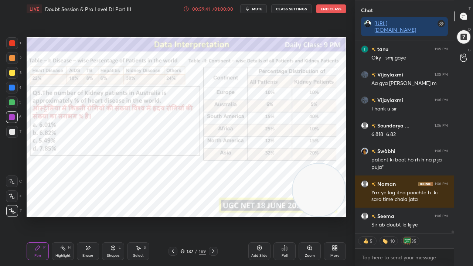
click at [190, 216] on div "137" at bounding box center [189, 251] width 7 height 4
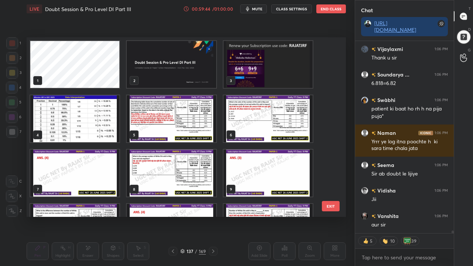
scroll to position [13717, 0]
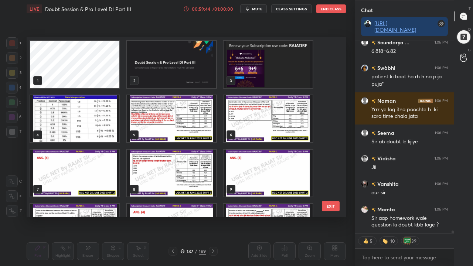
click at [190, 69] on img "grid" at bounding box center [171, 64] width 89 height 47
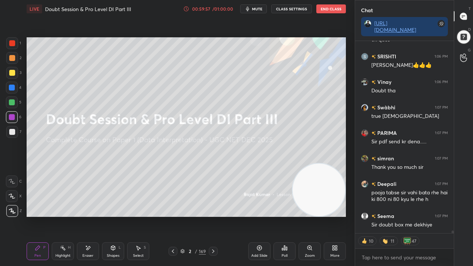
scroll to position [13953, 0]
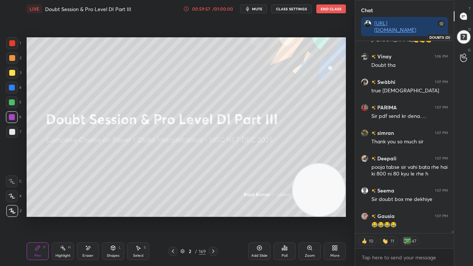
click at [463, 35] on div at bounding box center [463, 37] width 21 height 21
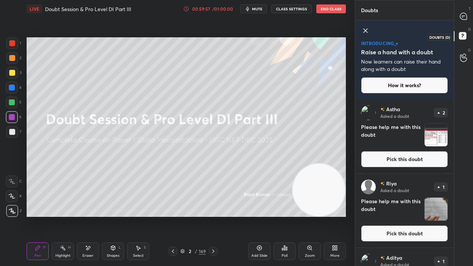
scroll to position [164, 96]
click at [406, 86] on button "How it works?" at bounding box center [404, 85] width 87 height 16
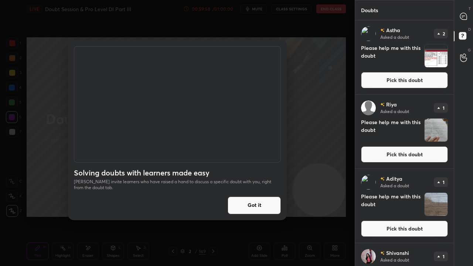
scroll to position [243, 96]
click at [247, 205] on button "Got it" at bounding box center [254, 206] width 53 height 18
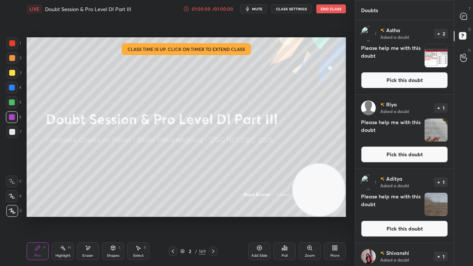
click at [431, 78] on button "Pick this doubt" at bounding box center [404, 80] width 87 height 16
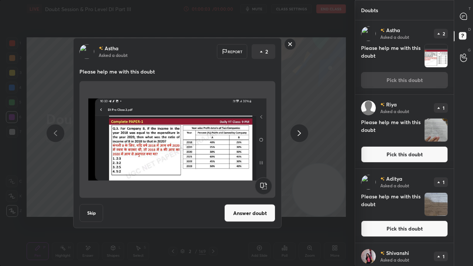
click at [289, 43] on rect at bounding box center [289, 43] width 11 height 11
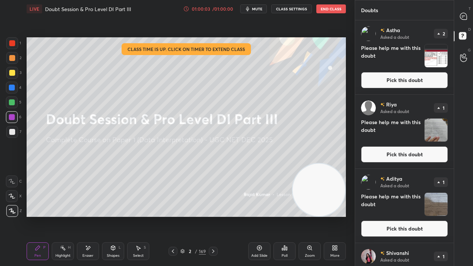
click at [408, 154] on button "Pick this doubt" at bounding box center [404, 154] width 87 height 16
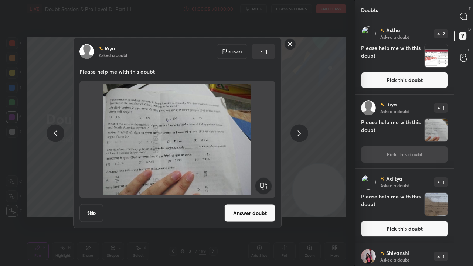
click at [254, 208] on button "Answer doubt" at bounding box center [249, 213] width 51 height 18
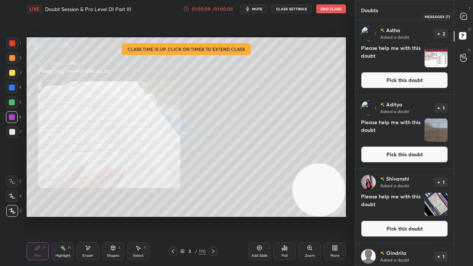
drag, startPoint x: 466, startPoint y: 16, endPoint x: 459, endPoint y: 16, distance: 7.4
click at [465, 16] on icon at bounding box center [463, 16] width 7 height 7
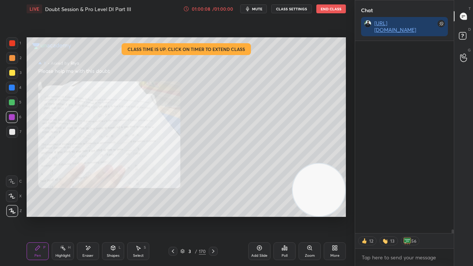
scroll to position [190, 96]
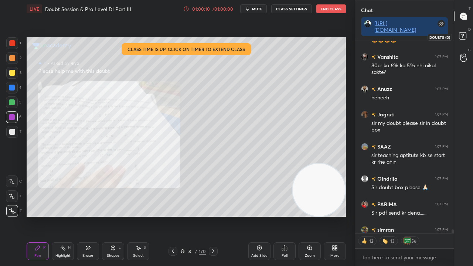
click at [463, 33] on rect at bounding box center [462, 36] width 7 height 7
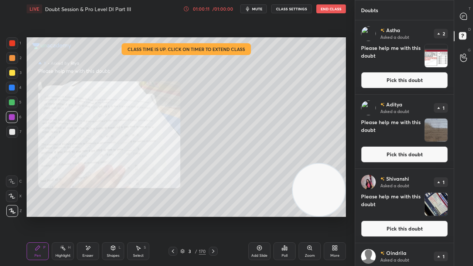
click at [403, 151] on button "Pick this doubt" at bounding box center [404, 154] width 87 height 16
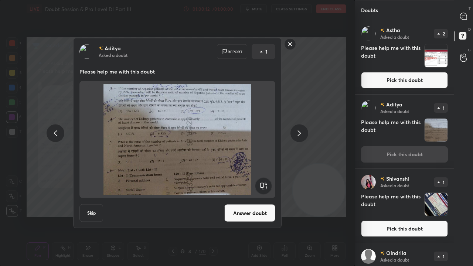
drag, startPoint x: 240, startPoint y: 216, endPoint x: 253, endPoint y: 195, distance: 25.2
click at [240, 216] on button "Answer doubt" at bounding box center [249, 213] width 51 height 18
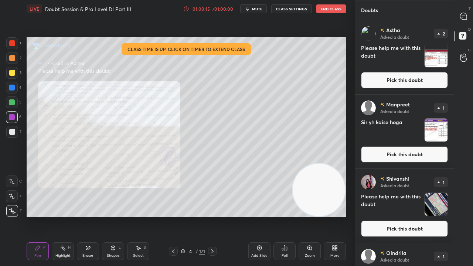
click at [465, 16] on icon at bounding box center [463, 16] width 7 height 7
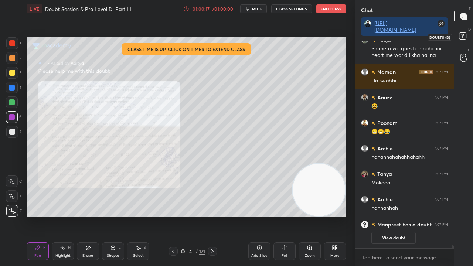
click at [463, 35] on icon at bounding box center [462, 35] width 3 height 3
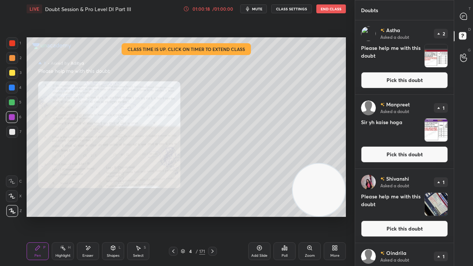
click at [411, 155] on button "Pick this doubt" at bounding box center [404, 154] width 87 height 16
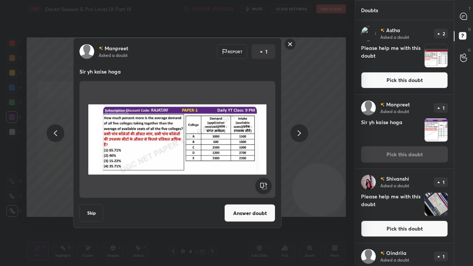
click at [256, 210] on button "Answer doubt" at bounding box center [249, 213] width 51 height 18
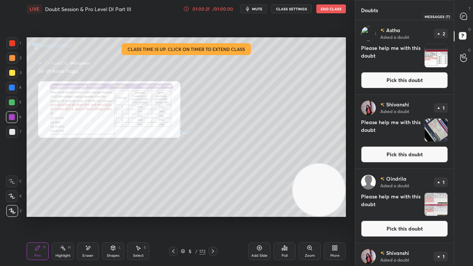
click at [467, 16] on icon at bounding box center [464, 17] width 8 height 8
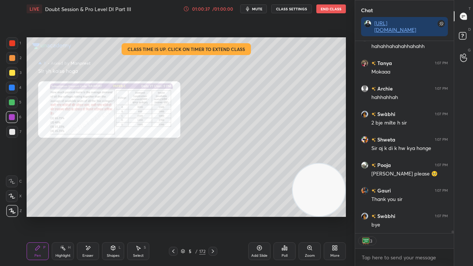
click at [193, 216] on div "5" at bounding box center [190, 251] width 7 height 4
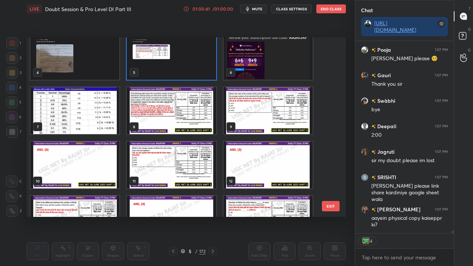
click at [329, 210] on button "EXIT" at bounding box center [331, 206] width 18 height 10
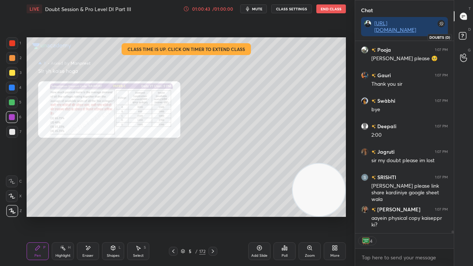
drag, startPoint x: 465, startPoint y: 39, endPoint x: 463, endPoint y: 45, distance: 6.5
click at [465, 40] on icon at bounding box center [463, 36] width 13 height 13
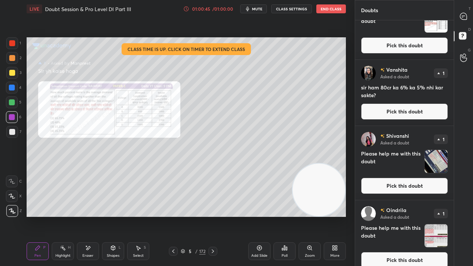
click at [416, 106] on button "Pick this doubt" at bounding box center [404, 111] width 87 height 16
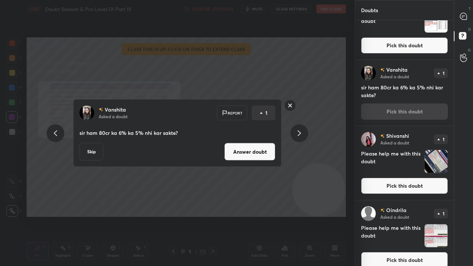
click at [269, 149] on button "Answer doubt" at bounding box center [249, 152] width 51 height 18
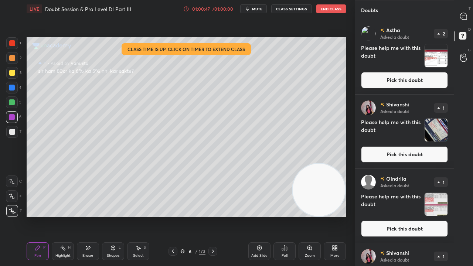
drag, startPoint x: 402, startPoint y: 79, endPoint x: 397, endPoint y: 79, distance: 4.1
click at [400, 79] on button "Pick this doubt" at bounding box center [404, 80] width 87 height 16
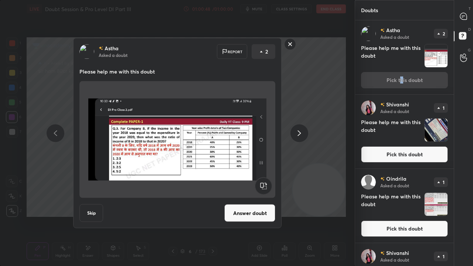
click at [248, 201] on div "[PERSON_NAME] Asked a doubt Report 2 Please help me with this doubt Skip Answer…" at bounding box center [177, 133] width 208 height 190
click at [242, 212] on button "Answer doubt" at bounding box center [249, 213] width 51 height 18
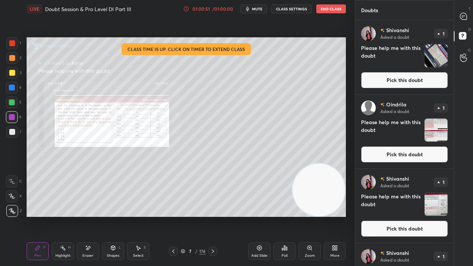
drag, startPoint x: 406, startPoint y: 81, endPoint x: 376, endPoint y: 95, distance: 33.4
click at [406, 82] on button "Pick this doubt" at bounding box center [404, 80] width 87 height 16
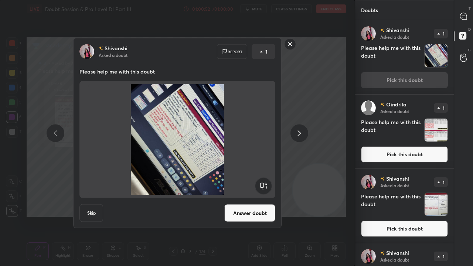
click at [265, 188] on rect at bounding box center [263, 186] width 17 height 17
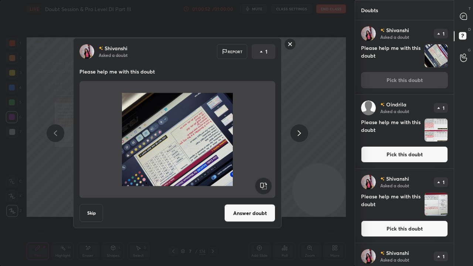
click at [265, 187] on rect at bounding box center [263, 186] width 17 height 17
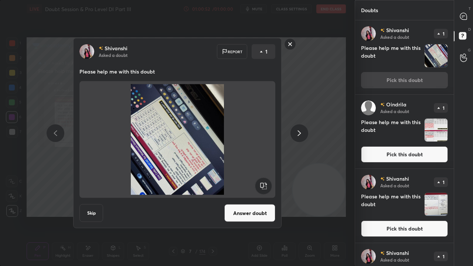
click at [266, 187] on rect at bounding box center [263, 186] width 17 height 17
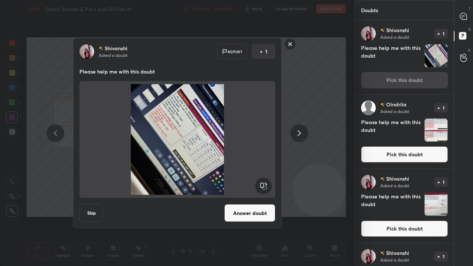
click at [259, 210] on button "Answer doubt" at bounding box center [249, 213] width 51 height 18
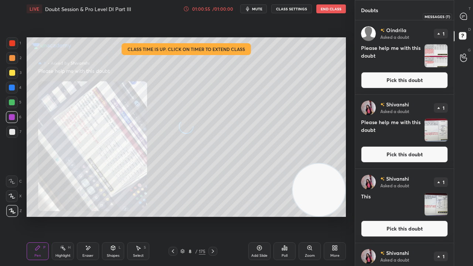
click at [465, 15] on icon at bounding box center [463, 16] width 7 height 7
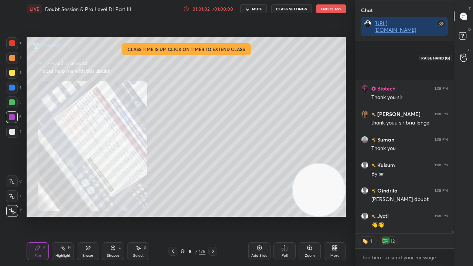
click at [464, 55] on icon at bounding box center [463, 58] width 7 height 8
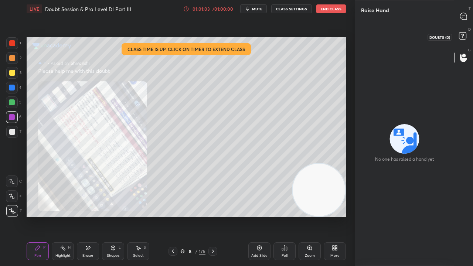
click at [461, 39] on rect at bounding box center [462, 36] width 7 height 7
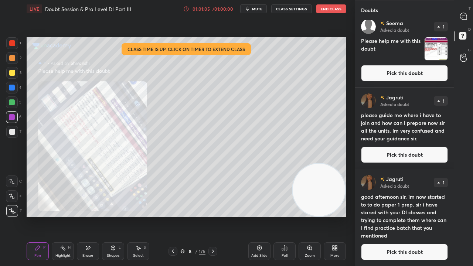
click at [396, 161] on button "Pick this doubt" at bounding box center [404, 155] width 87 height 16
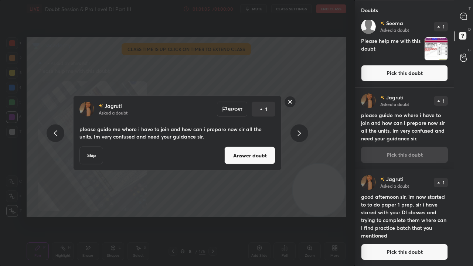
click at [257, 157] on button "Answer doubt" at bounding box center [249, 156] width 51 height 18
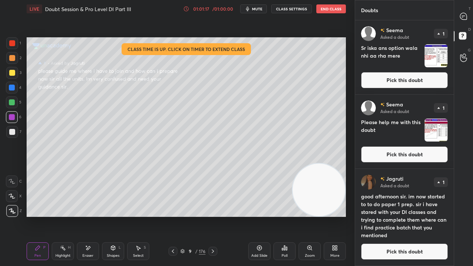
click at [390, 216] on button "Pick this doubt" at bounding box center [404, 251] width 87 height 16
click at [388, 216] on div "[PERSON_NAME] Asked a doubt 1 good afternoon sir. im now started to to do paper…" at bounding box center [404, 217] width 99 height 97
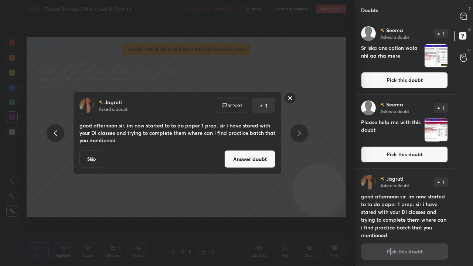
click at [260, 158] on button "Answer doubt" at bounding box center [249, 159] width 51 height 18
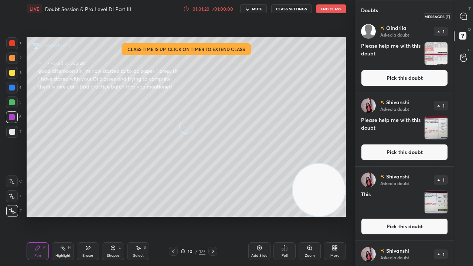
drag, startPoint x: 465, startPoint y: 15, endPoint x: 464, endPoint y: 28, distance: 13.4
click at [465, 15] on icon at bounding box center [463, 16] width 7 height 7
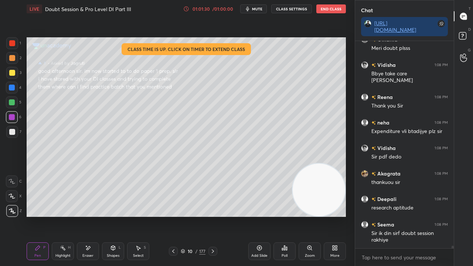
click at [10, 74] on div at bounding box center [12, 73] width 6 height 6
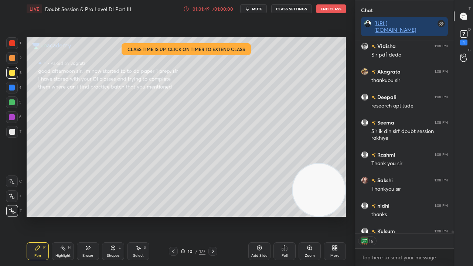
click at [14, 73] on div at bounding box center [12, 73] width 6 height 6
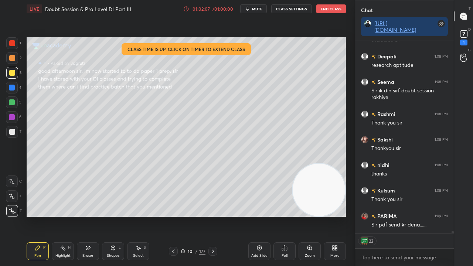
click at [464, 34] on icon at bounding box center [463, 33] width 11 height 11
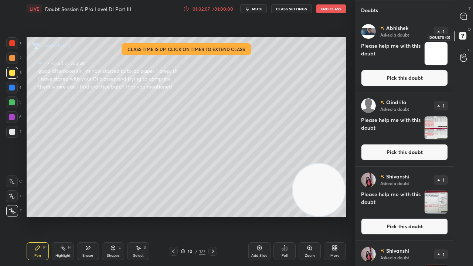
scroll to position [243, 96]
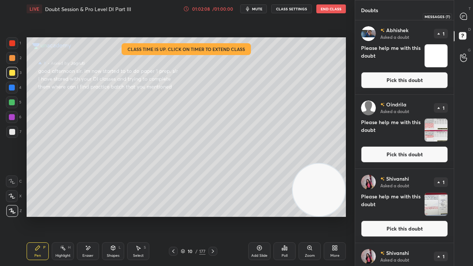
click at [467, 16] on icon at bounding box center [464, 17] width 8 height 8
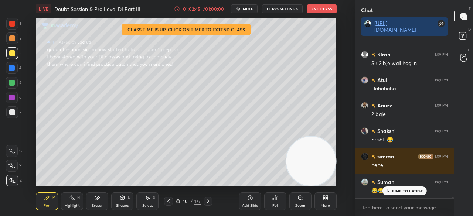
scroll to position [16293, 0]
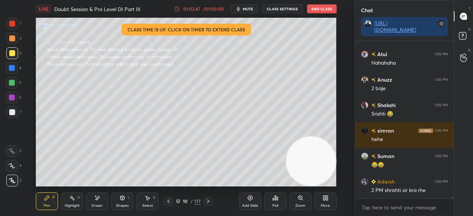
click at [13, 113] on div at bounding box center [12, 112] width 6 height 6
click at [12, 113] on div at bounding box center [12, 112] width 6 height 6
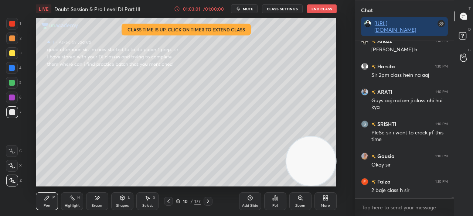
click at [10, 68] on div at bounding box center [12, 68] width 6 height 6
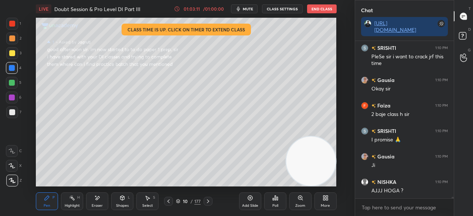
scroll to position [16561, 0]
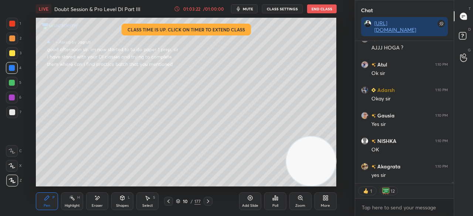
click at [14, 24] on div at bounding box center [12, 24] width 6 height 6
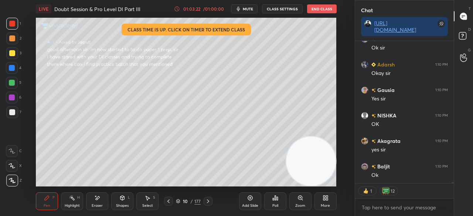
click at [14, 24] on div at bounding box center [12, 24] width 6 height 6
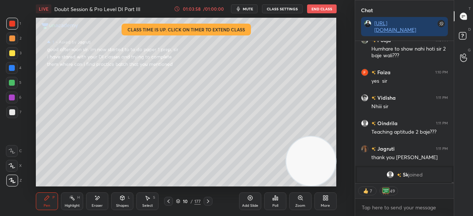
scroll to position [15989, 0]
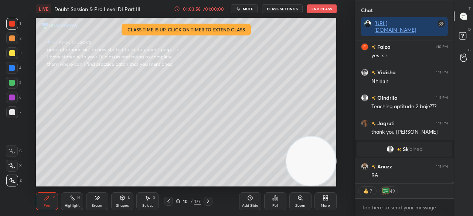
click at [14, 54] on div at bounding box center [12, 53] width 6 height 6
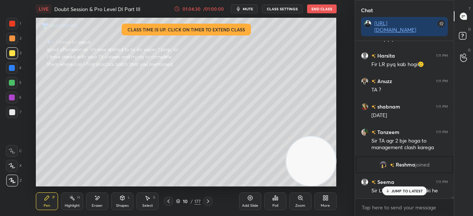
scroll to position [16329, 0]
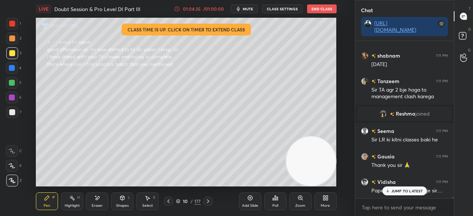
click at [13, 112] on div at bounding box center [12, 112] width 6 height 6
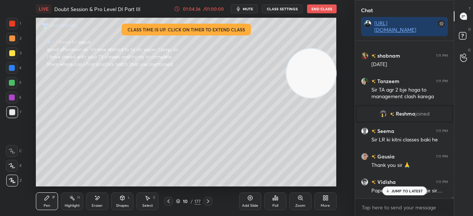
drag, startPoint x: 293, startPoint y: 156, endPoint x: 296, endPoint y: 43, distance: 113.1
click at [296, 49] on video at bounding box center [310, 73] width 49 height 49
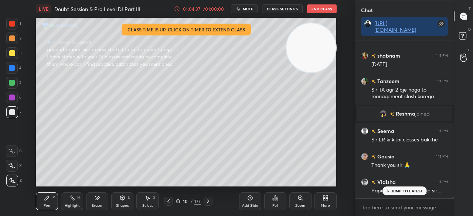
scroll to position [16355, 0]
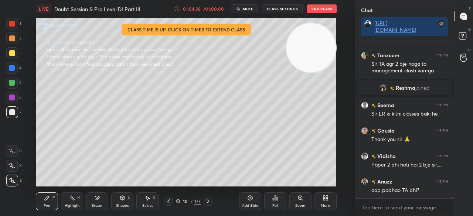
click at [15, 82] on div at bounding box center [12, 83] width 12 height 12
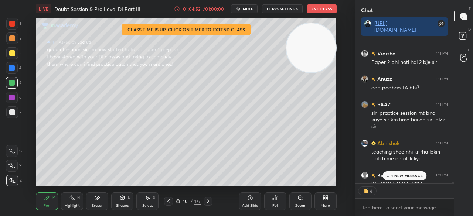
scroll to position [16499, 0]
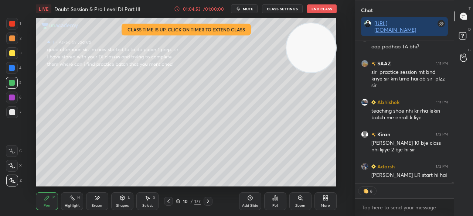
click at [13, 109] on div at bounding box center [12, 112] width 6 height 6
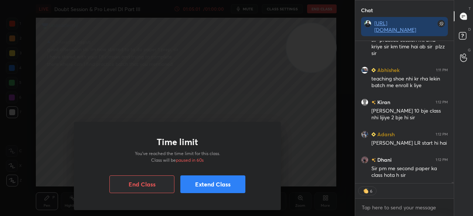
click at [240, 172] on div "Time limit You’ve reached the time limit for this class. Class will be paused i…" at bounding box center [177, 108] width 355 height 216
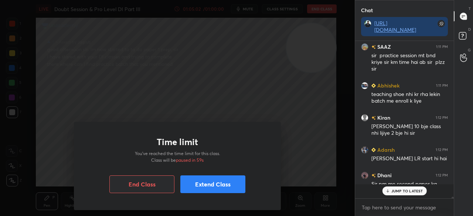
scroll to position [16515, 0]
click at [201, 187] on button "Extend Class" at bounding box center [212, 184] width 65 height 18
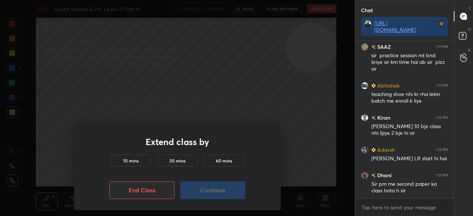
click at [130, 161] on h5 "10 mins" at bounding box center [131, 160] width 16 height 7
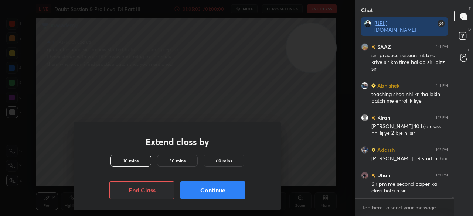
scroll to position [16541, 0]
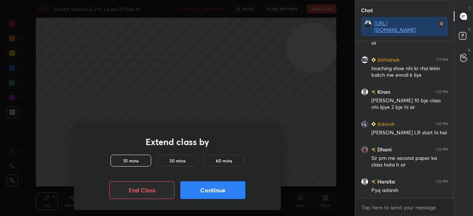
click at [208, 192] on button "Continue" at bounding box center [212, 190] width 65 height 18
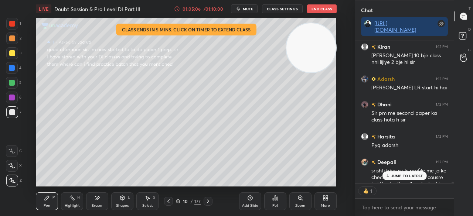
scroll to position [3, 2]
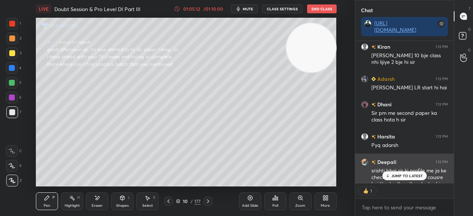
drag, startPoint x: 400, startPoint y: 177, endPoint x: 359, endPoint y: 163, distance: 43.2
click at [399, 176] on p "JUMP TO LATEST" at bounding box center [407, 176] width 32 height 4
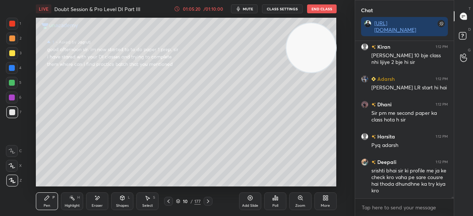
scroll to position [16619, 0]
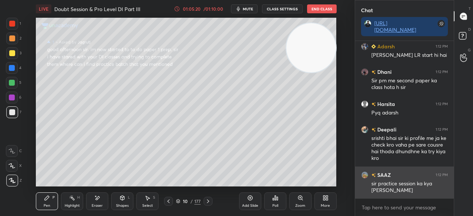
click at [407, 192] on div "sir practice session ka kya [PERSON_NAME]" at bounding box center [409, 187] width 76 height 14
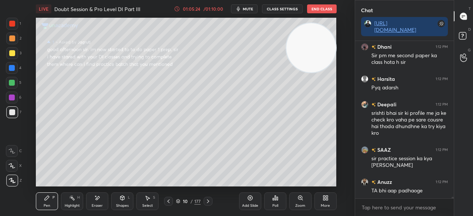
scroll to position [16670, 0]
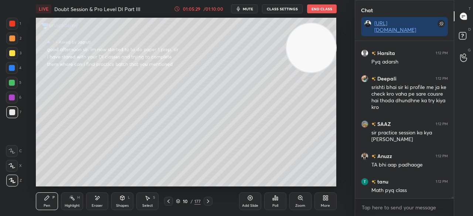
click at [11, 20] on div at bounding box center [12, 24] width 12 height 12
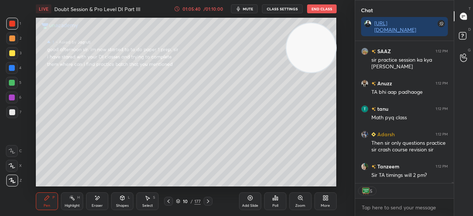
scroll to position [16775, 0]
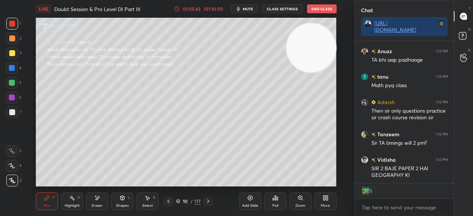
click at [9, 23] on div at bounding box center [12, 24] width 6 height 6
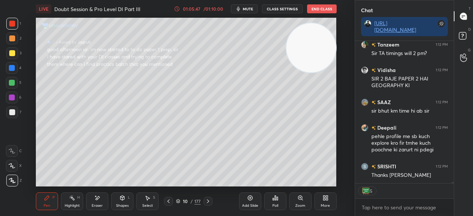
scroll to position [155, 96]
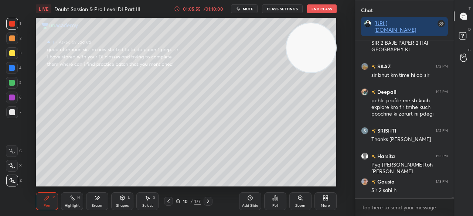
click at [16, 68] on div at bounding box center [12, 68] width 12 height 12
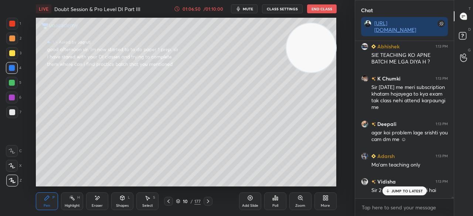
scroll to position [17488, 0]
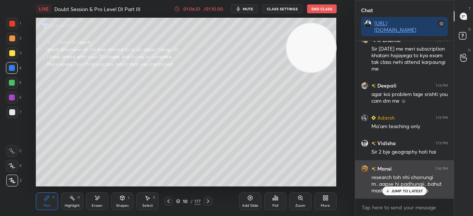
click at [409, 189] on p "JUMP TO LATEST" at bounding box center [407, 191] width 32 height 4
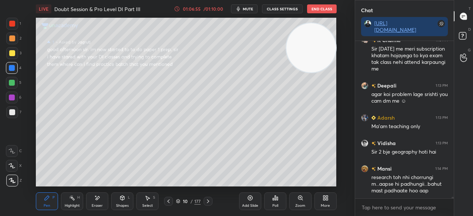
click at [8, 20] on div at bounding box center [12, 24] width 12 height 12
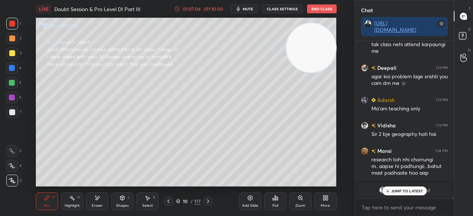
drag, startPoint x: 15, startPoint y: 96, endPoint x: 26, endPoint y: 89, distance: 13.0
click at [16, 96] on div at bounding box center [12, 98] width 12 height 12
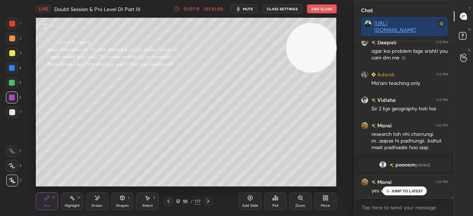
click at [12, 23] on div at bounding box center [12, 24] width 6 height 6
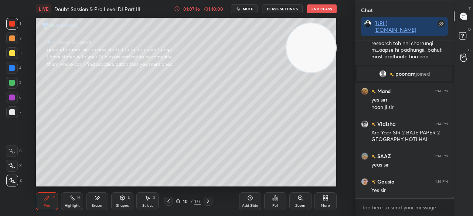
scroll to position [17227, 0]
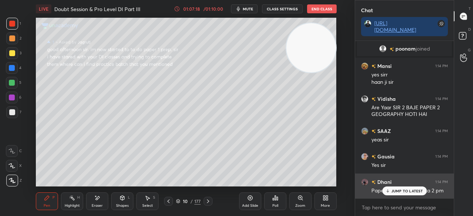
drag, startPoint x: 414, startPoint y: 192, endPoint x: 406, endPoint y: 189, distance: 8.8
click at [414, 192] on p "JUMP TO LATEST" at bounding box center [407, 191] width 32 height 4
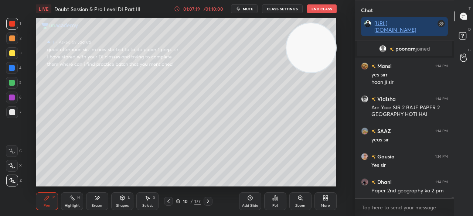
click at [320, 9] on button "End Class" at bounding box center [322, 8] width 30 height 9
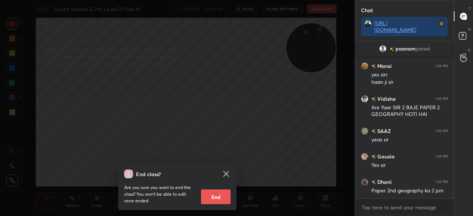
click at [214, 199] on button "End" at bounding box center [216, 197] width 30 height 15
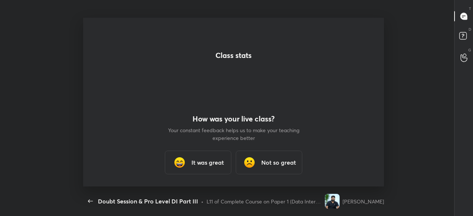
scroll to position [0, 0]
